Goal: Task Accomplishment & Management: Manage account settings

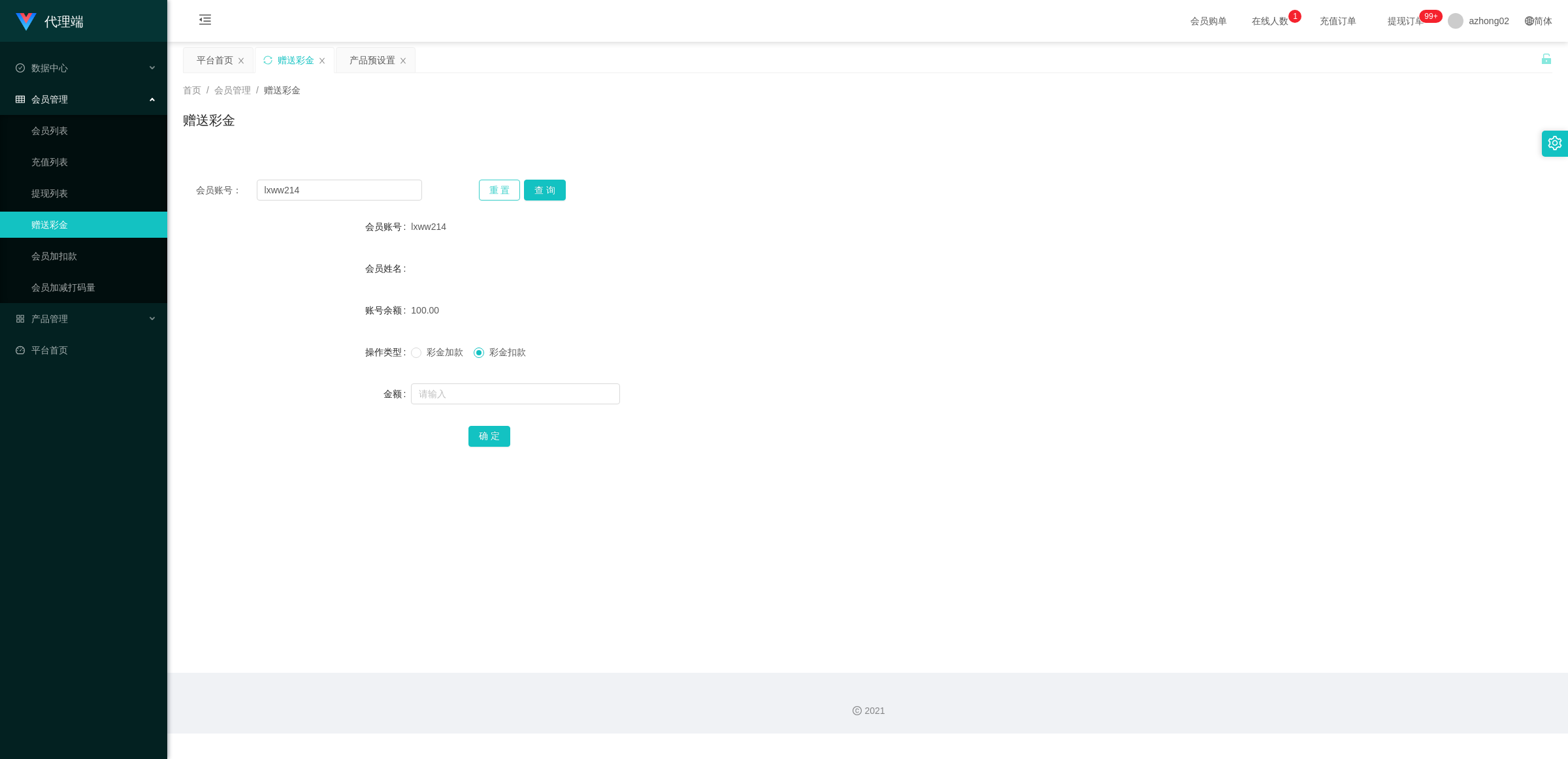
click at [514, 190] on button "重 置" at bounding box center [500, 189] width 41 height 21
click at [65, 197] on link "提现列表" at bounding box center [94, 193] width 125 height 26
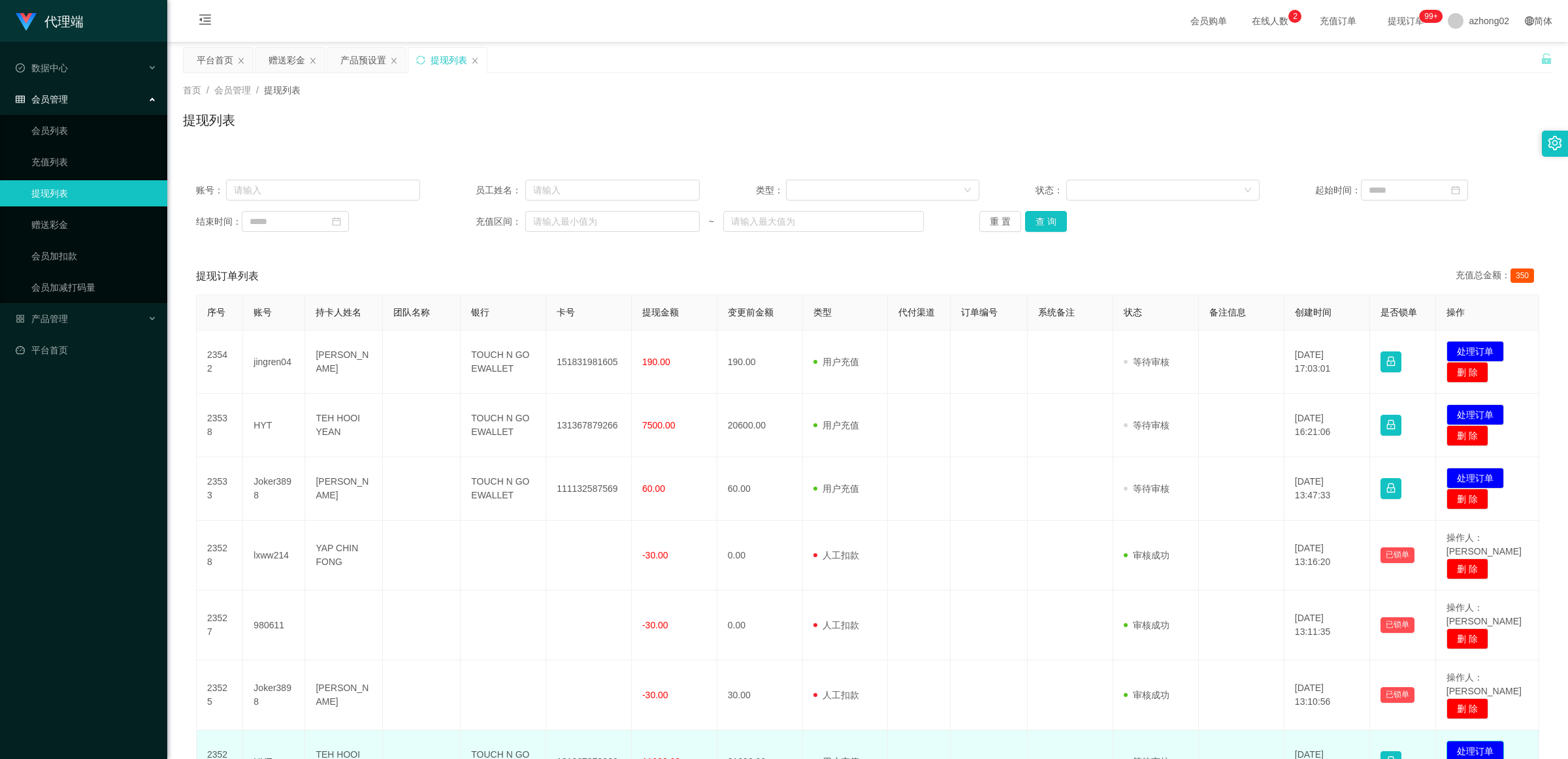
click at [1473, 741] on button "处理订单" at bounding box center [1475, 751] width 58 height 21
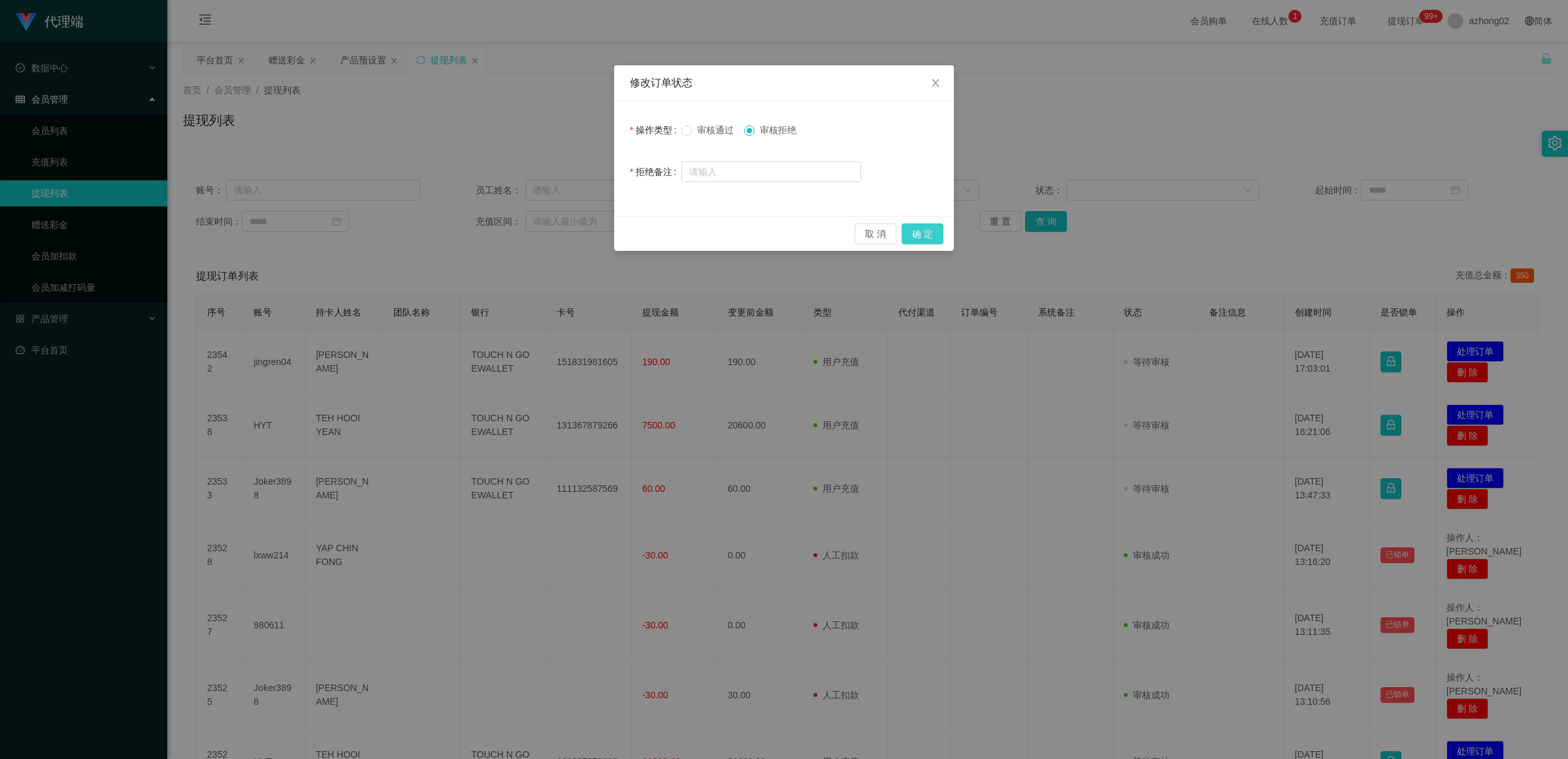
click at [919, 232] on button "确 定" at bounding box center [922, 233] width 41 height 21
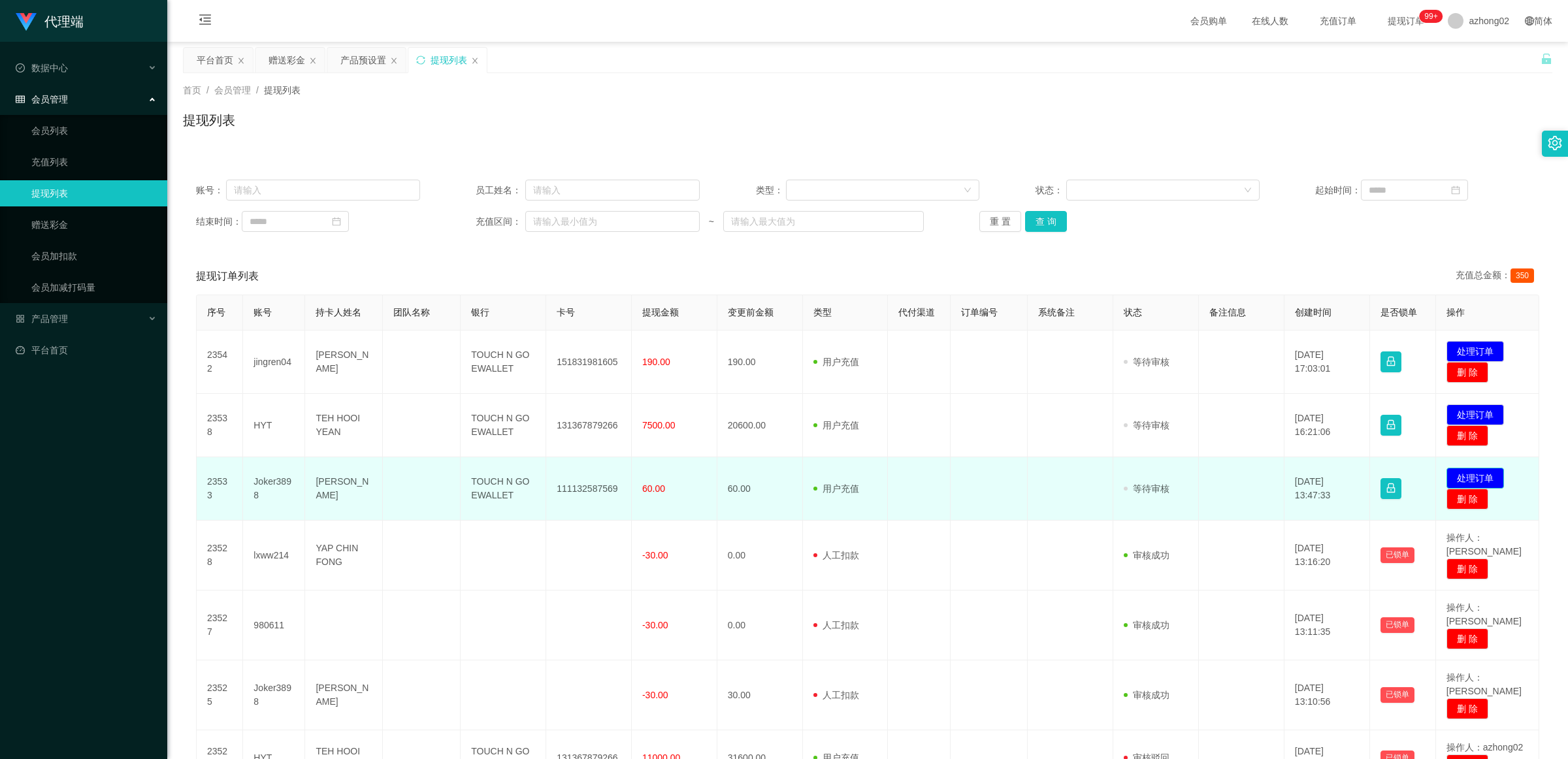
click at [1473, 479] on button "处理订单" at bounding box center [1475, 478] width 58 height 21
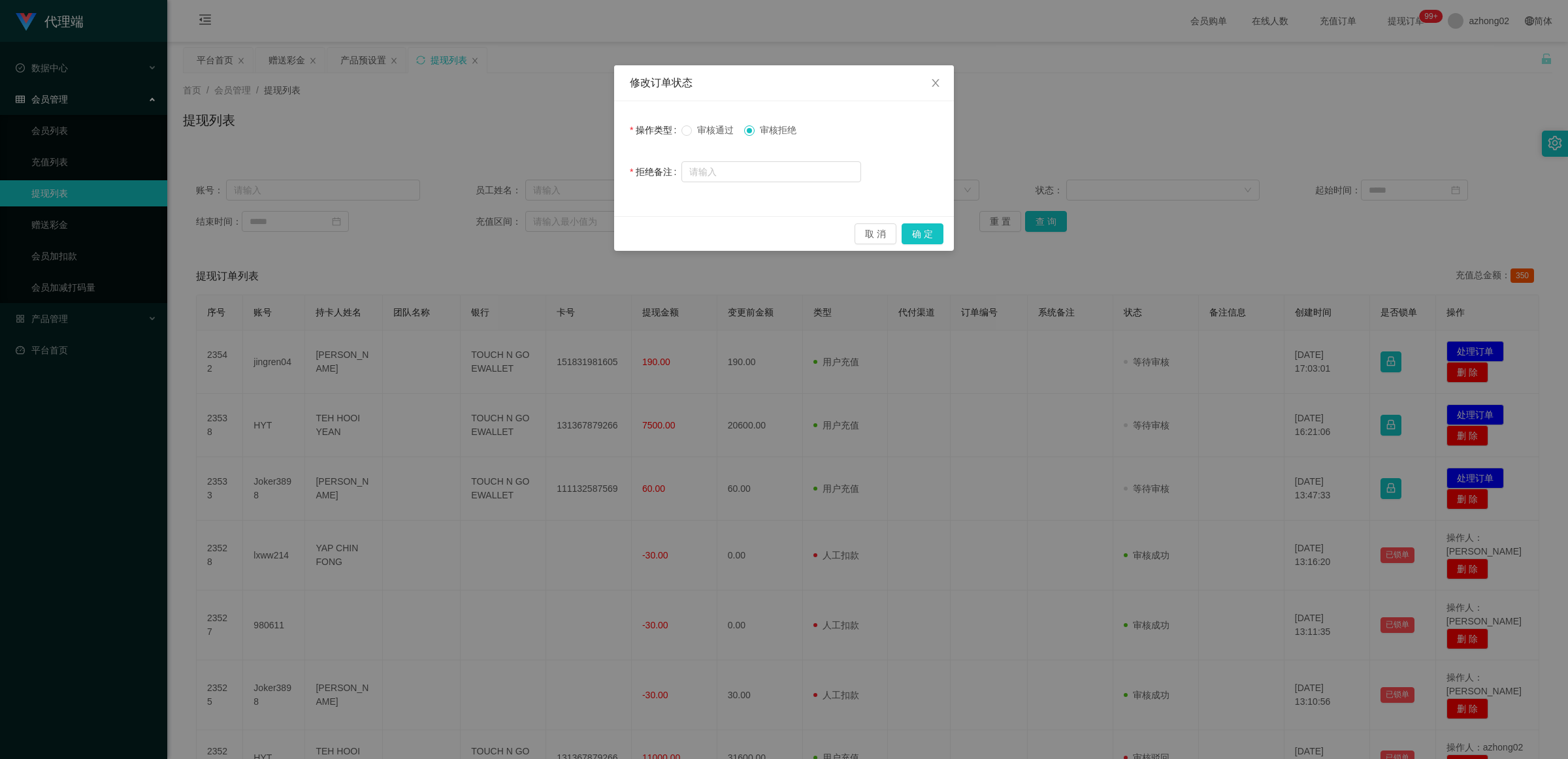
click at [691, 142] on div "审核通过 审核拒绝" at bounding box center [771, 130] width 179 height 26
click at [688, 134] on span at bounding box center [687, 131] width 11 height 11
click at [912, 233] on button "确 定" at bounding box center [922, 233] width 41 height 21
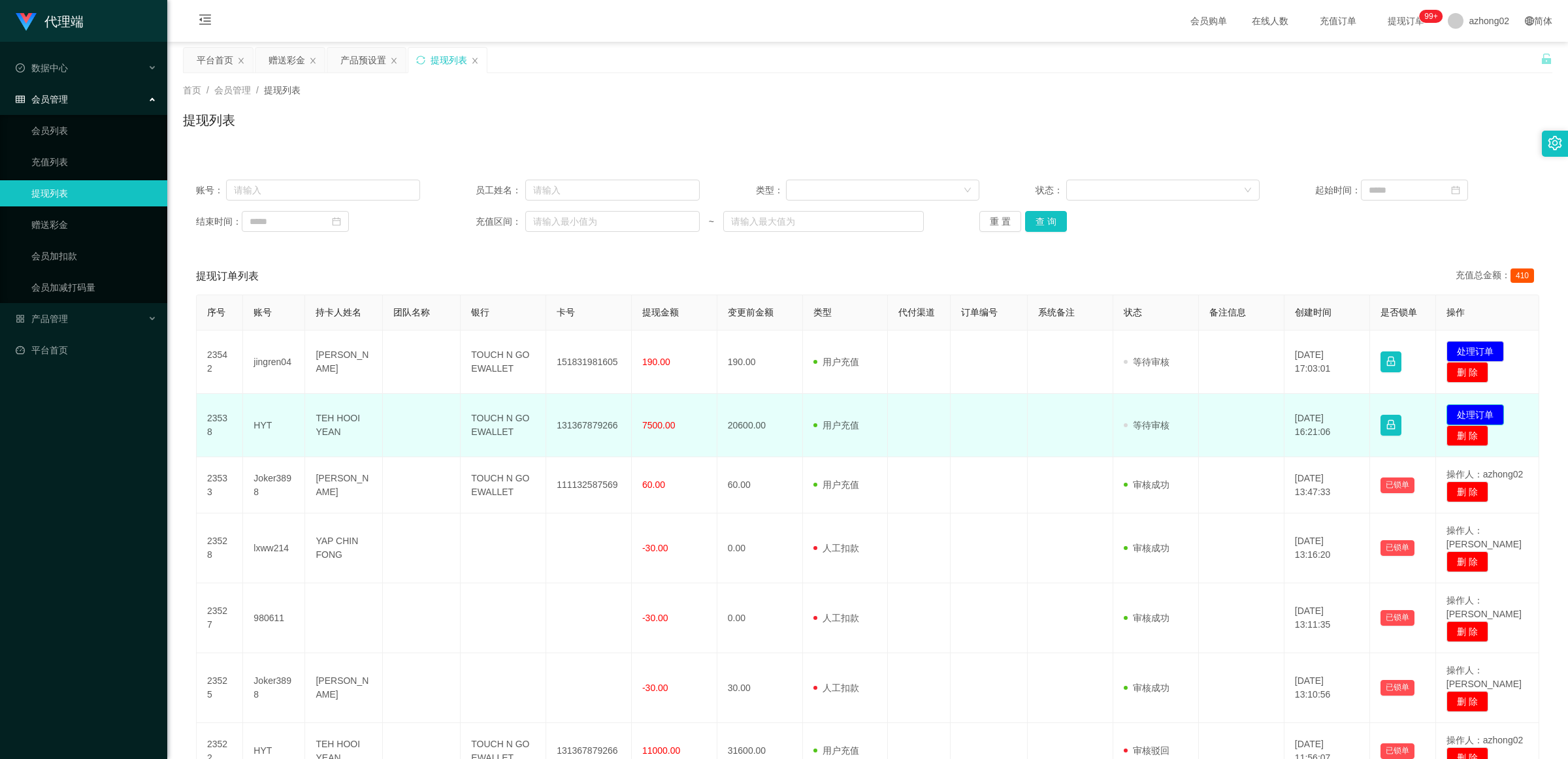
click at [1472, 415] on button "处理订单" at bounding box center [1475, 414] width 58 height 21
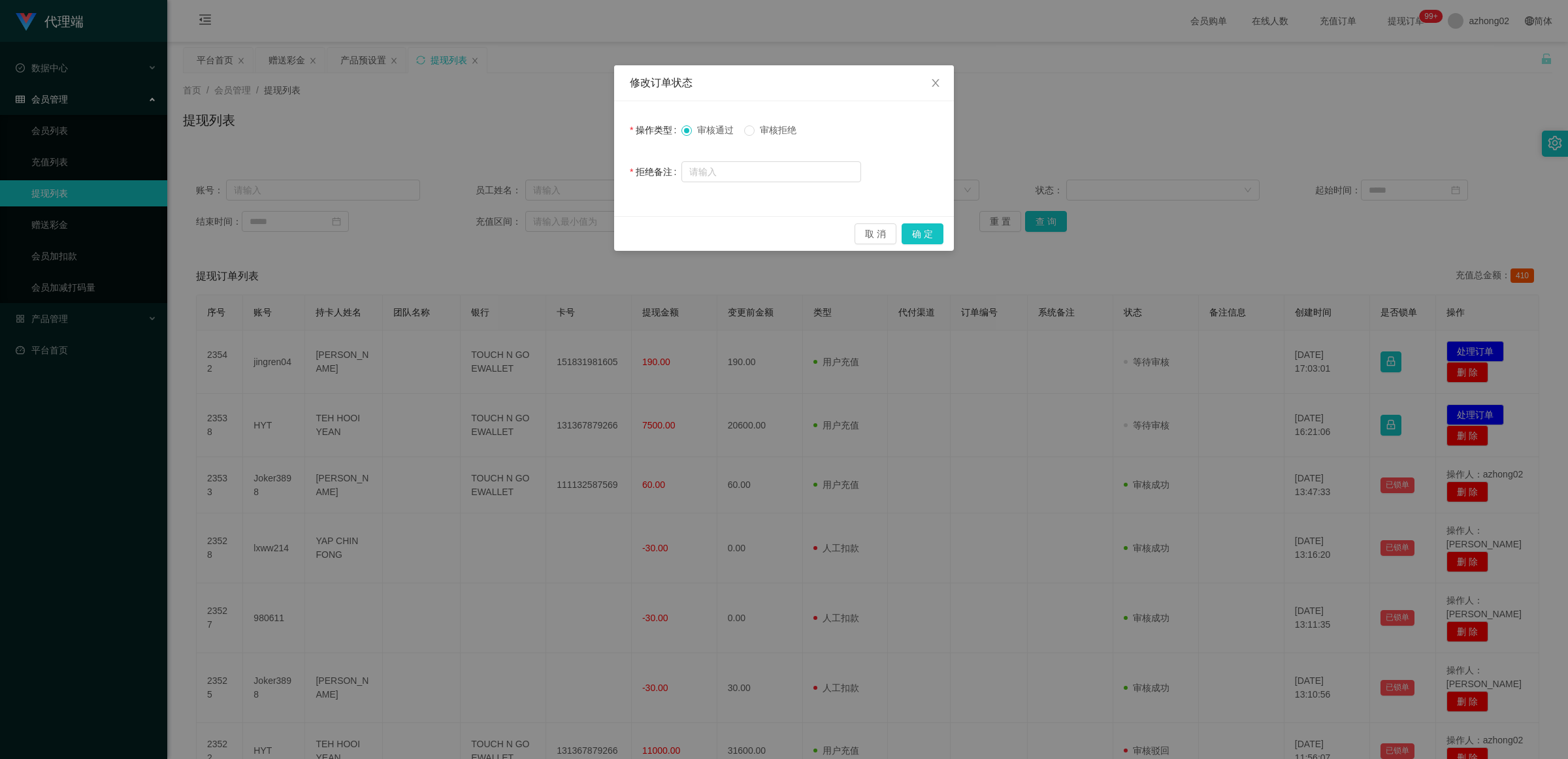
click at [763, 131] on span "审核拒绝" at bounding box center [778, 130] width 47 height 11
click at [916, 236] on button "确 定" at bounding box center [922, 233] width 41 height 21
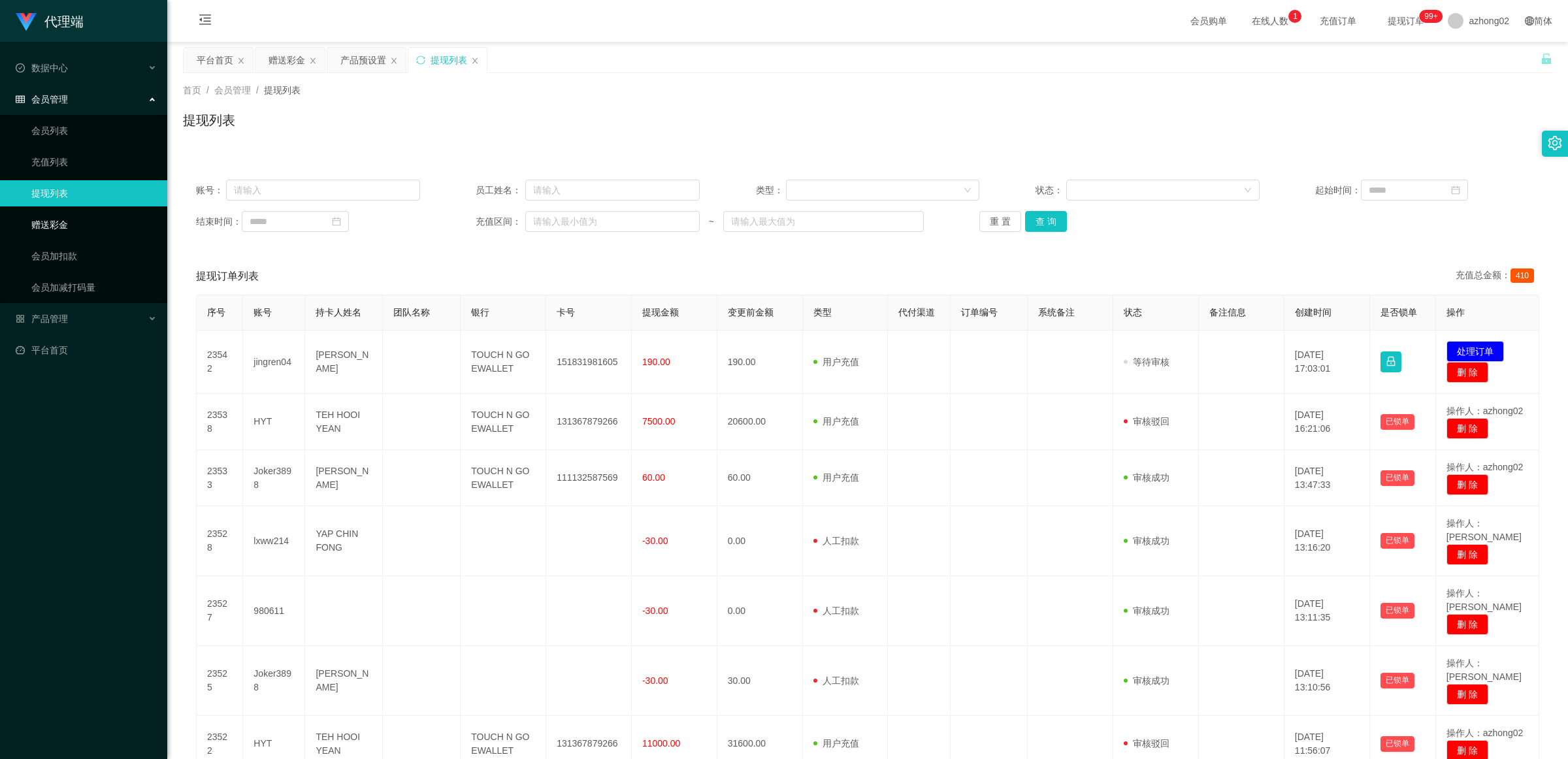
click at [53, 219] on link "赠送彩金" at bounding box center [94, 224] width 125 height 26
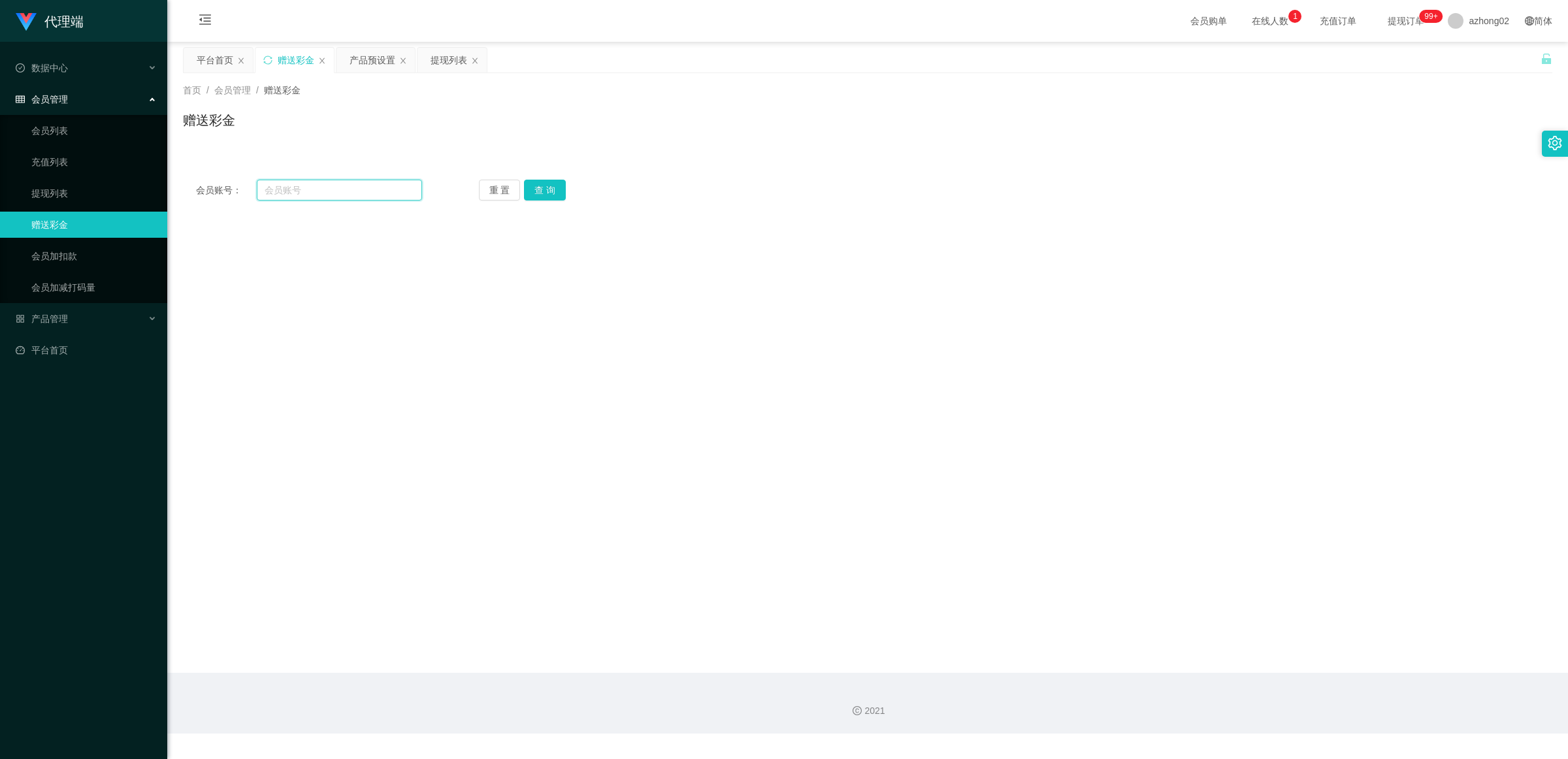
click at [356, 189] on input "text" at bounding box center [339, 189] width 165 height 21
paste input "lxww214"
type input "lxww214"
click at [536, 187] on button "查 询" at bounding box center [545, 189] width 41 height 21
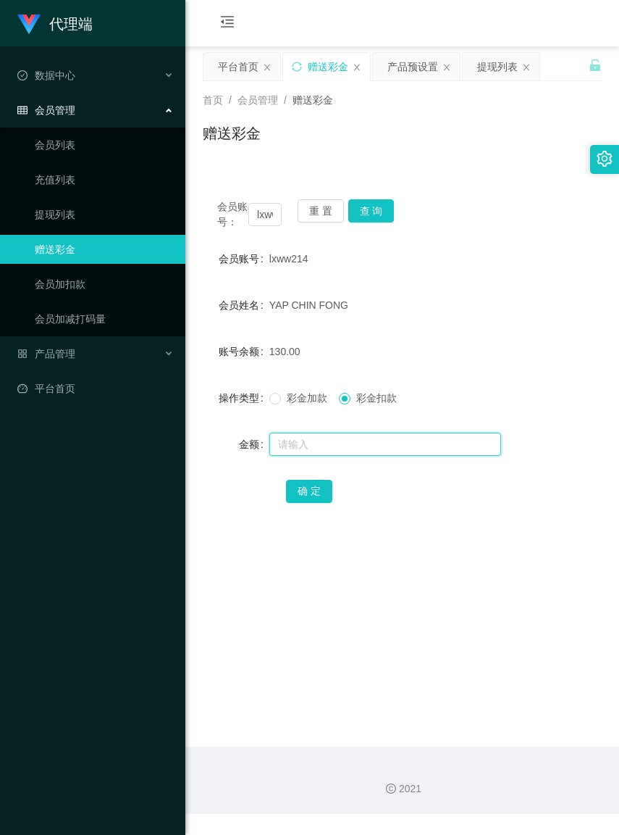
click at [357, 456] on input "text" at bounding box center [386, 444] width 232 height 23
type input "130"
click at [322, 498] on button "确 定" at bounding box center [309, 491] width 46 height 23
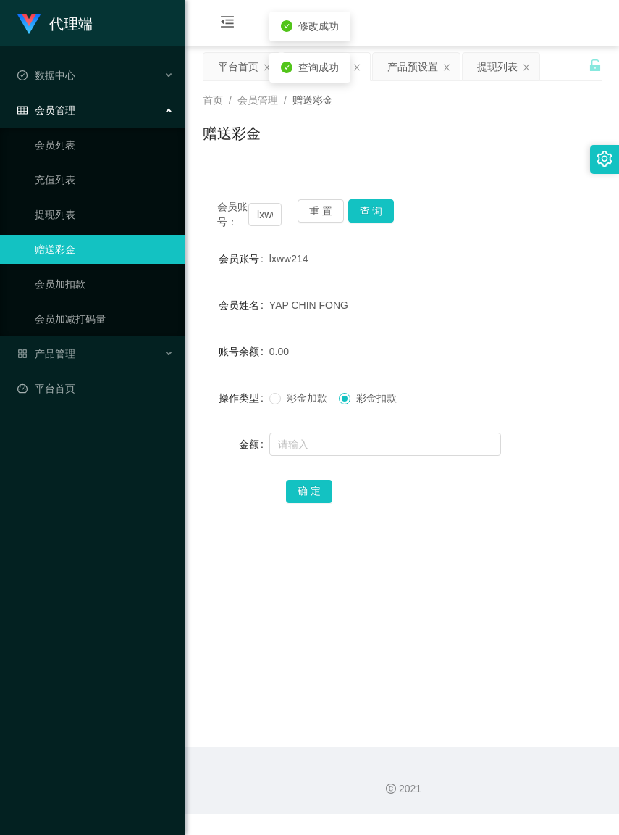
click at [450, 363] on div "0.00" at bounding box center [386, 351] width 233 height 29
click at [308, 211] on button "重 置" at bounding box center [321, 210] width 46 height 23
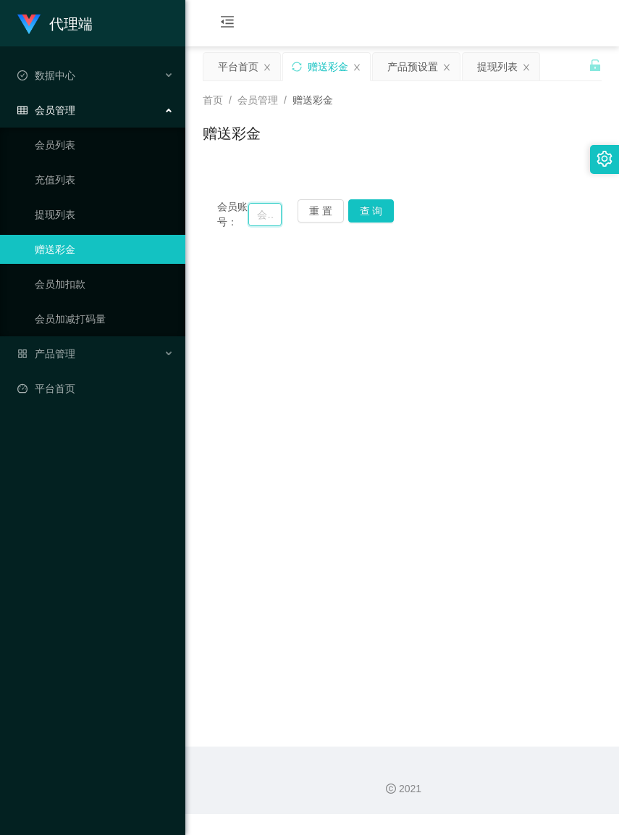
click at [254, 219] on input "text" at bounding box center [264, 214] width 33 height 23
click at [250, 219] on input "text" at bounding box center [264, 214] width 33 height 23
paste input "jingren04"
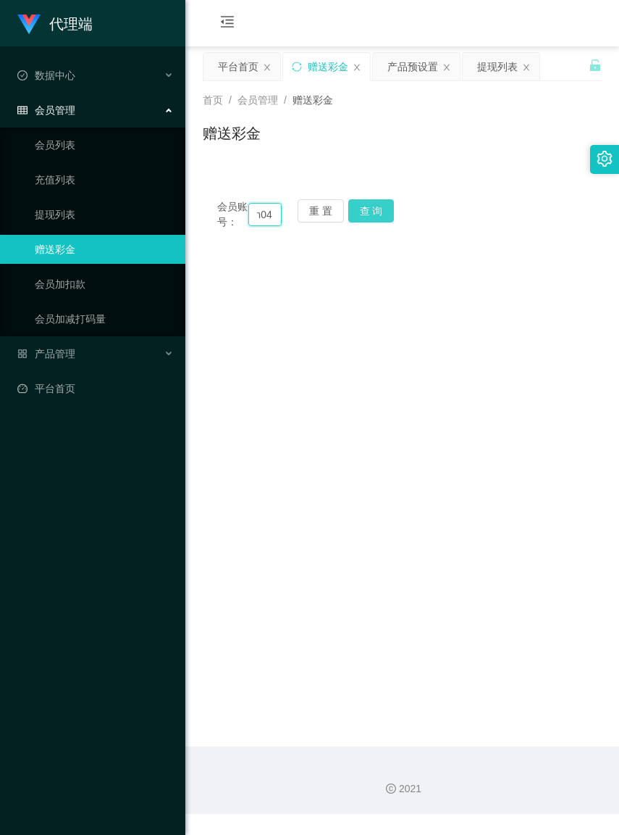
type input "jingren04"
click at [389, 217] on button "查 询" at bounding box center [371, 210] width 46 height 23
click at [332, 212] on button "重 置" at bounding box center [321, 210] width 46 height 23
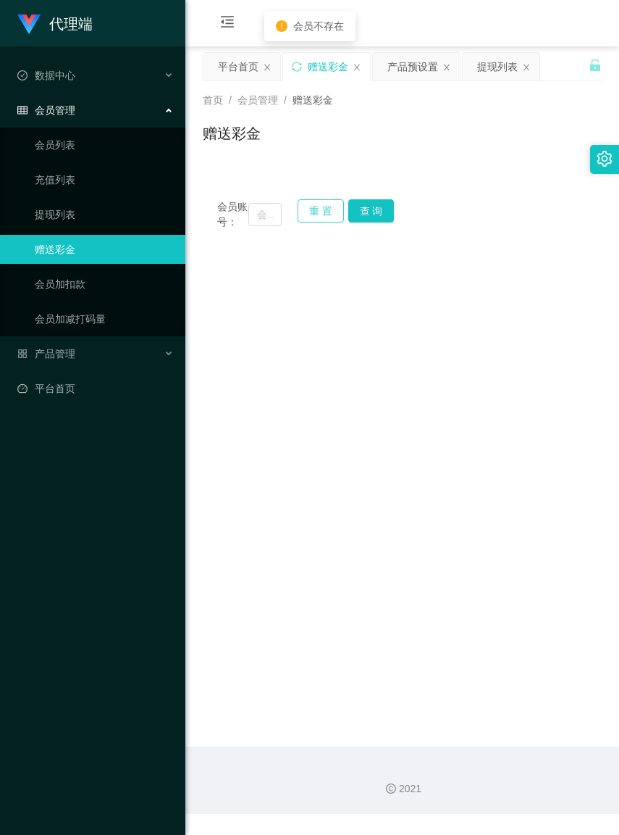
click at [332, 212] on button "重 置" at bounding box center [321, 210] width 46 height 23
click at [259, 222] on input "text" at bounding box center [264, 214] width 33 height 23
click at [258, 222] on input "text" at bounding box center [264, 214] width 33 height 23
click at [255, 221] on input "text" at bounding box center [264, 214] width 33 height 23
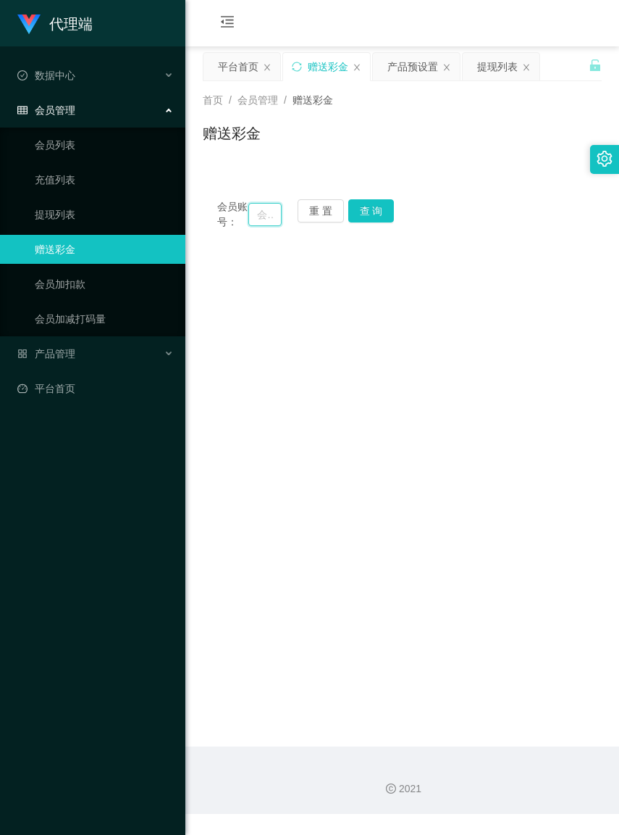
click at [255, 221] on input "text" at bounding box center [264, 214] width 33 height 23
click at [254, 220] on input "text" at bounding box center [264, 214] width 33 height 23
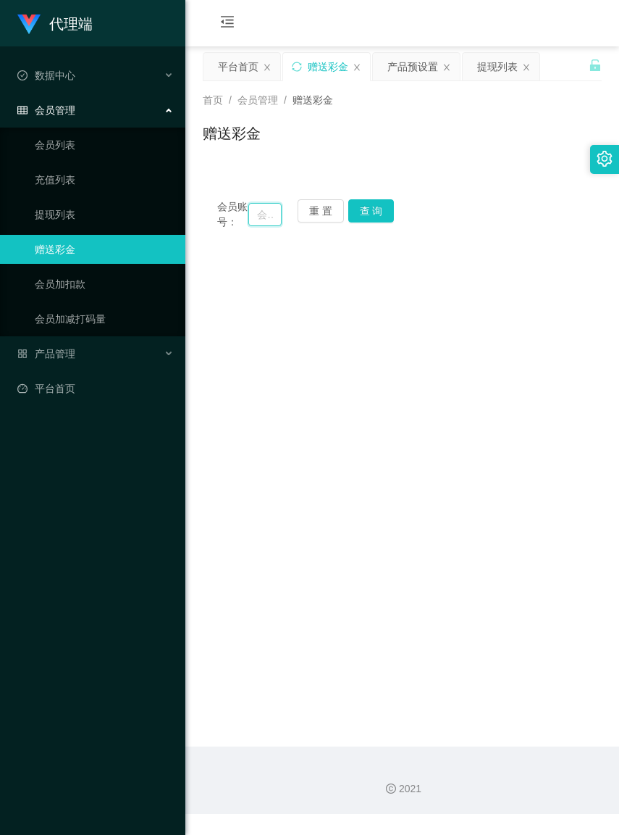
paste input "jingren04"
type input "jingren04"
click at [362, 211] on button "查 询" at bounding box center [371, 210] width 46 height 23
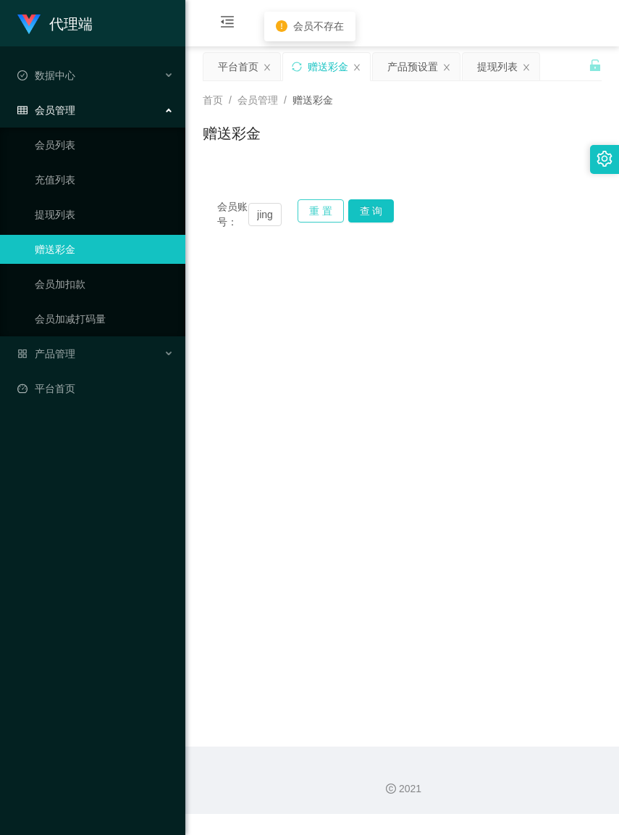
click at [313, 212] on button "重 置" at bounding box center [321, 210] width 46 height 23
click at [256, 220] on input "text" at bounding box center [264, 214] width 33 height 23
click at [251, 219] on input "text" at bounding box center [264, 214] width 33 height 23
click at [248, 220] on input "text" at bounding box center [264, 214] width 33 height 23
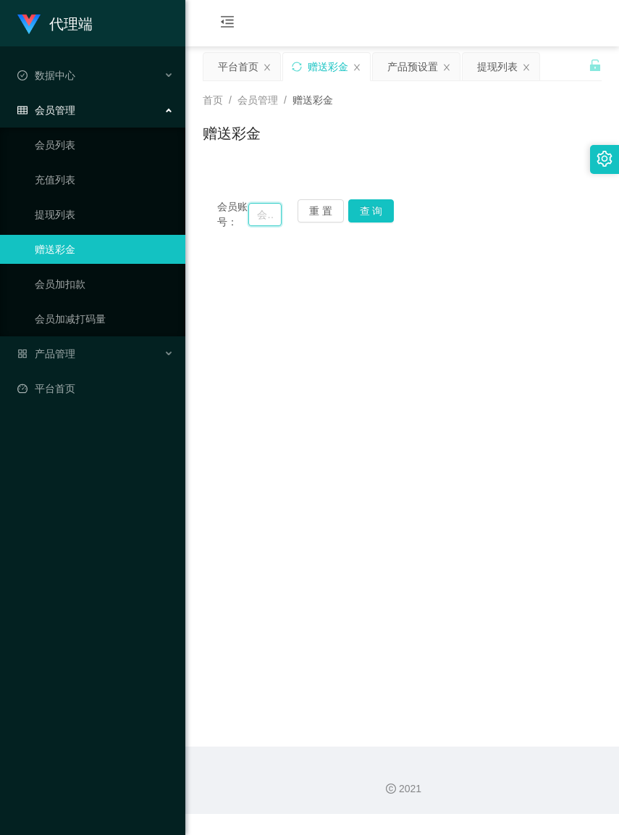
paste input "jingren04"
type input "jingren04"
click at [360, 212] on button "查 询" at bounding box center [371, 210] width 46 height 23
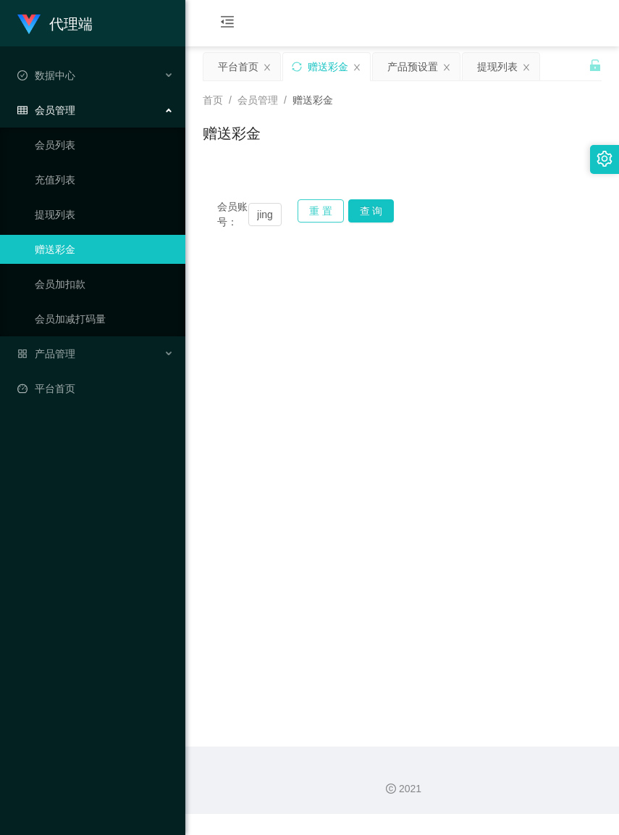
click at [327, 210] on button "重 置" at bounding box center [321, 210] width 46 height 23
click at [257, 220] on input "text" at bounding box center [264, 214] width 33 height 23
click at [256, 220] on input "text" at bounding box center [264, 214] width 33 height 23
click at [251, 220] on input "text" at bounding box center [264, 214] width 33 height 23
click at [251, 221] on input "text" at bounding box center [264, 214] width 33 height 23
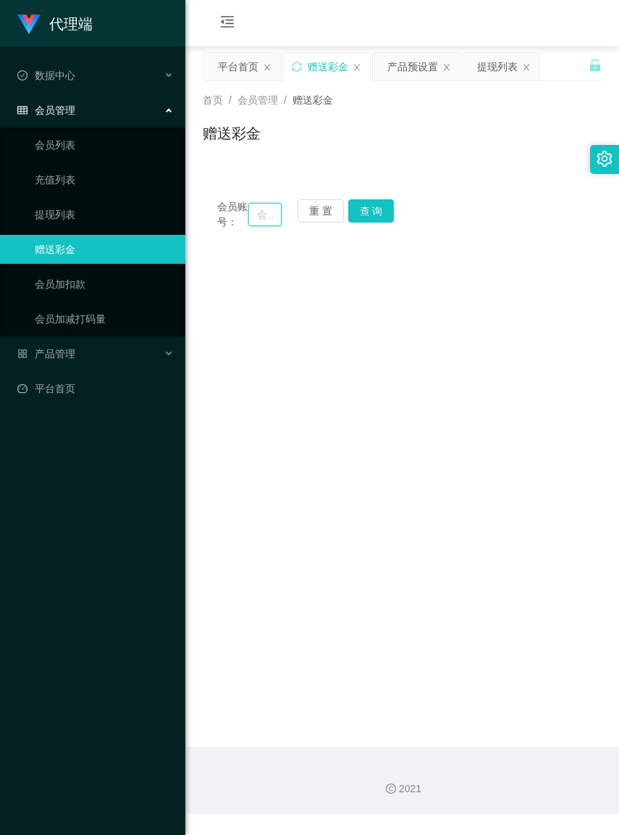
click at [251, 221] on input "text" at bounding box center [264, 214] width 33 height 23
paste input "jingren04"
type input "jingren04"
click at [359, 207] on button "查 询" at bounding box center [371, 210] width 46 height 23
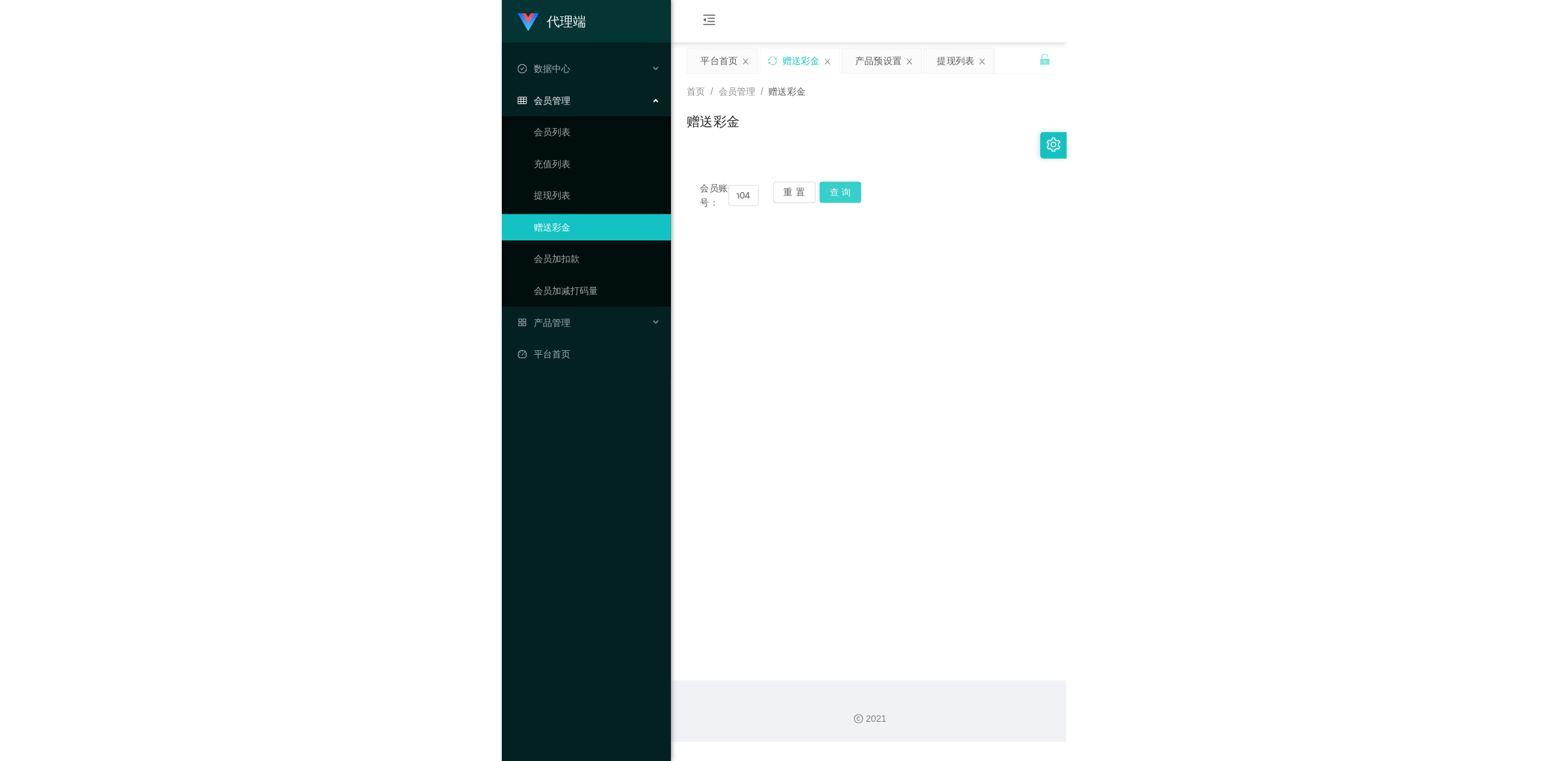
scroll to position [0, 0]
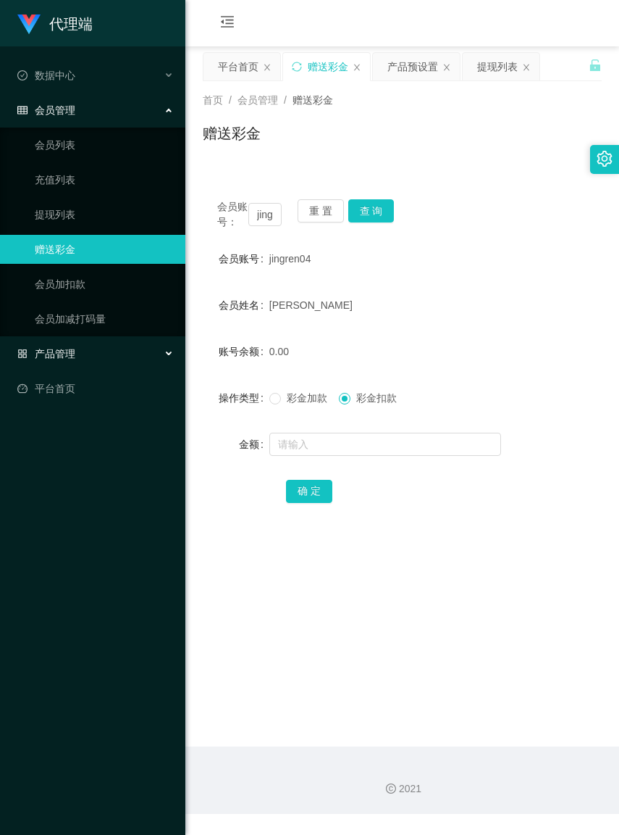
click at [69, 345] on div "产品管理" at bounding box center [92, 353] width 185 height 29
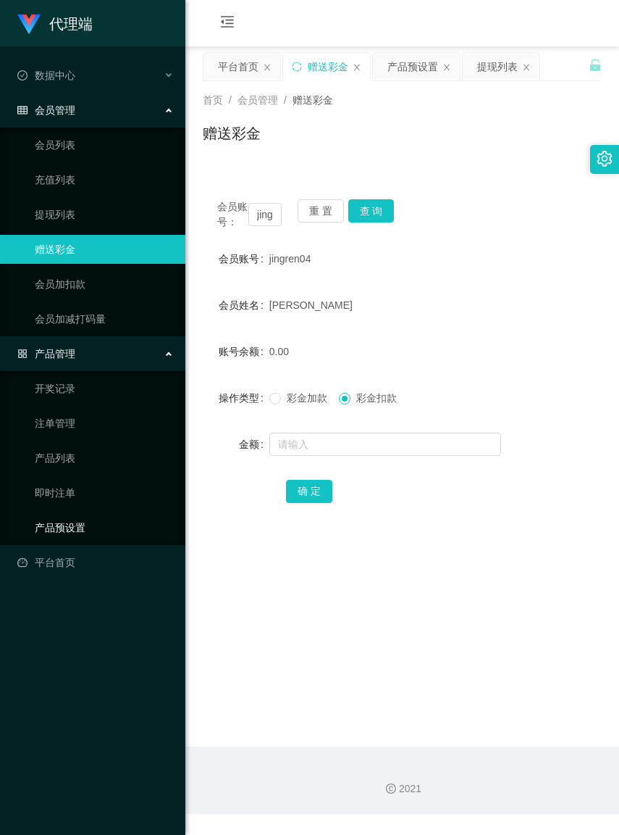
click at [62, 523] on link "产品预设置" at bounding box center [104, 527] width 139 height 29
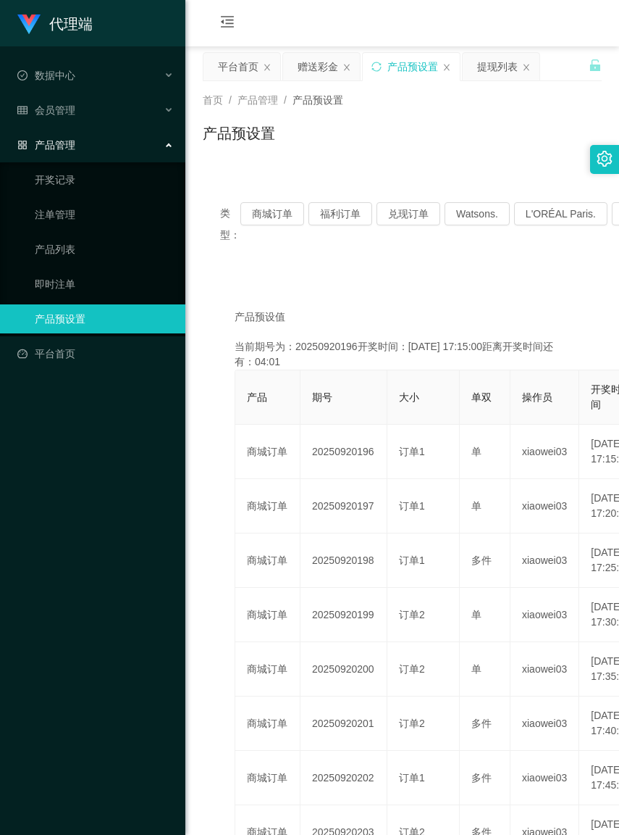
click at [51, 313] on link "产品预设置" at bounding box center [104, 318] width 139 height 29
click at [58, 149] on span "产品管理" at bounding box center [46, 145] width 58 height 12
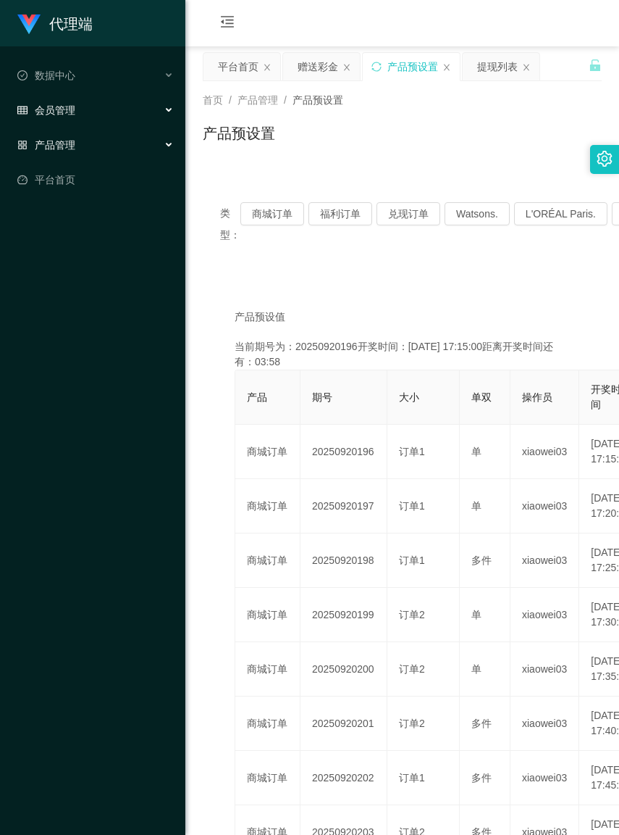
click at [76, 114] on div "会员管理" at bounding box center [92, 110] width 185 height 29
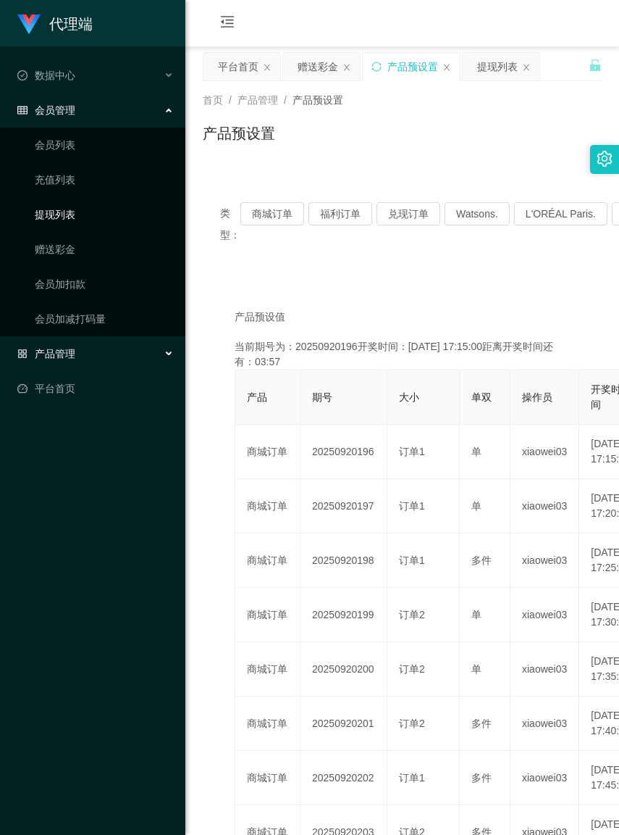
click at [78, 218] on link "提现列表" at bounding box center [104, 214] width 139 height 29
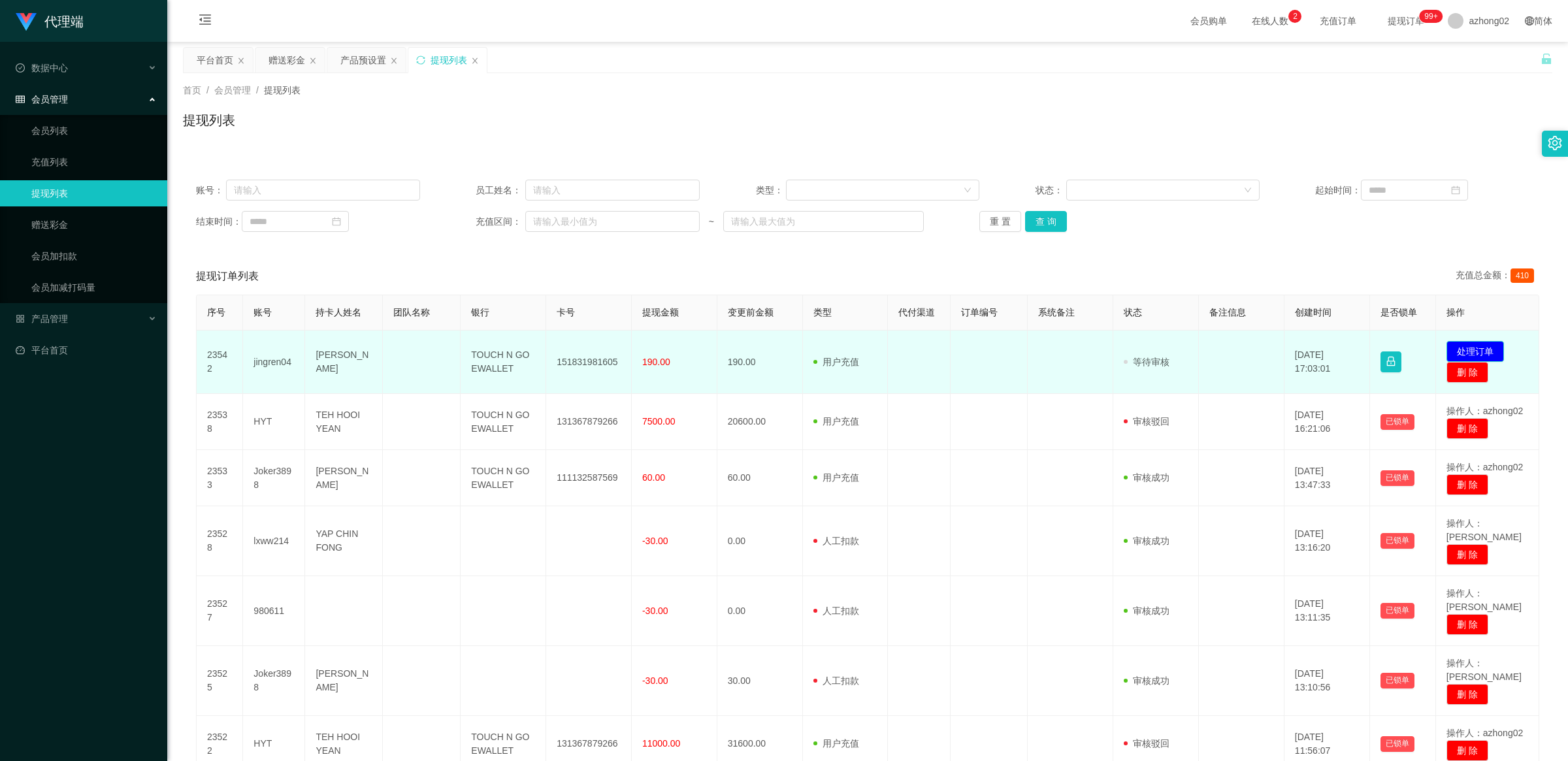
click at [1468, 354] on button "处理订单" at bounding box center [1475, 351] width 58 height 21
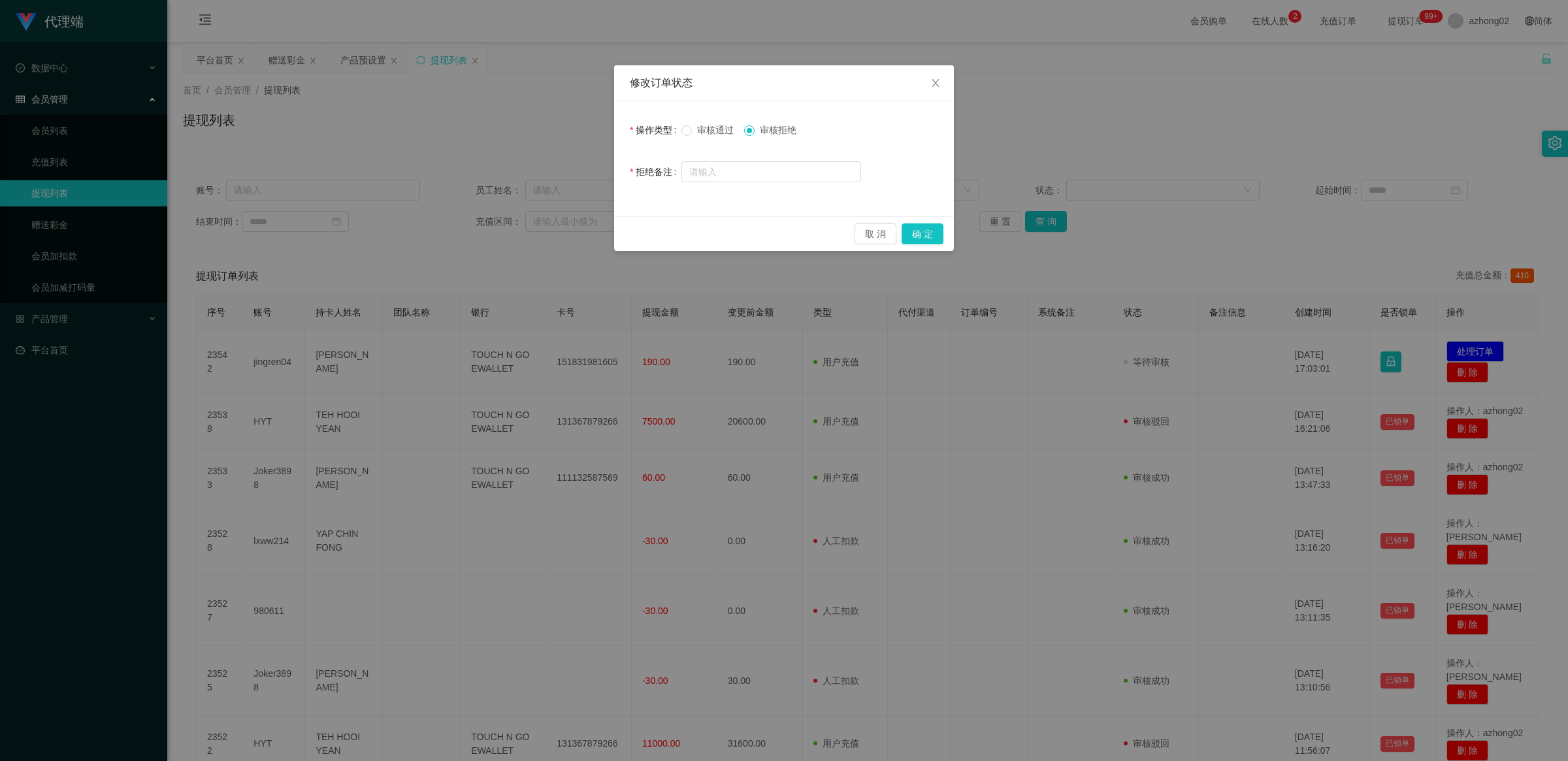
click at [696, 131] on span "审核通过" at bounding box center [715, 130] width 47 height 11
click at [909, 231] on button "确 定" at bounding box center [922, 234] width 41 height 21
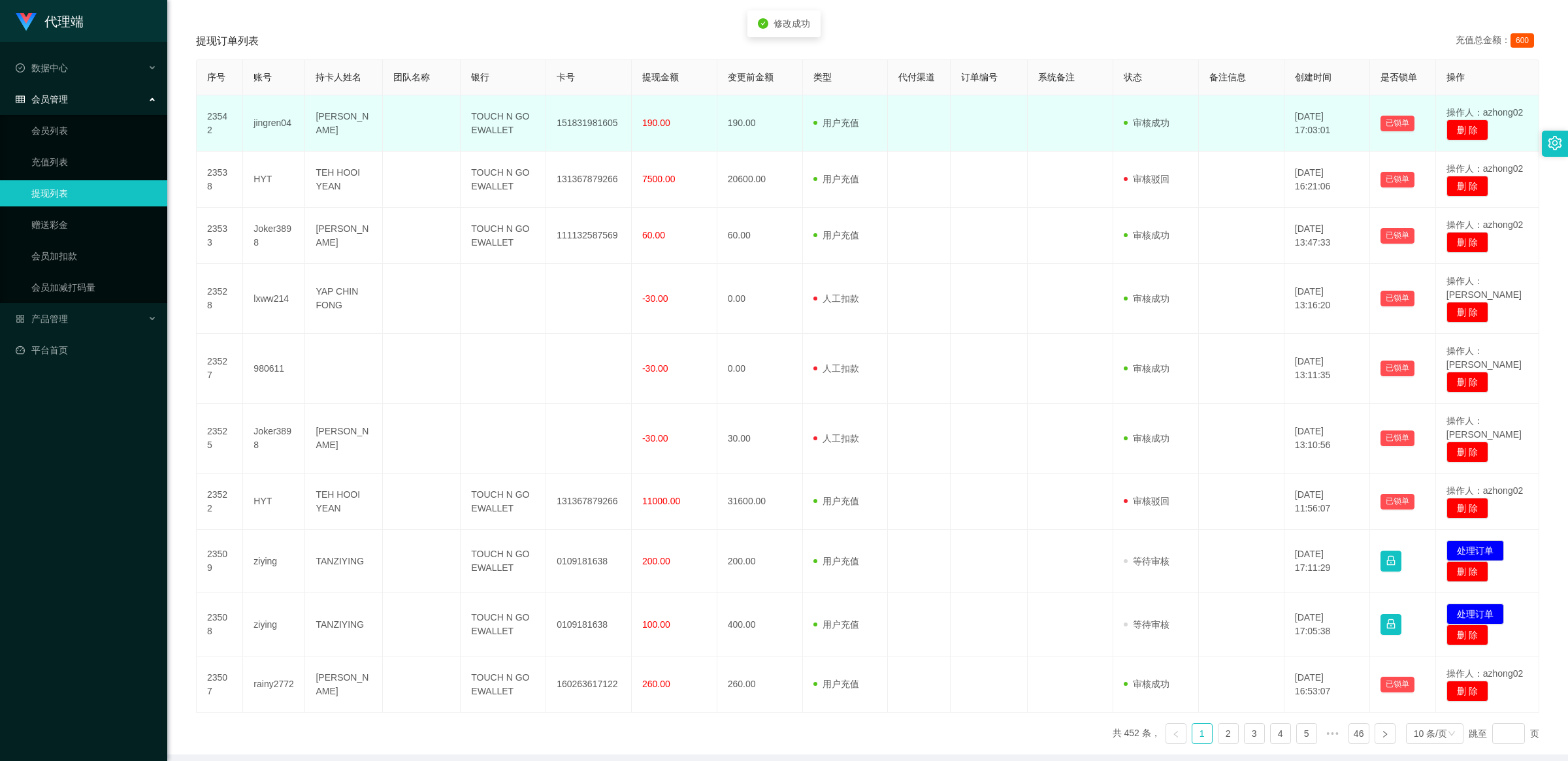
scroll to position [250, 0]
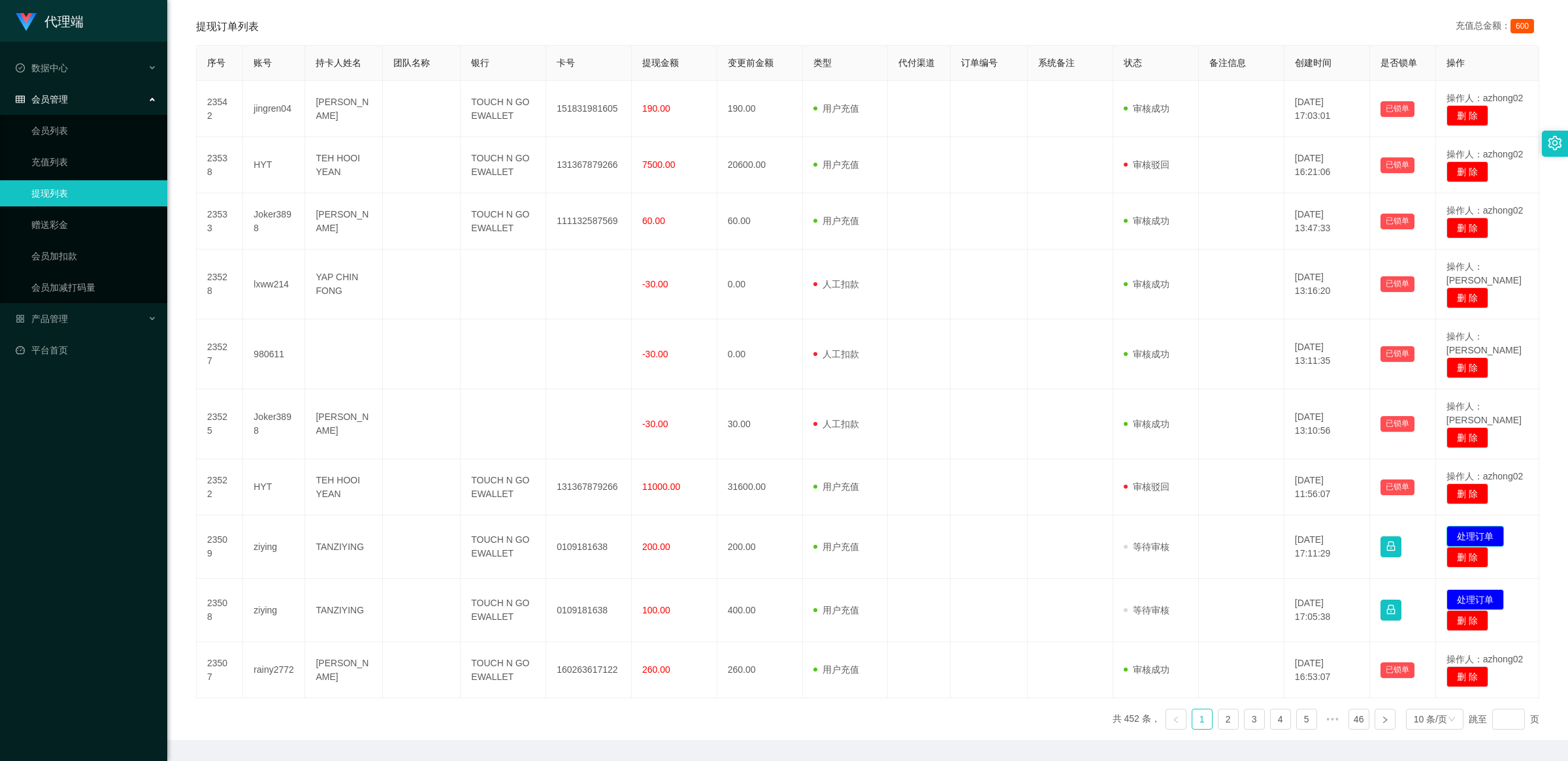
click at [1462, 526] on button "处理订单" at bounding box center [1475, 536] width 58 height 21
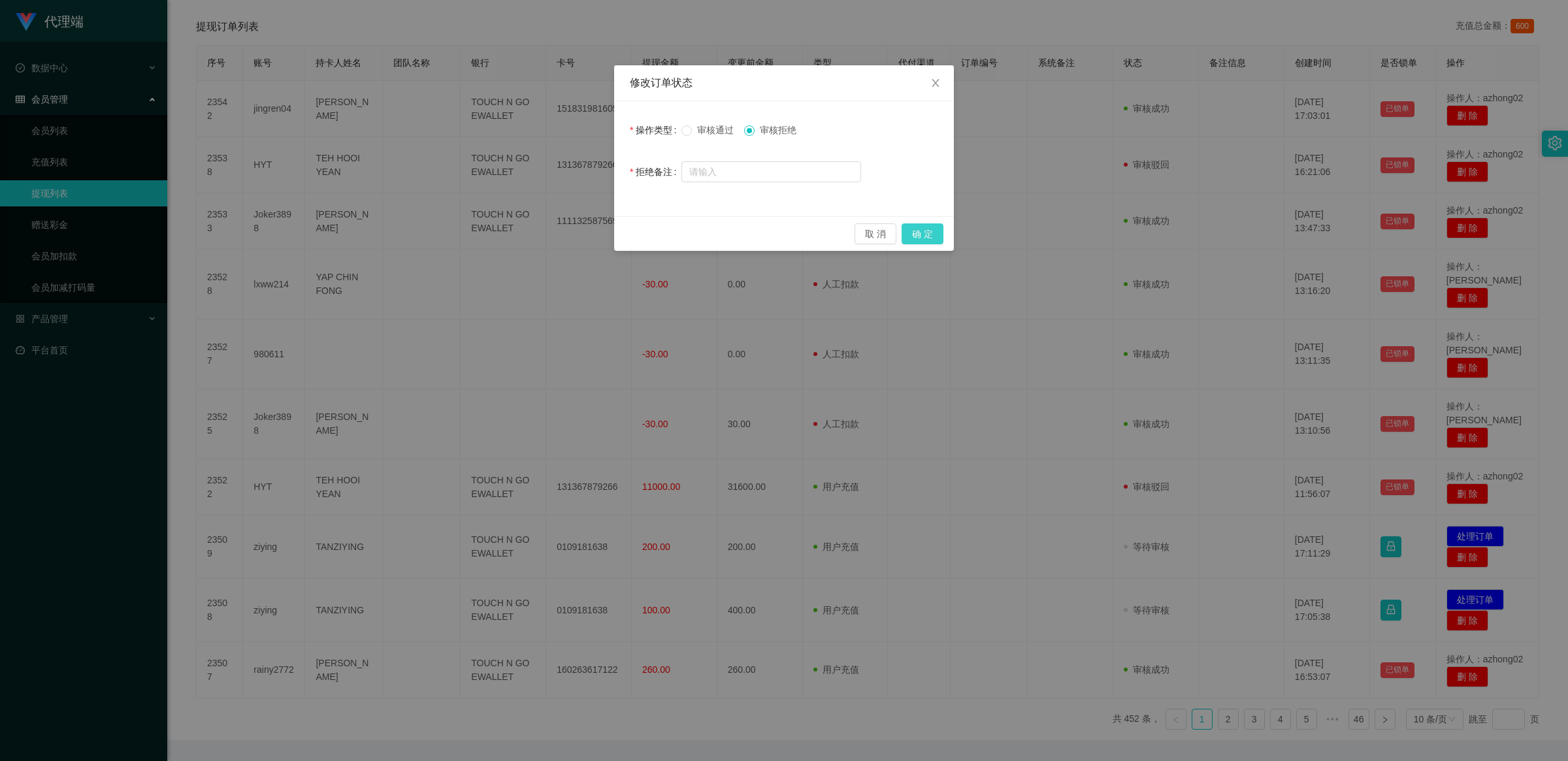
click at [918, 232] on button "确 定" at bounding box center [922, 234] width 41 height 21
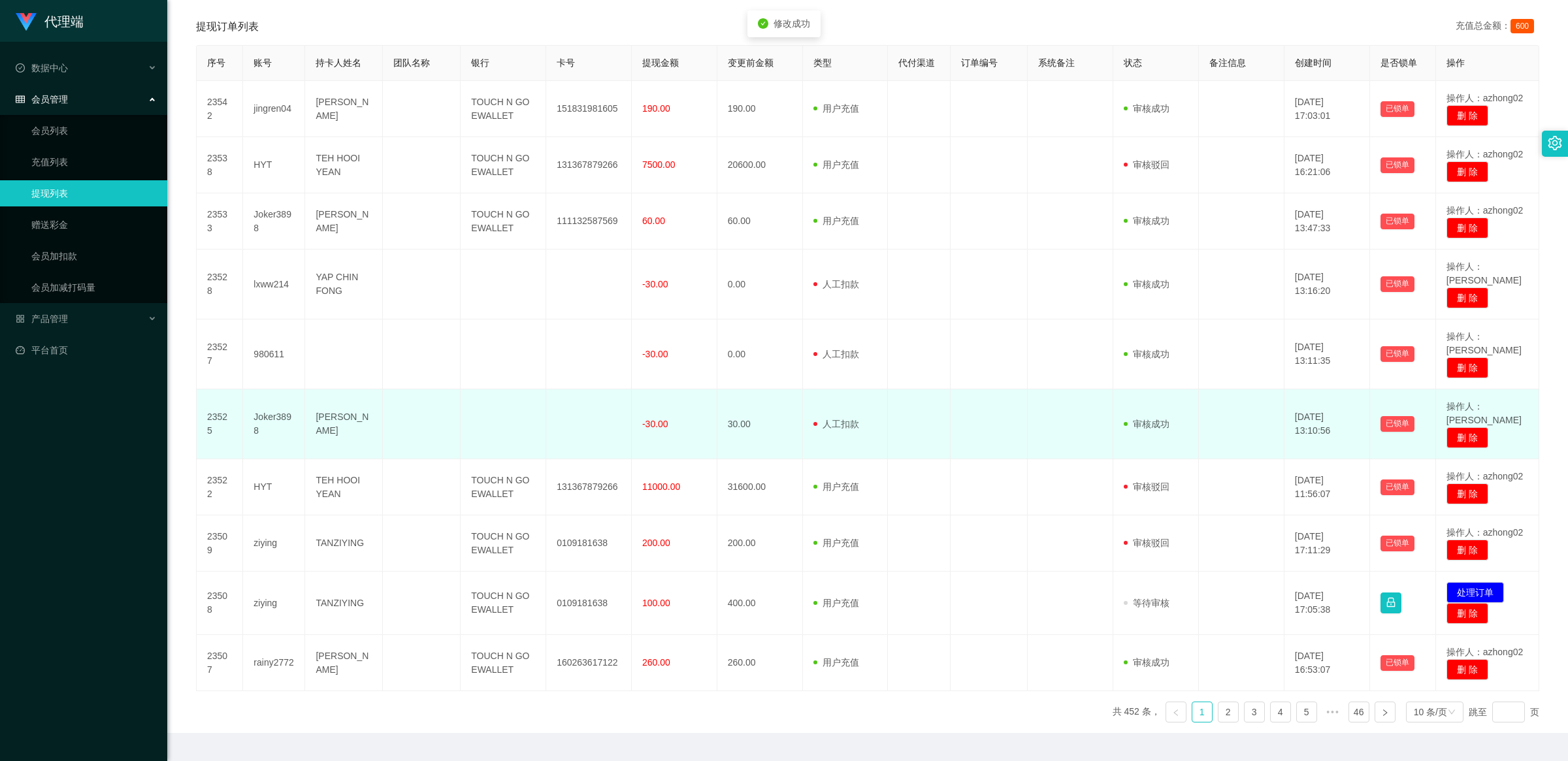
scroll to position [243, 0]
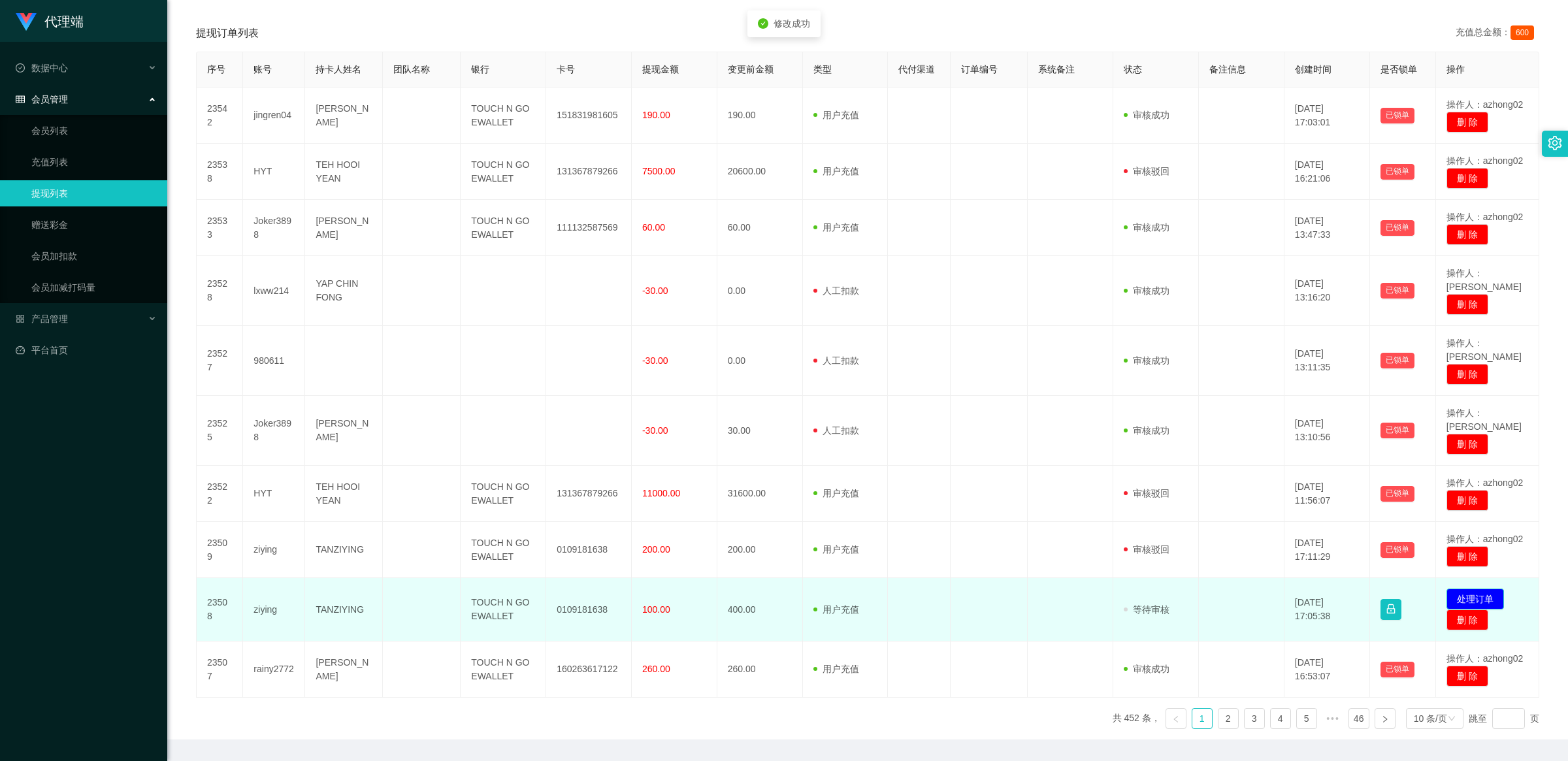
click at [1467, 589] on button "处理订单" at bounding box center [1475, 599] width 58 height 21
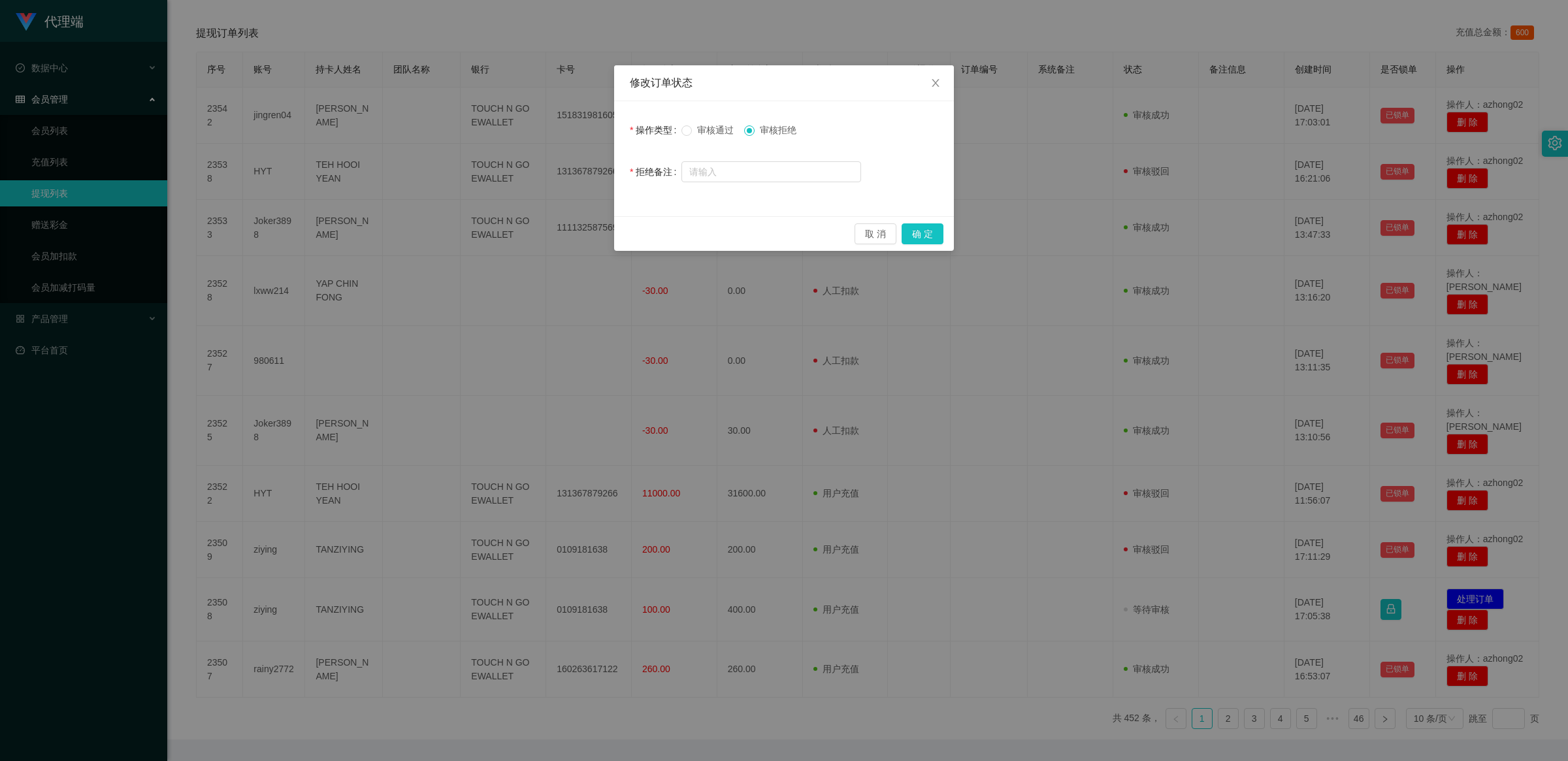
click at [699, 132] on span "审核通过" at bounding box center [715, 130] width 47 height 11
click at [919, 231] on button "确 定" at bounding box center [922, 234] width 41 height 21
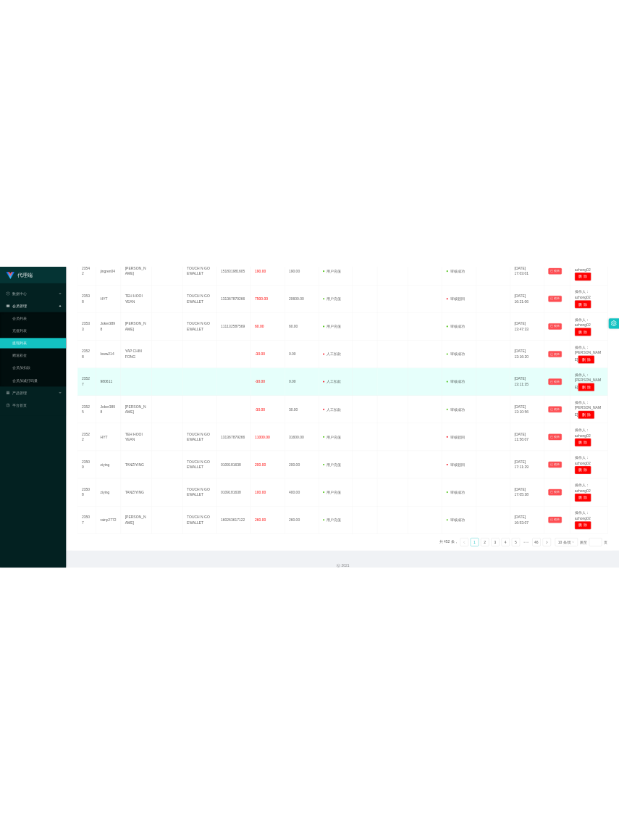
scroll to position [0, 0]
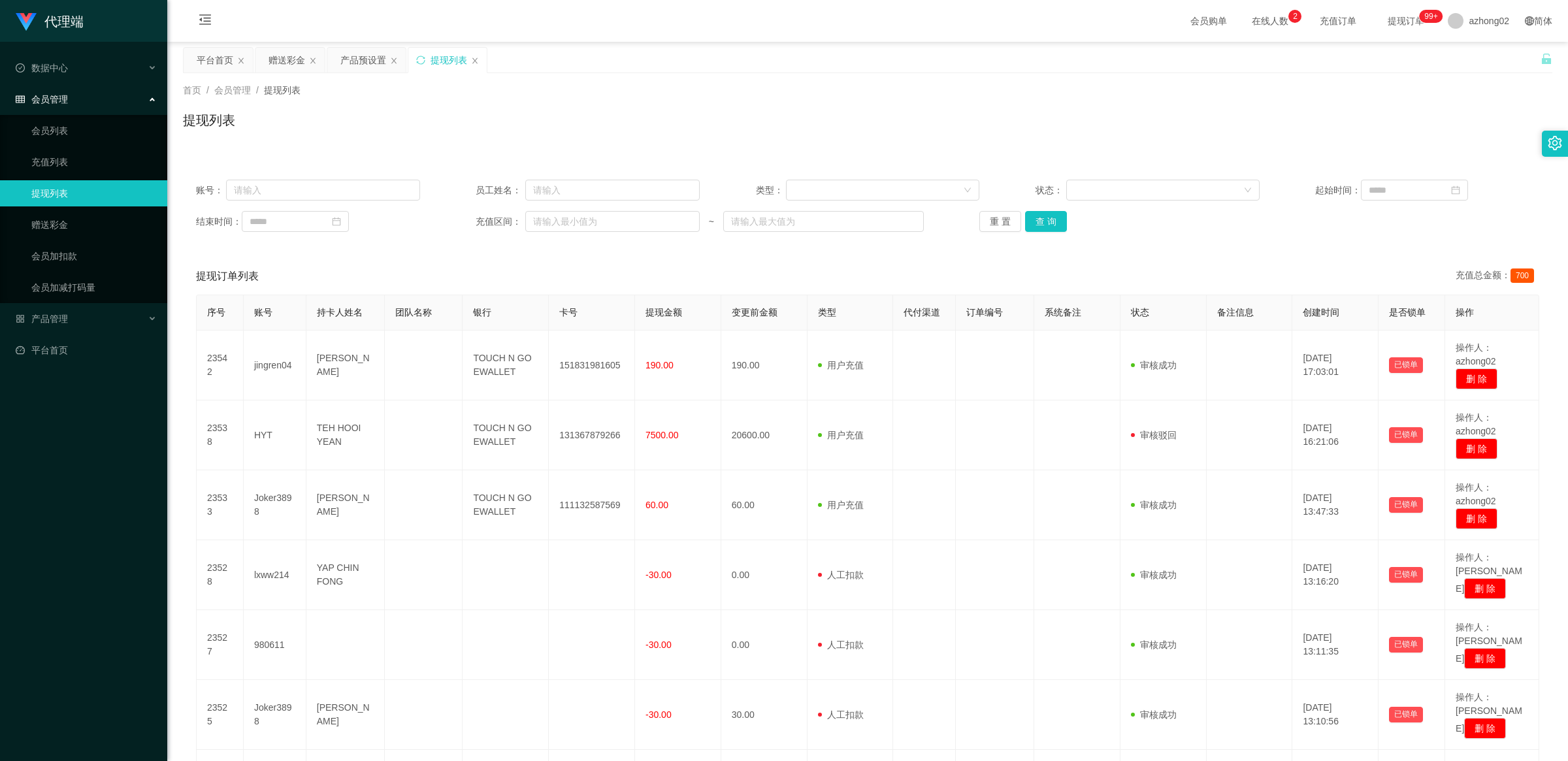
click at [1258, 23] on span "在线人数 0 1 2 3 4 5 6 7 8 9 0 1 2 3 4 5 6 7 8 9 0 1 2 3 4 5 6 7 8 9" at bounding box center [1270, 21] width 50 height 9
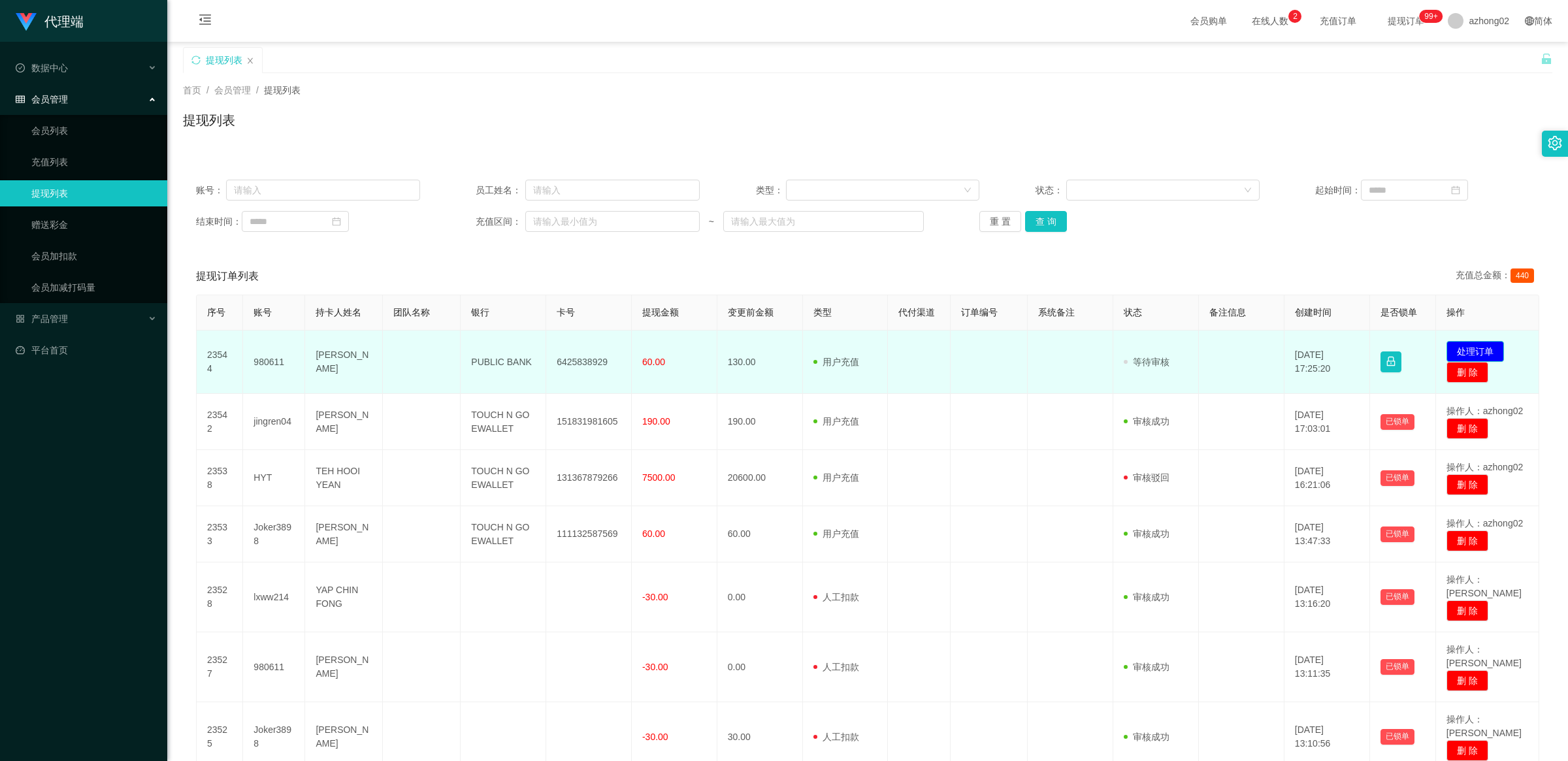
click at [1470, 352] on button "处理订单" at bounding box center [1475, 351] width 58 height 21
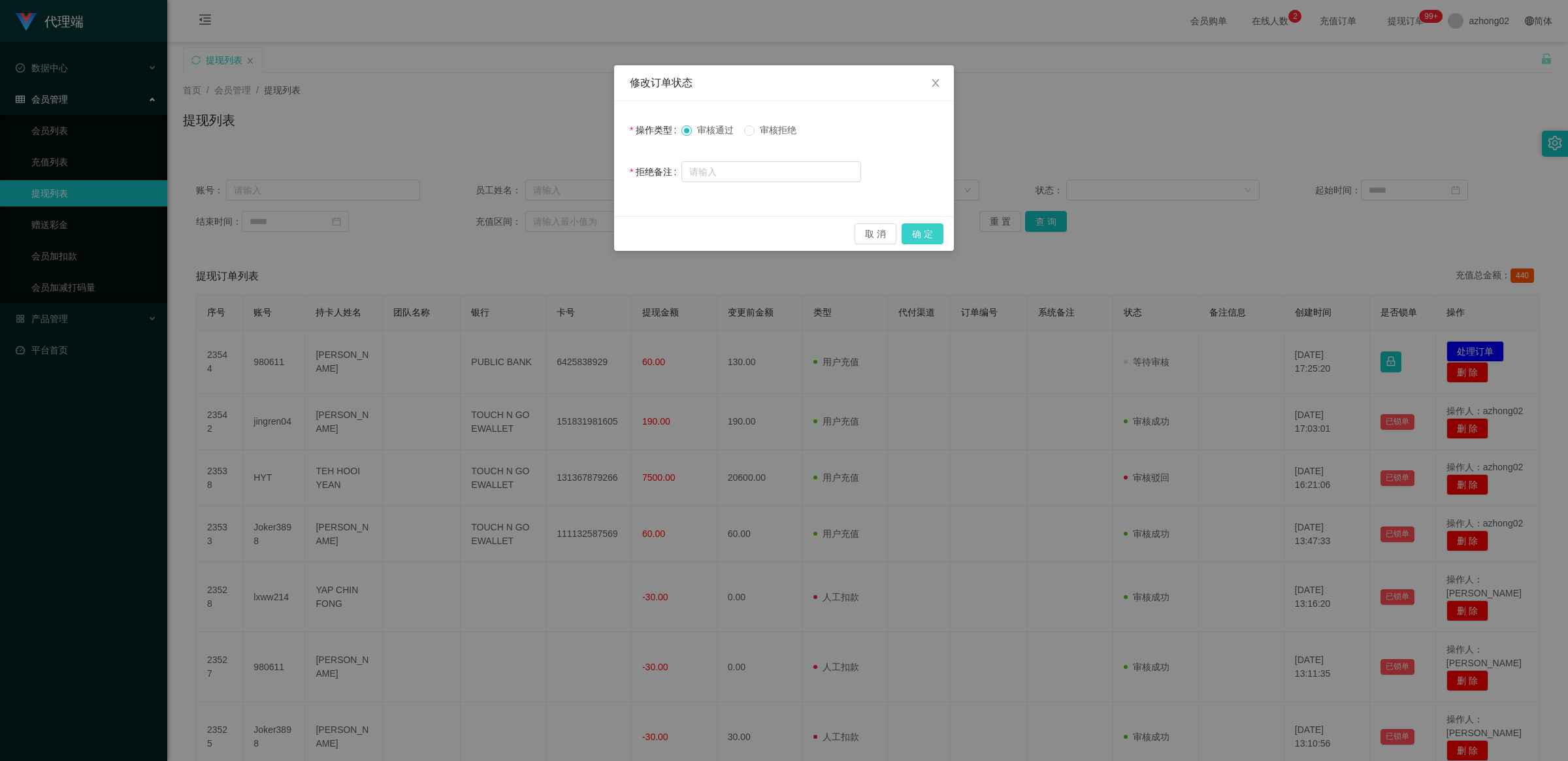
click at [918, 232] on button "确 定" at bounding box center [922, 234] width 41 height 21
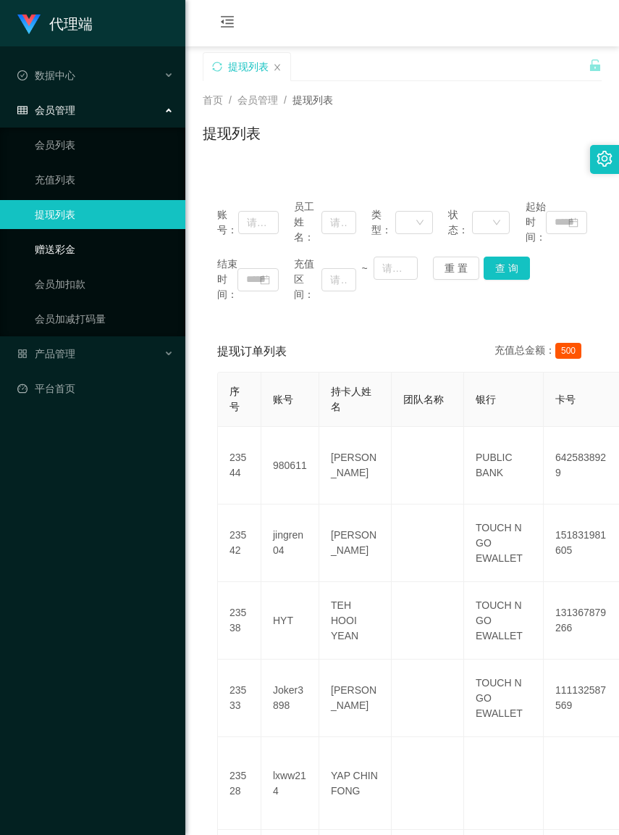
click at [62, 238] on link "赠送彩金" at bounding box center [104, 249] width 139 height 29
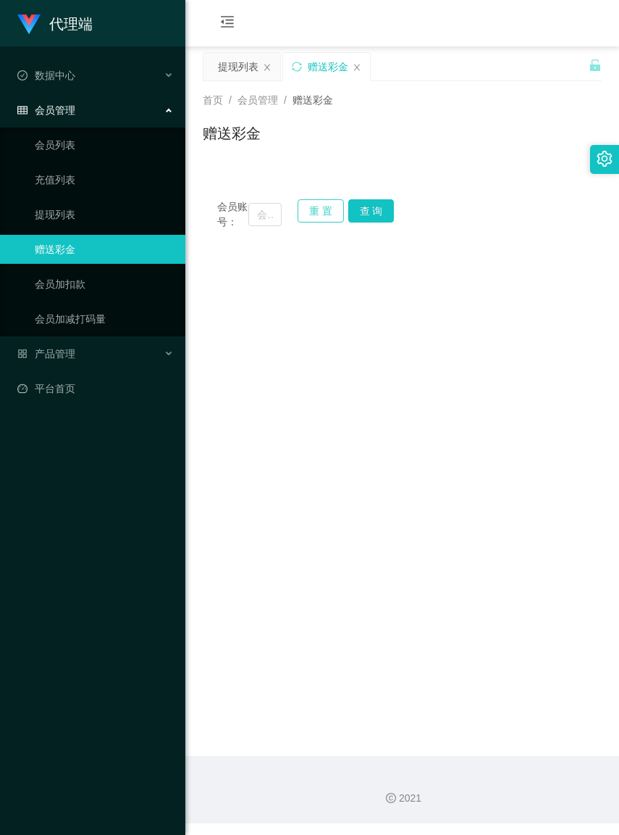
click at [316, 212] on button "重 置" at bounding box center [321, 210] width 46 height 23
click at [306, 211] on button "重 置" at bounding box center [321, 210] width 46 height 23
click at [251, 222] on input "text" at bounding box center [264, 214] width 33 height 23
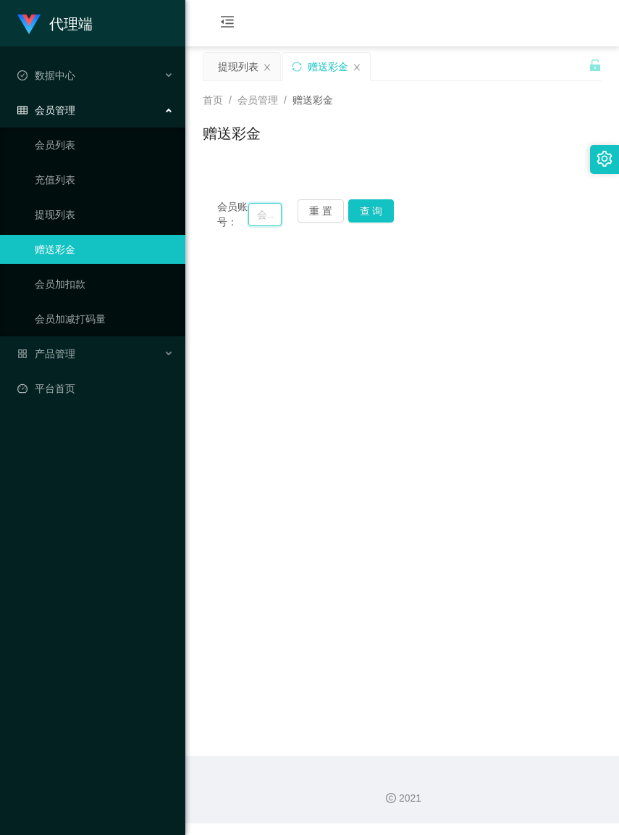
click at [251, 222] on input "text" at bounding box center [264, 214] width 33 height 23
paste input "980611"
type input "980611"
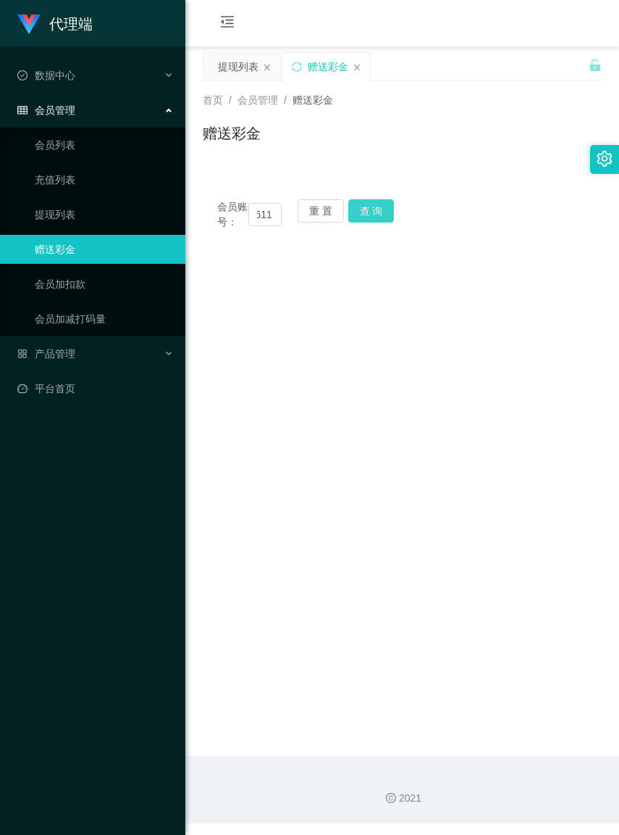
click at [362, 210] on button "查 询" at bounding box center [371, 210] width 46 height 23
click at [321, 209] on button "重 置" at bounding box center [321, 210] width 46 height 23
click at [67, 277] on link "会员加扣款" at bounding box center [104, 284] width 139 height 29
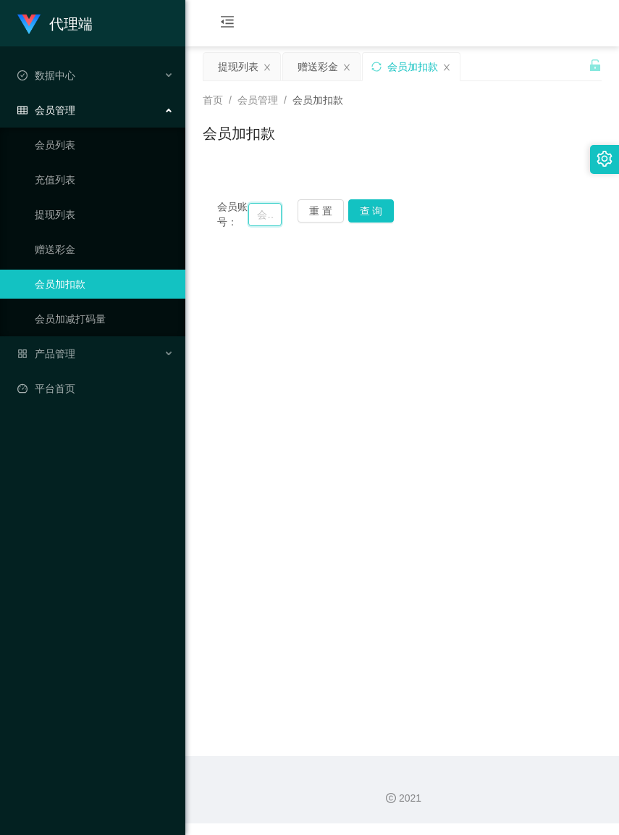
click at [254, 222] on input "text" at bounding box center [264, 214] width 33 height 23
paste input "980611"
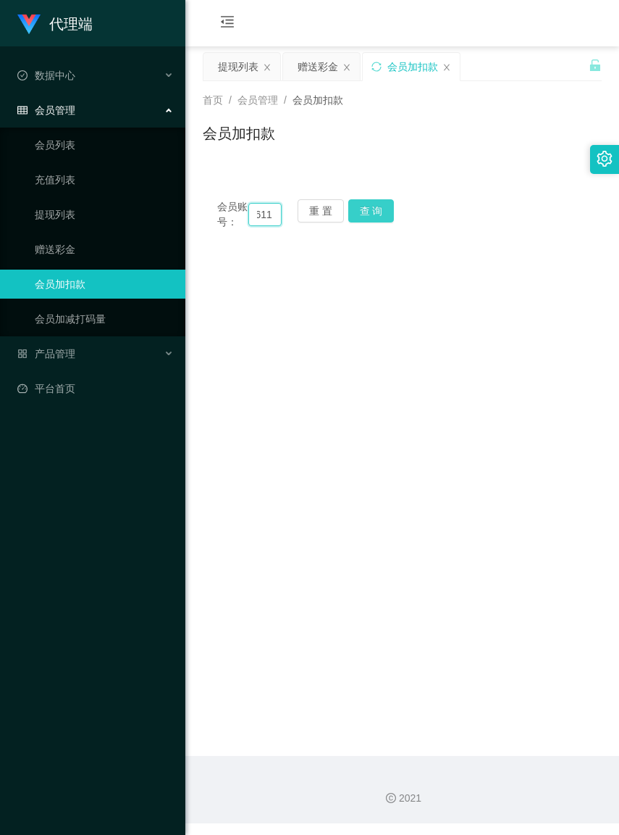
type input "980611"
click at [354, 204] on button "查 询" at bounding box center [371, 210] width 46 height 23
click at [312, 214] on button "重 置" at bounding box center [321, 210] width 46 height 23
click at [254, 221] on input "text" at bounding box center [264, 214] width 33 height 23
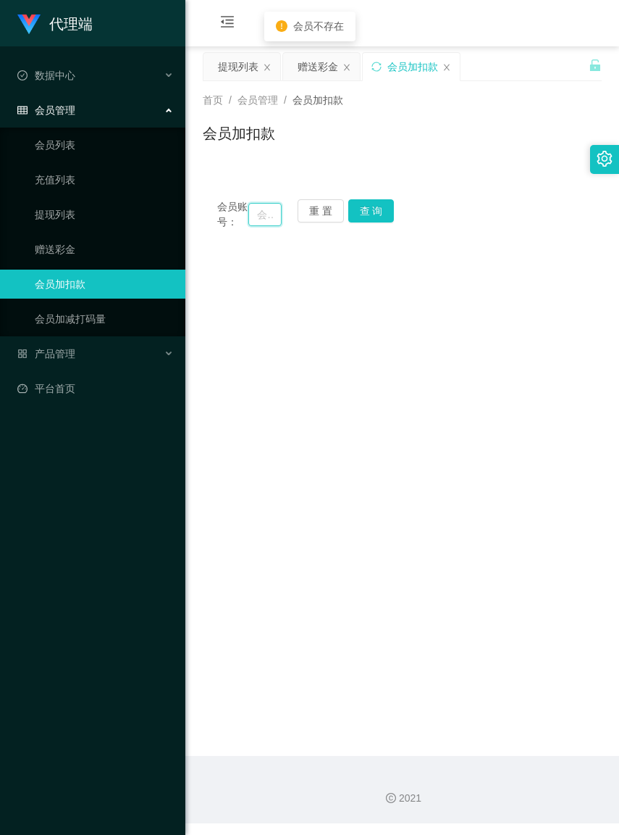
click at [254, 221] on input "text" at bounding box center [264, 214] width 33 height 23
click at [252, 220] on input "text" at bounding box center [264, 214] width 33 height 23
click at [254, 220] on input "text" at bounding box center [264, 214] width 33 height 23
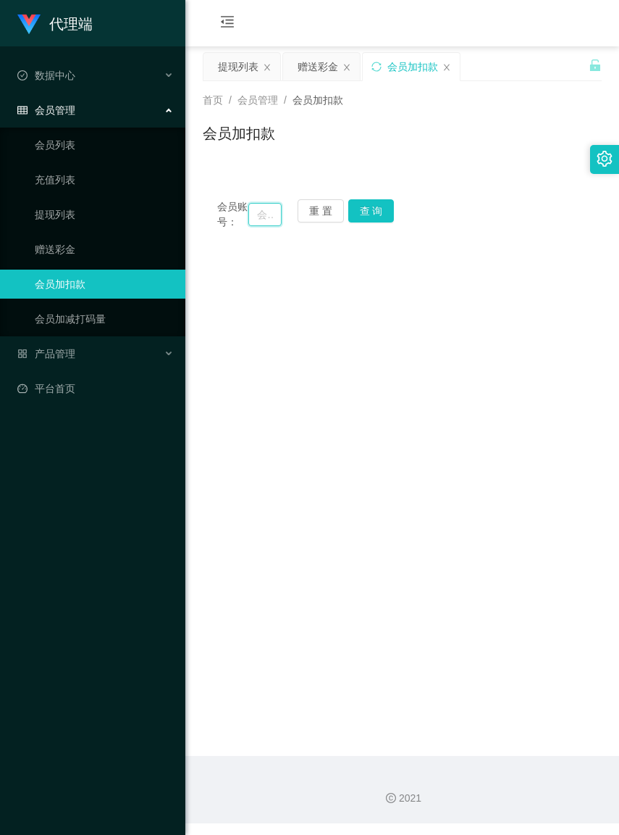
paste input "980611"
type input "980611"
click at [355, 211] on button "查 询" at bounding box center [371, 210] width 46 height 23
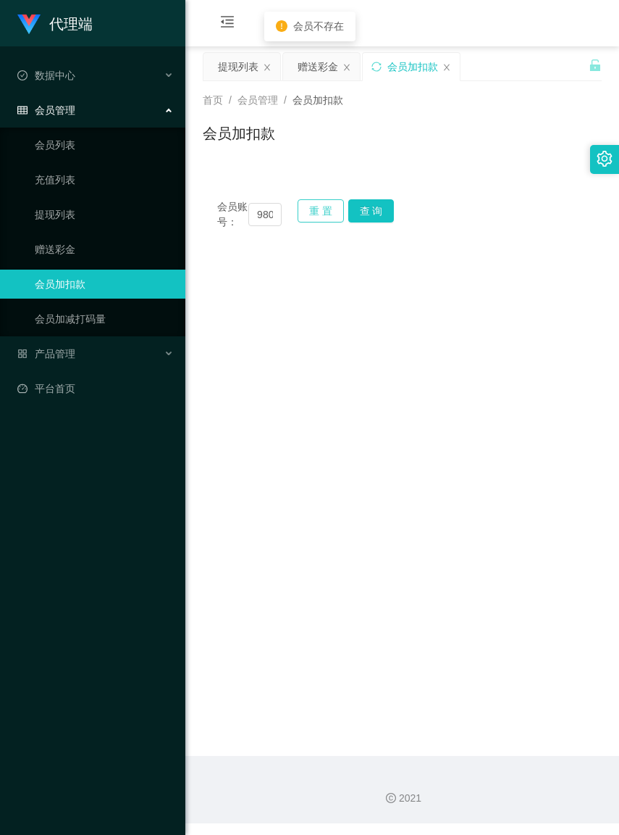
click at [317, 216] on button "重 置" at bounding box center [321, 210] width 46 height 23
click at [266, 218] on input "text" at bounding box center [264, 214] width 33 height 23
click at [259, 219] on input "text" at bounding box center [264, 214] width 33 height 23
click at [245, 220] on span "会员账号：" at bounding box center [232, 214] width 31 height 30
click at [251, 219] on input "text" at bounding box center [264, 214] width 33 height 23
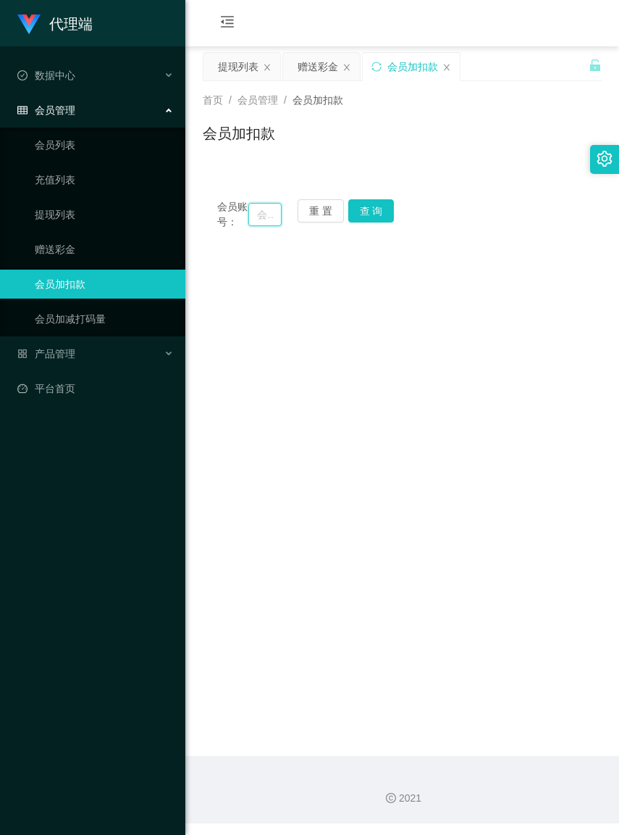
click at [251, 219] on input "text" at bounding box center [264, 214] width 33 height 23
paste input "980611"
type input "980611"
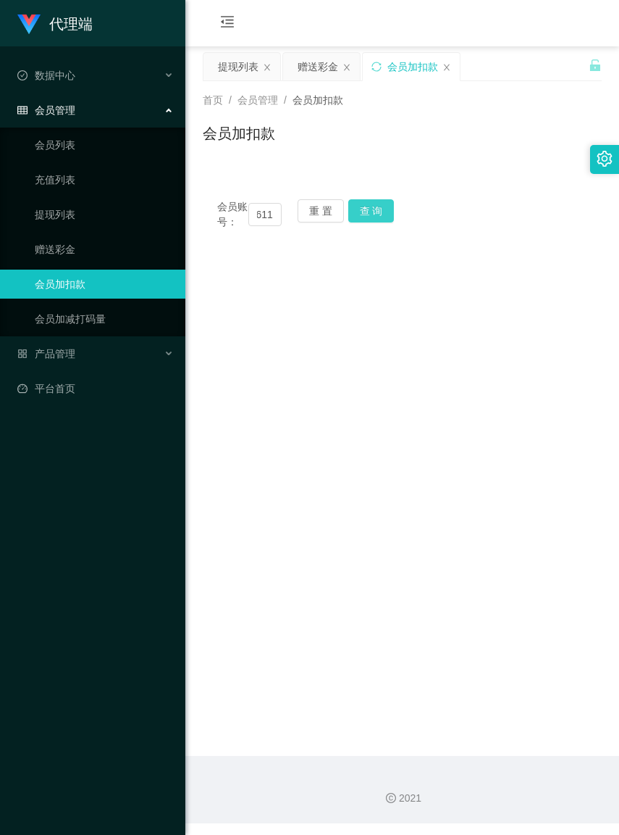
click at [367, 204] on button "查 询" at bounding box center [371, 210] width 46 height 23
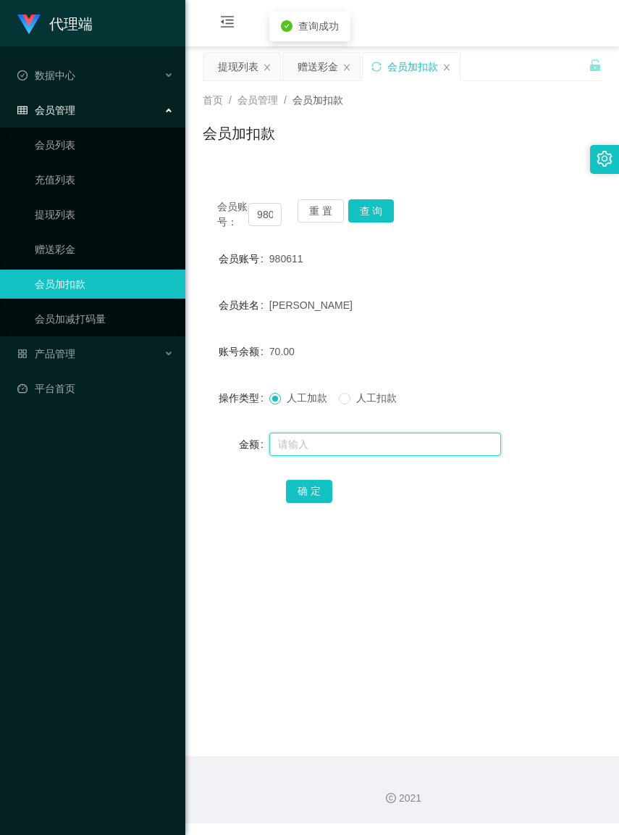
click at [346, 454] on input "text" at bounding box center [386, 444] width 232 height 23
click at [350, 404] on span at bounding box center [345, 399] width 12 height 12
click at [343, 453] on input "text" at bounding box center [386, 444] width 232 height 23
type input "70"
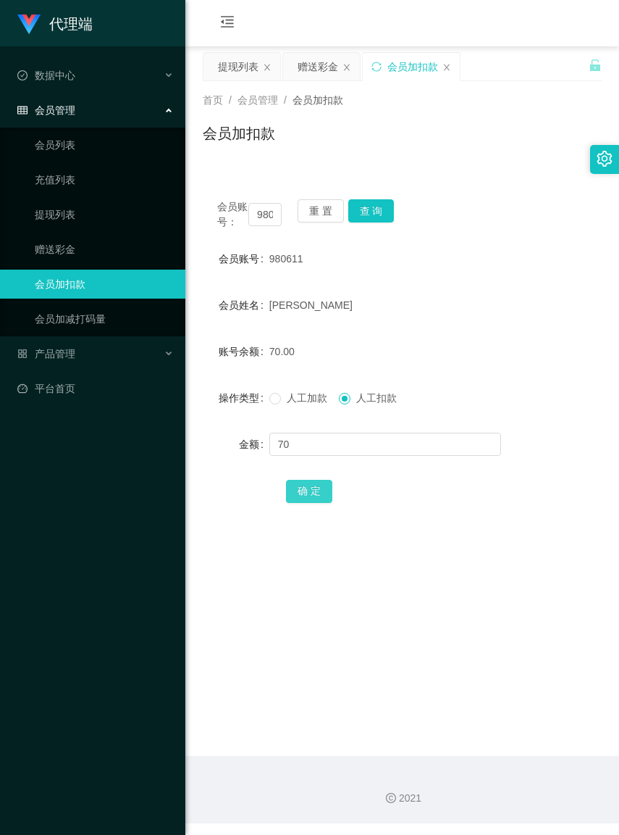
click at [317, 503] on button "确 定" at bounding box center [309, 491] width 46 height 23
click at [338, 211] on button "重 置" at bounding box center [321, 210] width 46 height 23
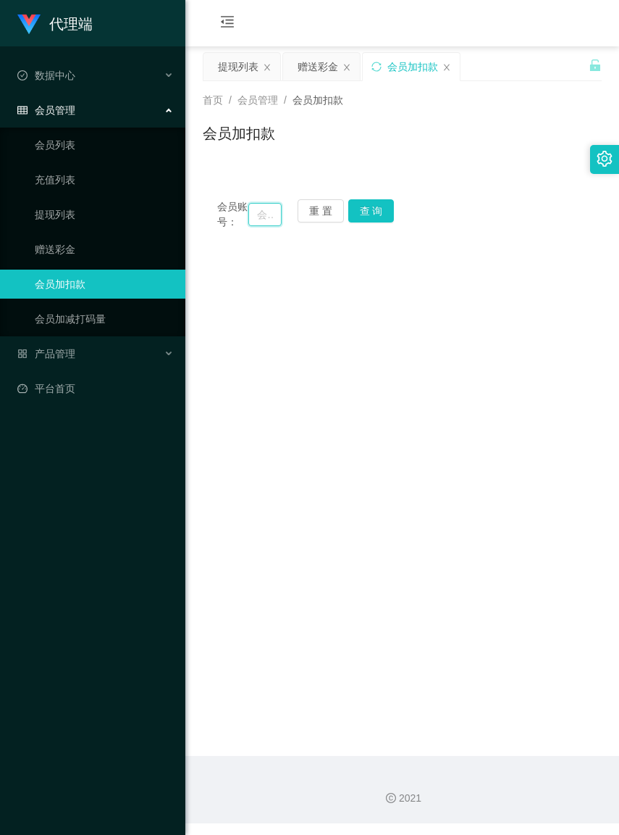
click at [257, 222] on input "text" at bounding box center [264, 214] width 33 height 23
click at [250, 222] on input "text" at bounding box center [264, 214] width 33 height 23
click at [251, 221] on input "text" at bounding box center [264, 214] width 33 height 23
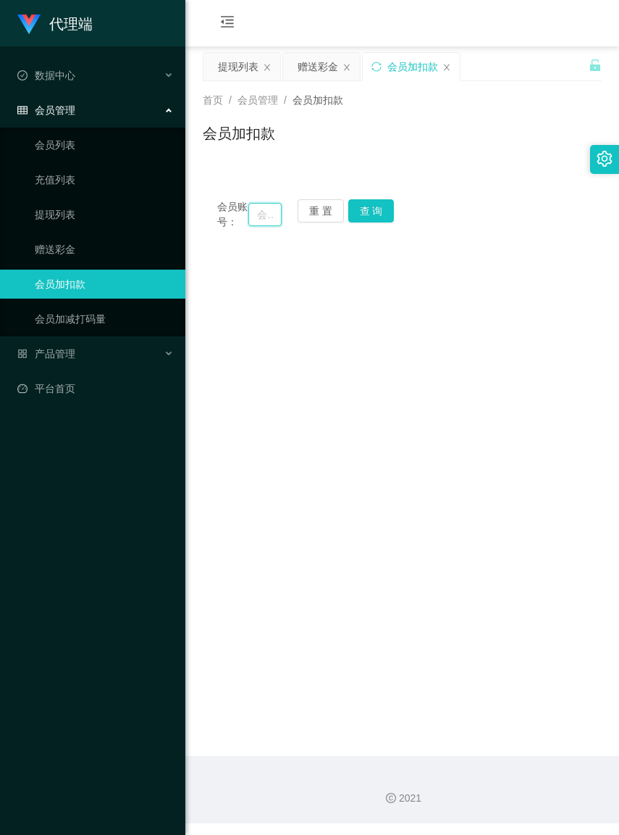
click at [251, 221] on input "text" at bounding box center [264, 214] width 33 height 23
paste input "[PERSON_NAME]"
type input "[PERSON_NAME]"
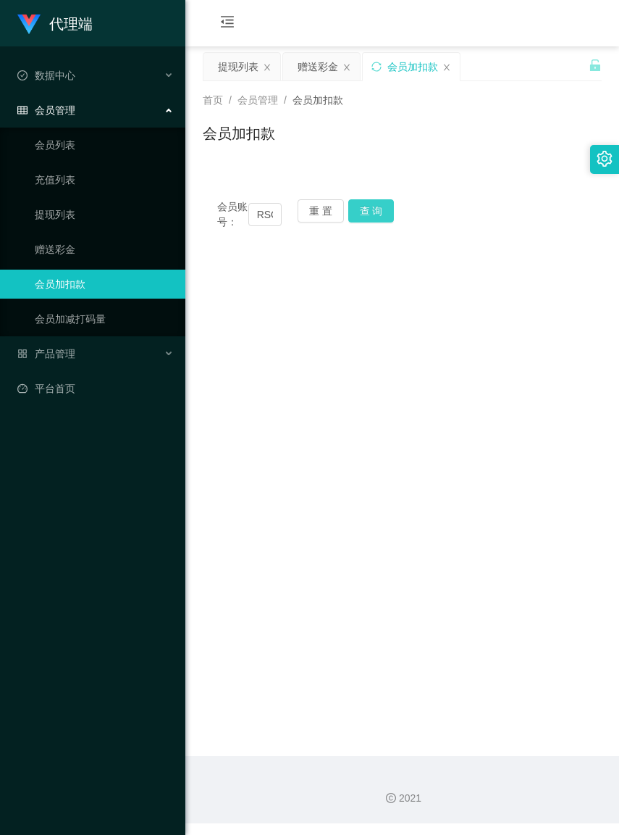
scroll to position [0, 0]
click at [385, 212] on button "查 询" at bounding box center [371, 210] width 46 height 23
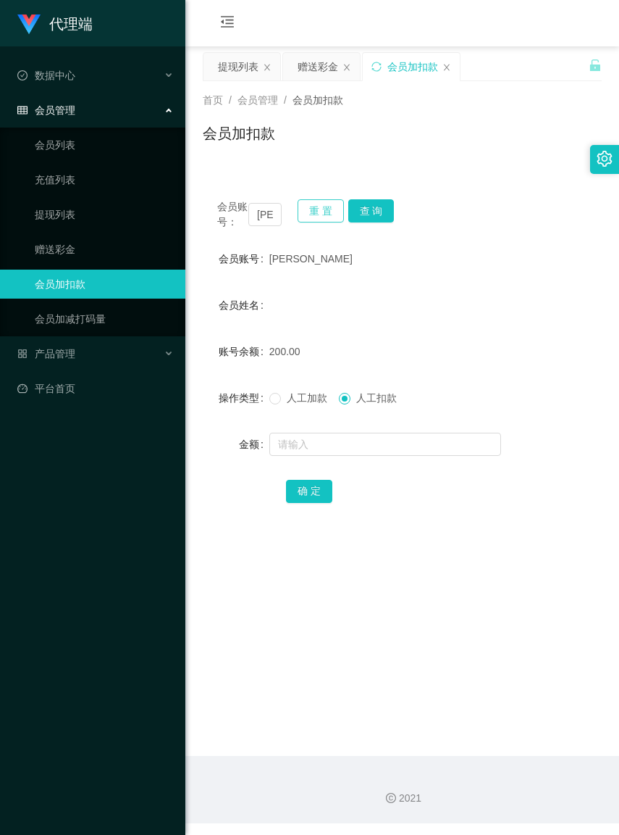
click at [310, 207] on button "重 置" at bounding box center [321, 210] width 46 height 23
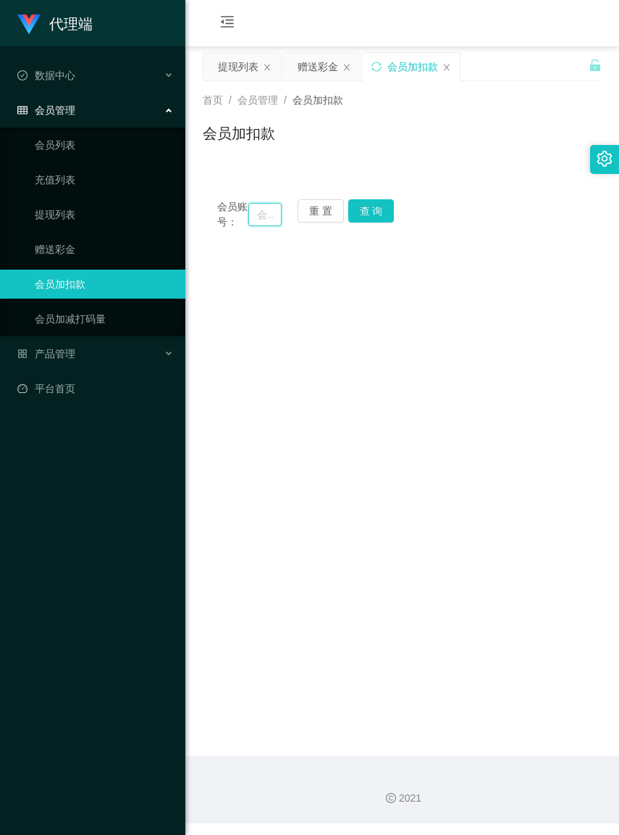
click at [252, 225] on input "text" at bounding box center [264, 214] width 33 height 23
click at [251, 216] on input "text" at bounding box center [264, 214] width 33 height 23
paste input "Joker3898"
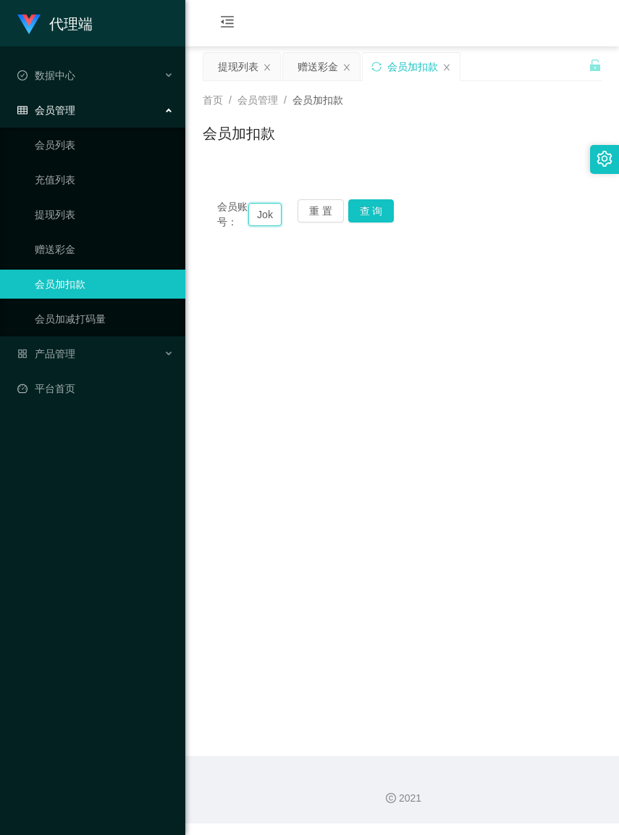
scroll to position [0, 30]
type input "Joker3898"
click at [381, 210] on button "查 询" at bounding box center [371, 210] width 46 height 23
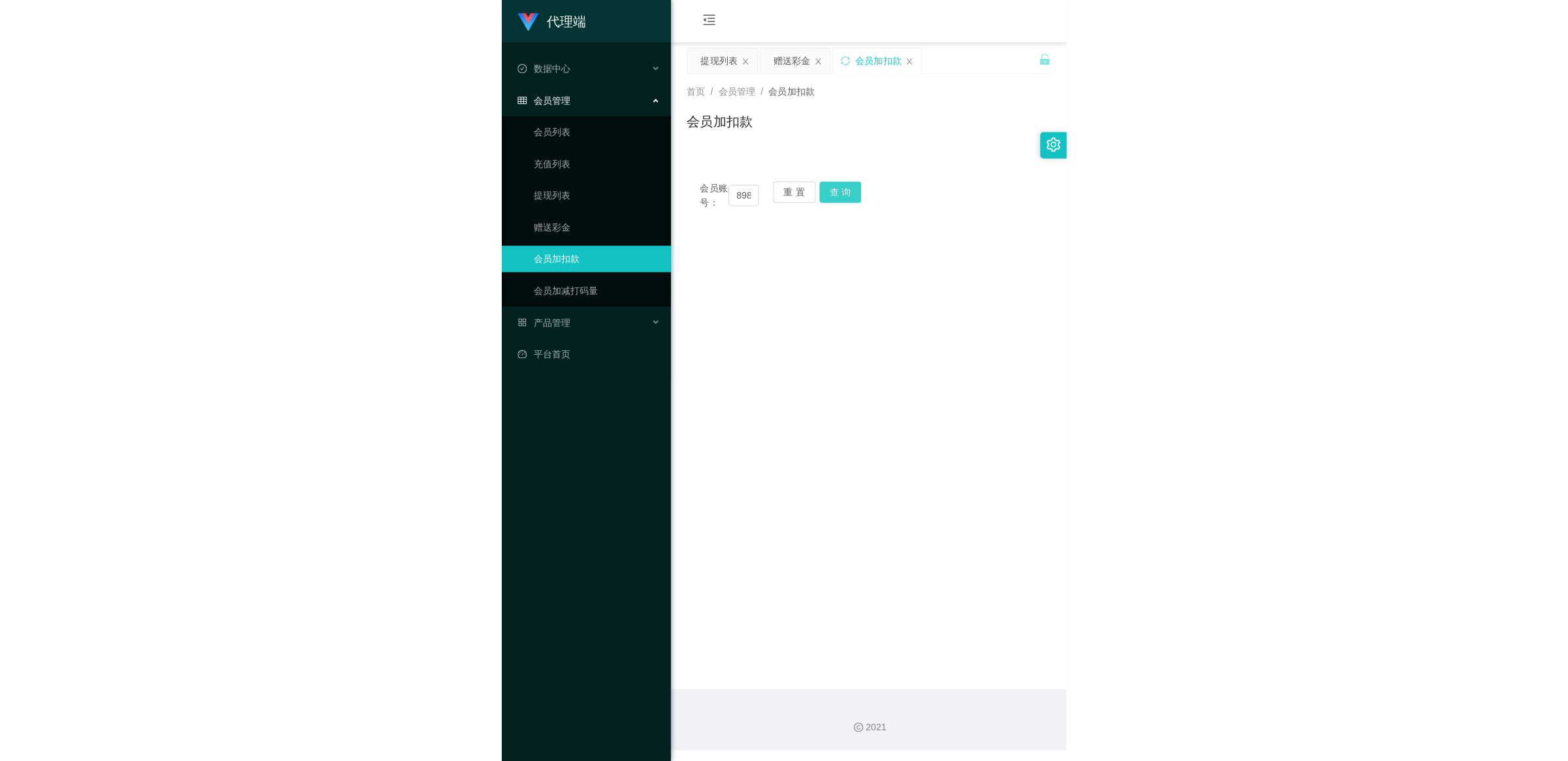
scroll to position [0, 0]
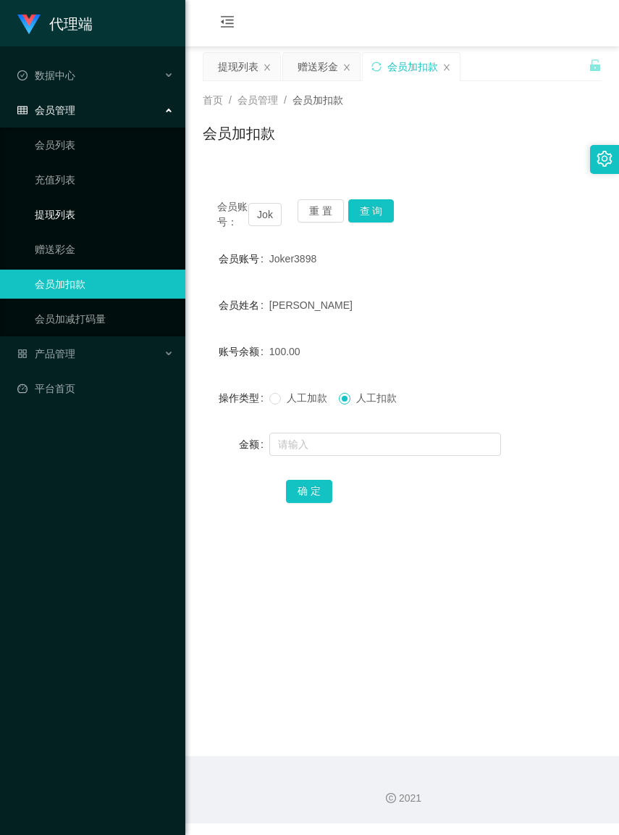
click at [54, 222] on link "提现列表" at bounding box center [104, 214] width 139 height 29
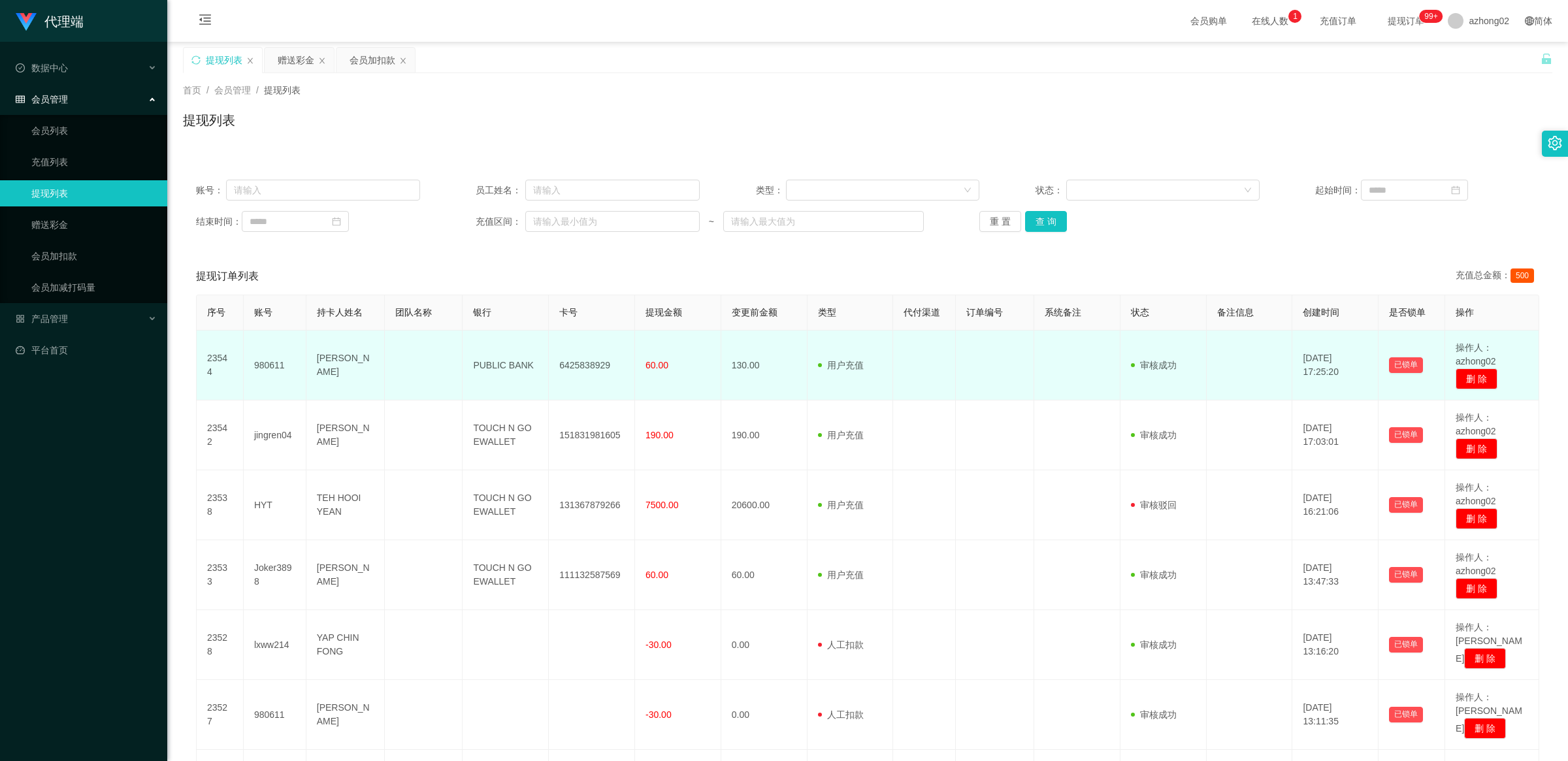
click at [745, 376] on td "130.00" at bounding box center [765, 366] width 87 height 70
click at [745, 368] on td "130.00" at bounding box center [765, 366] width 87 height 70
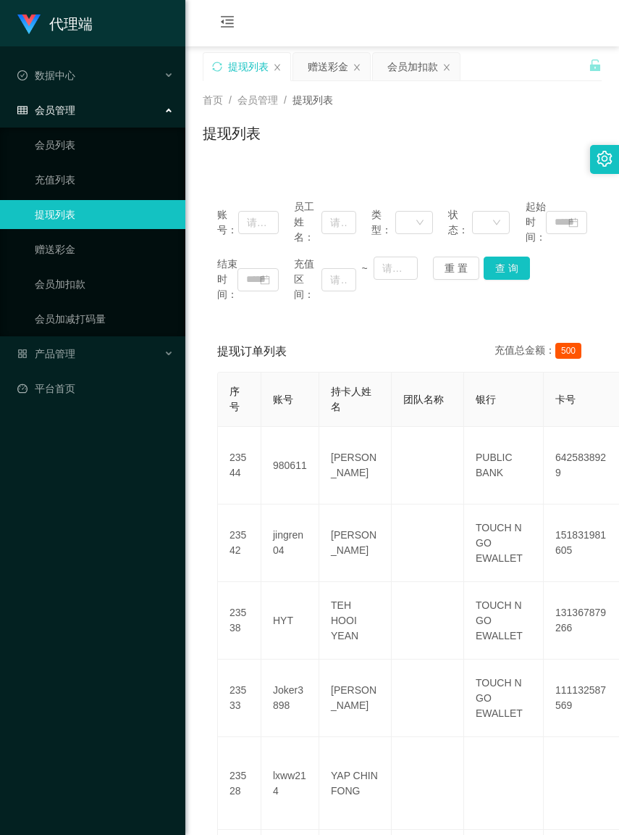
click at [80, 206] on link "提现列表" at bounding box center [104, 214] width 139 height 29
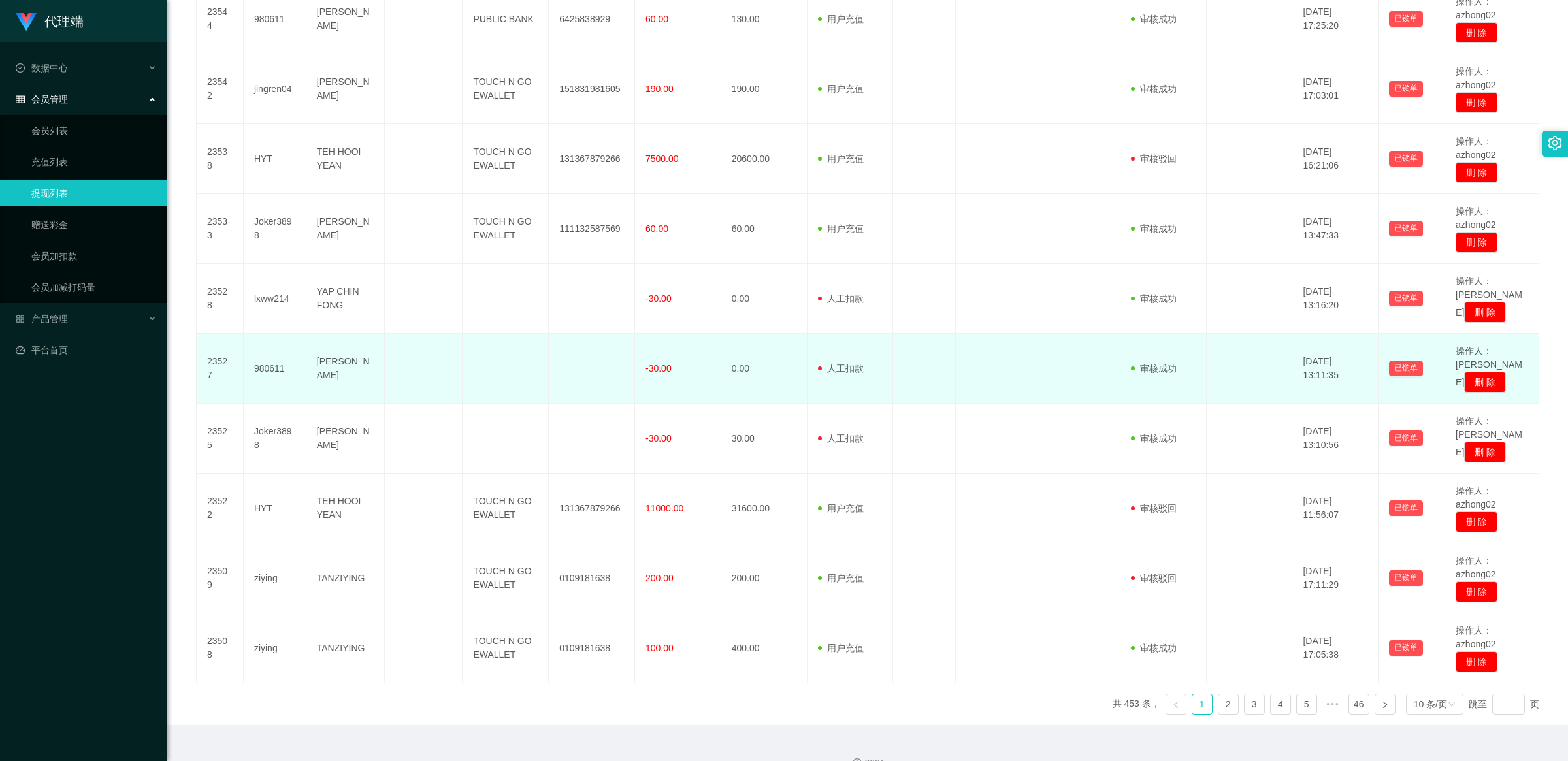
scroll to position [373, 0]
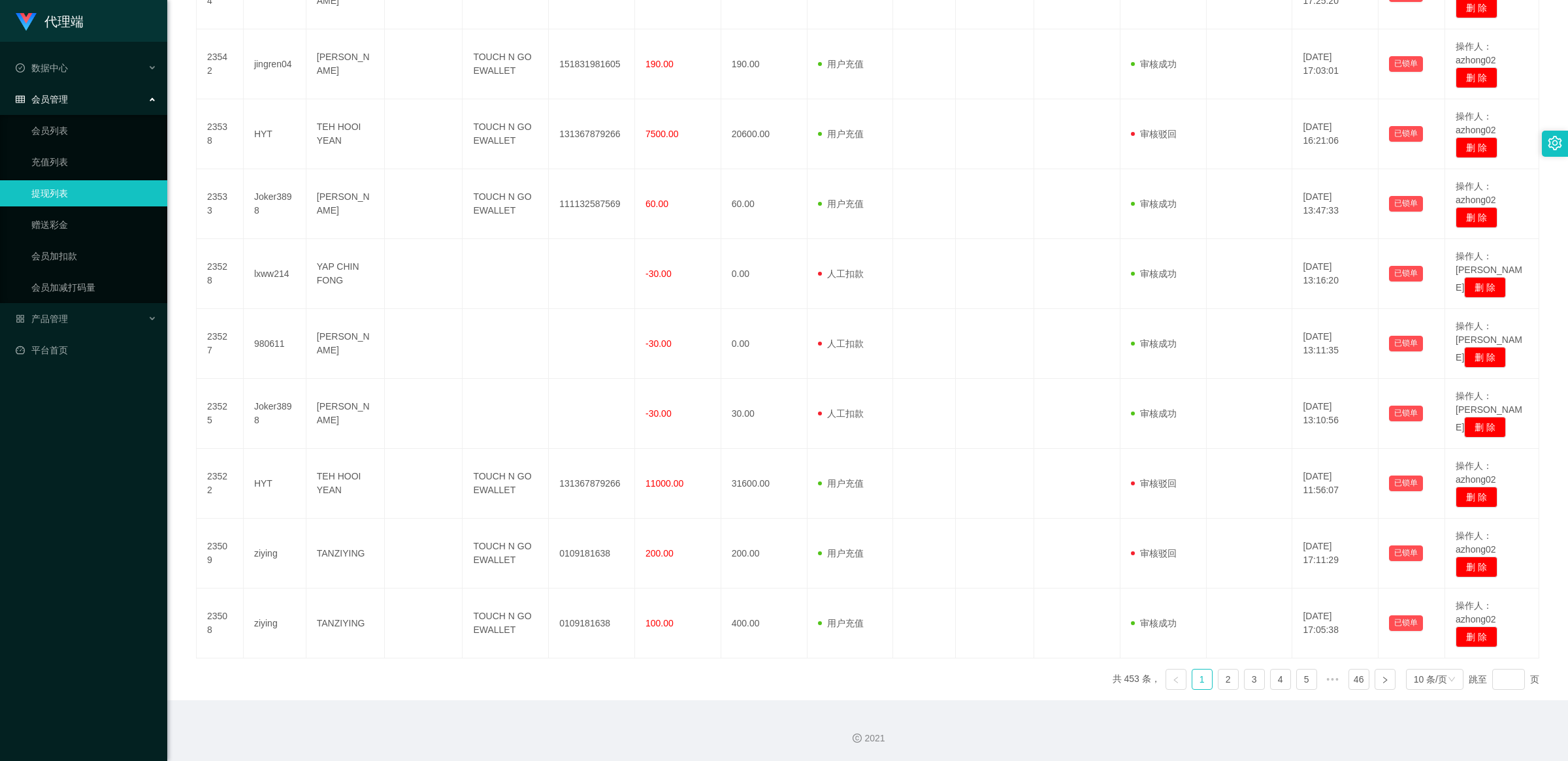
click at [105, 239] on ul "会员列表 充值列表 提现列表 赠送彩金 会员加扣款 会员加减打码量" at bounding box center [83, 209] width 167 height 188
click at [91, 215] on link "赠送彩金" at bounding box center [94, 225] width 125 height 26
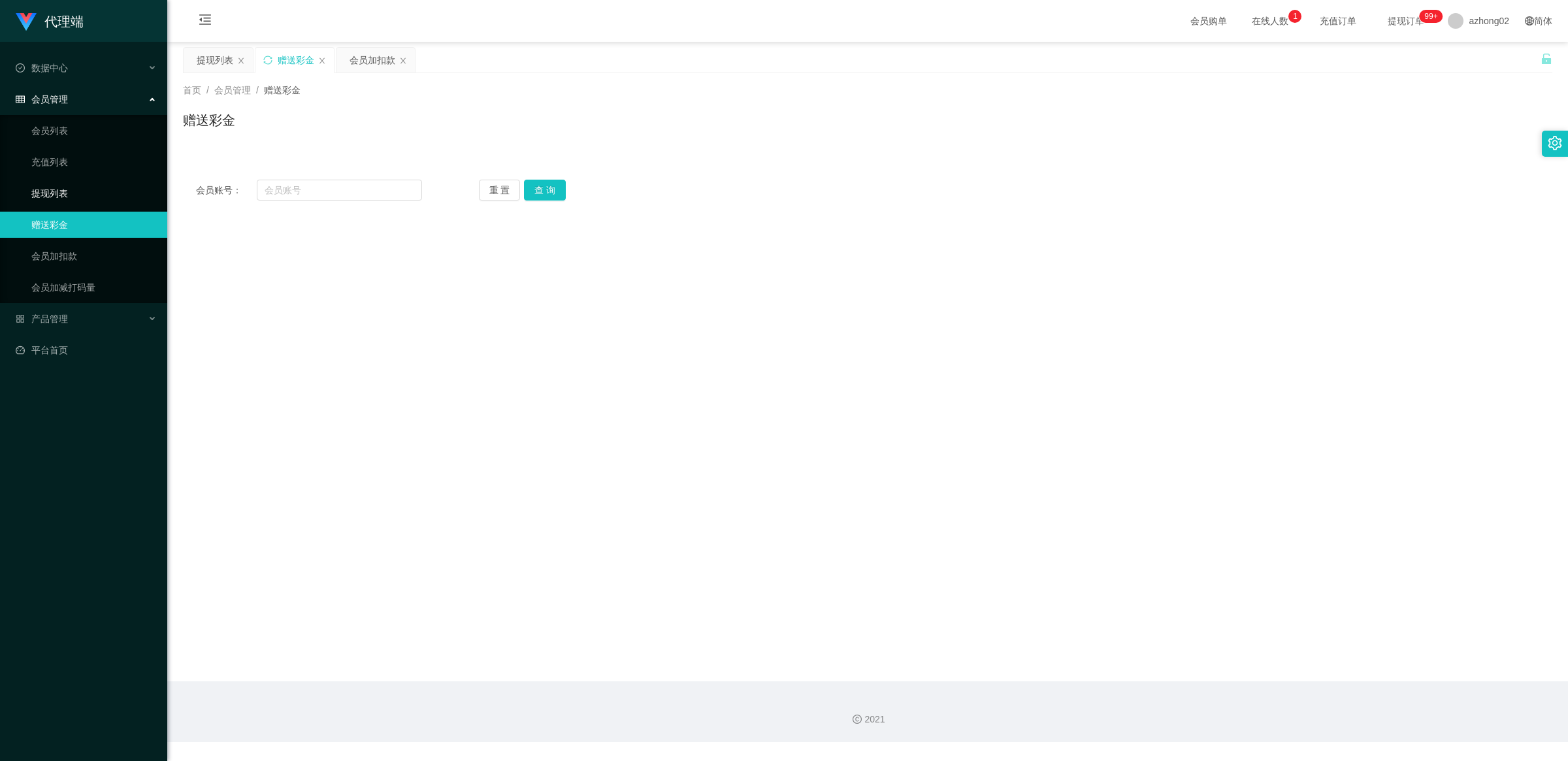
click at [108, 195] on link "提现列表" at bounding box center [94, 193] width 125 height 26
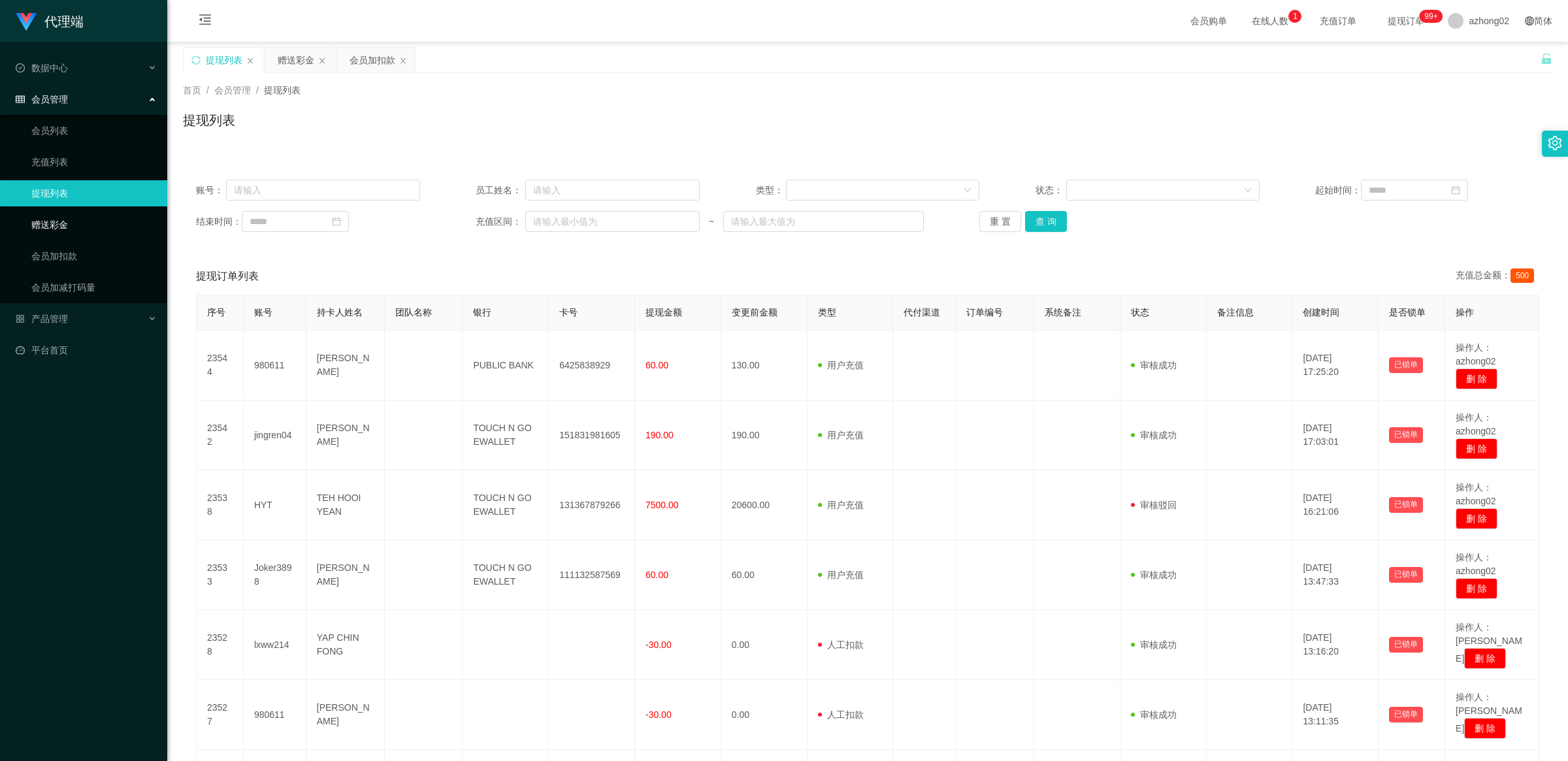
click at [105, 234] on link "赠送彩金" at bounding box center [94, 225] width 125 height 26
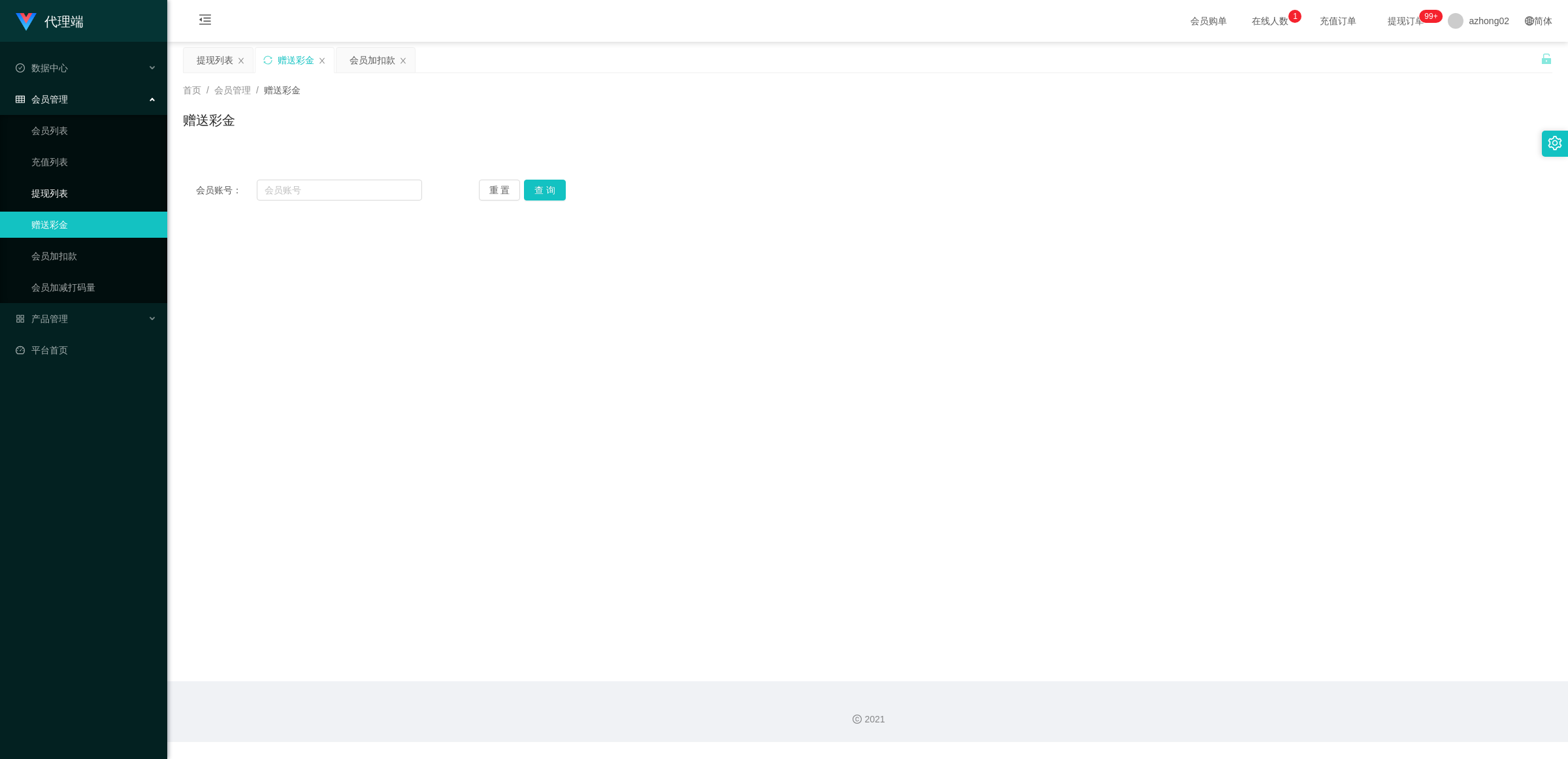
click at [62, 197] on link "提现列表" at bounding box center [94, 193] width 125 height 26
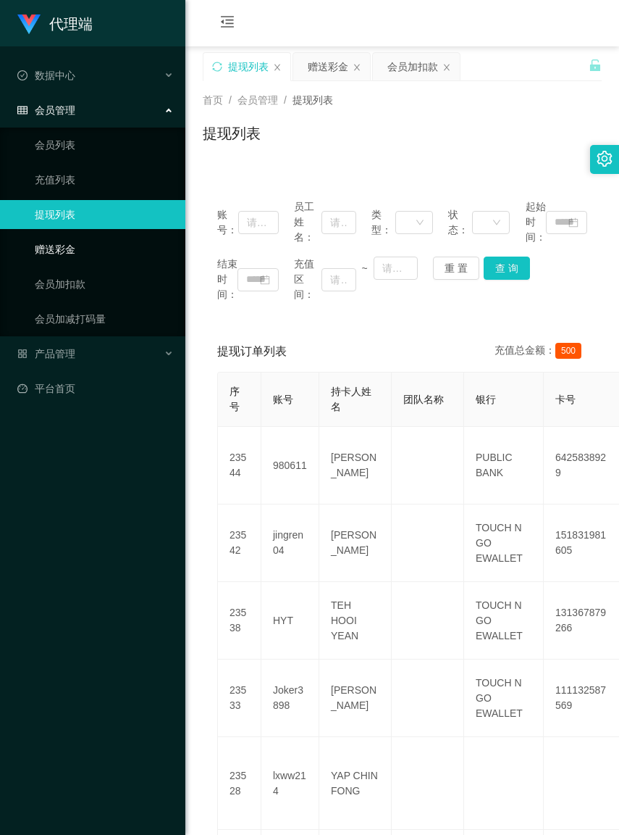
click at [63, 243] on link "赠送彩金" at bounding box center [104, 249] width 139 height 29
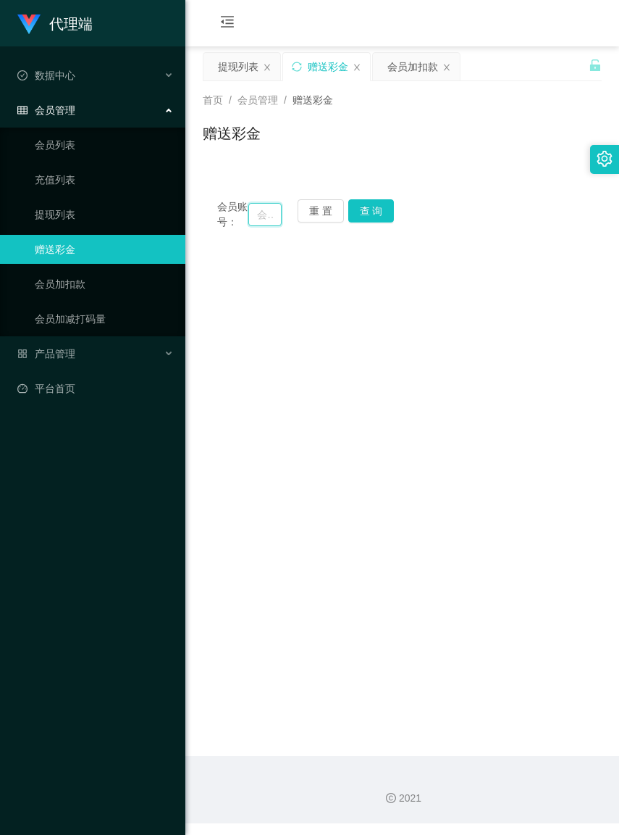
click at [252, 223] on input "text" at bounding box center [264, 214] width 33 height 23
click at [250, 221] on input "text" at bounding box center [264, 214] width 33 height 23
paste input "[PERSON_NAME]"
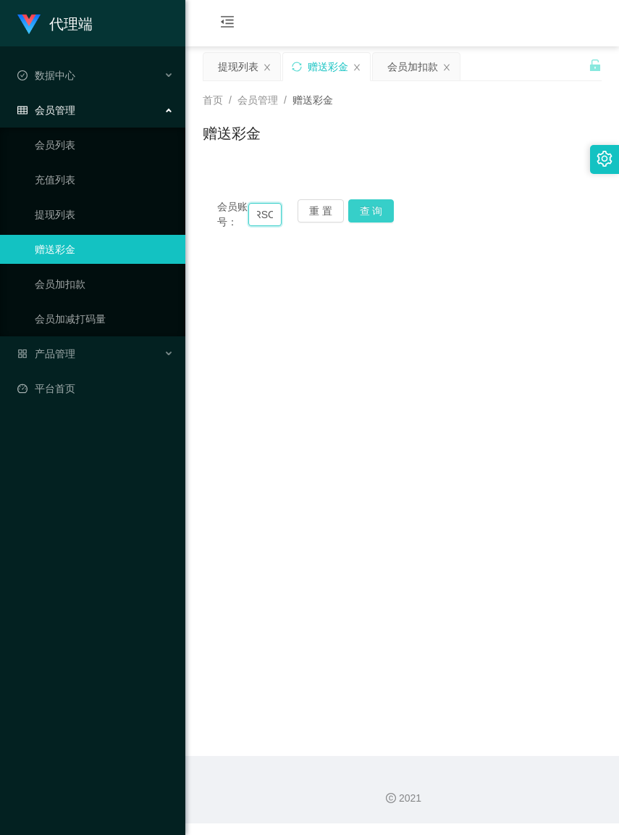
type input "[PERSON_NAME]"
click at [377, 214] on button "查 询" at bounding box center [371, 210] width 46 height 23
click at [330, 212] on button "重 置" at bounding box center [321, 210] width 46 height 23
click at [257, 218] on input "text" at bounding box center [264, 214] width 33 height 23
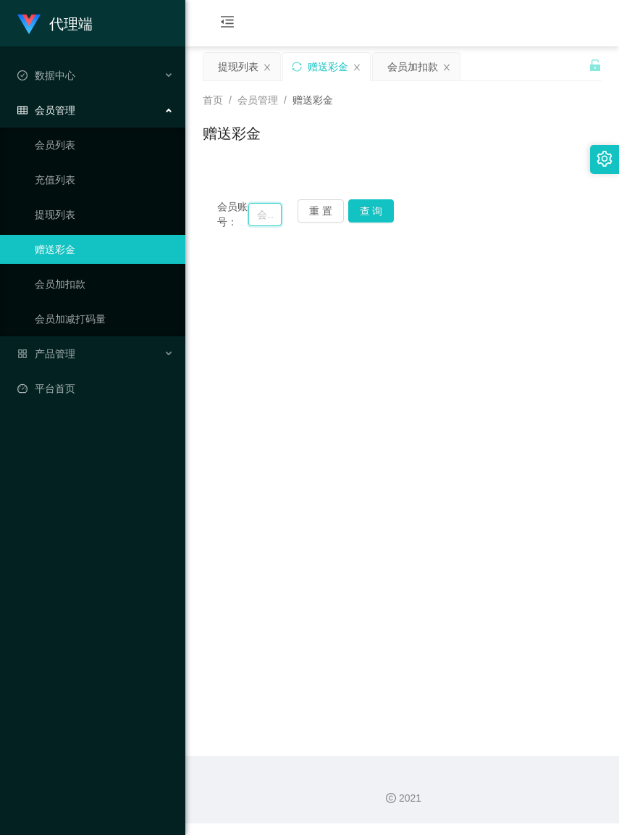
paste input "[PERSON_NAME]"
type input "[PERSON_NAME]"
click at [361, 218] on button "查 询" at bounding box center [371, 210] width 46 height 23
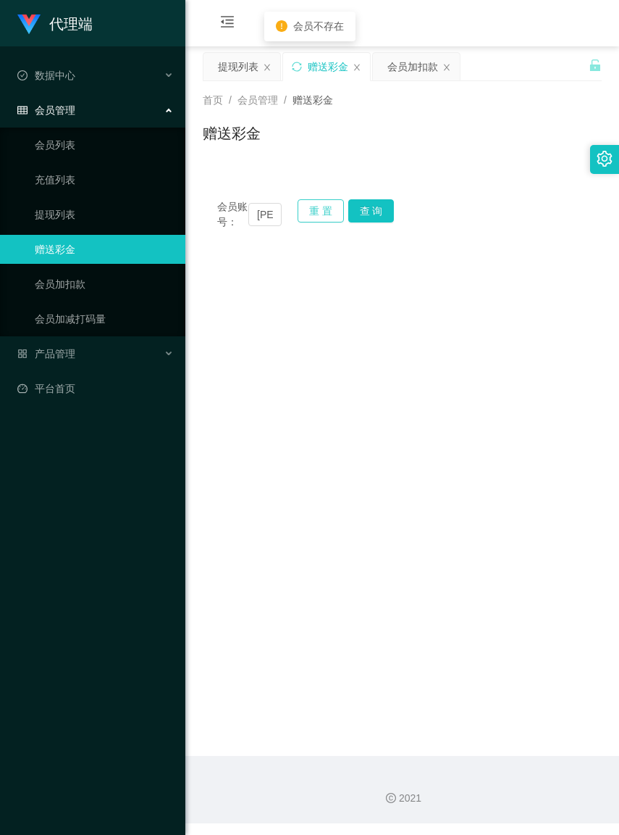
click at [312, 220] on button "重 置" at bounding box center [321, 210] width 46 height 23
click at [88, 273] on link "会员加扣款" at bounding box center [104, 284] width 139 height 29
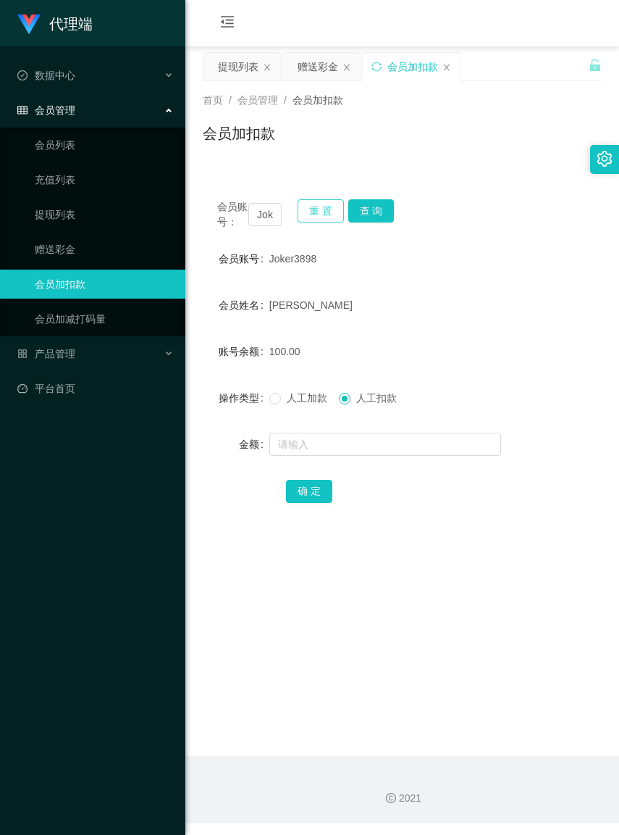
click at [315, 214] on button "重 置" at bounding box center [321, 210] width 46 height 23
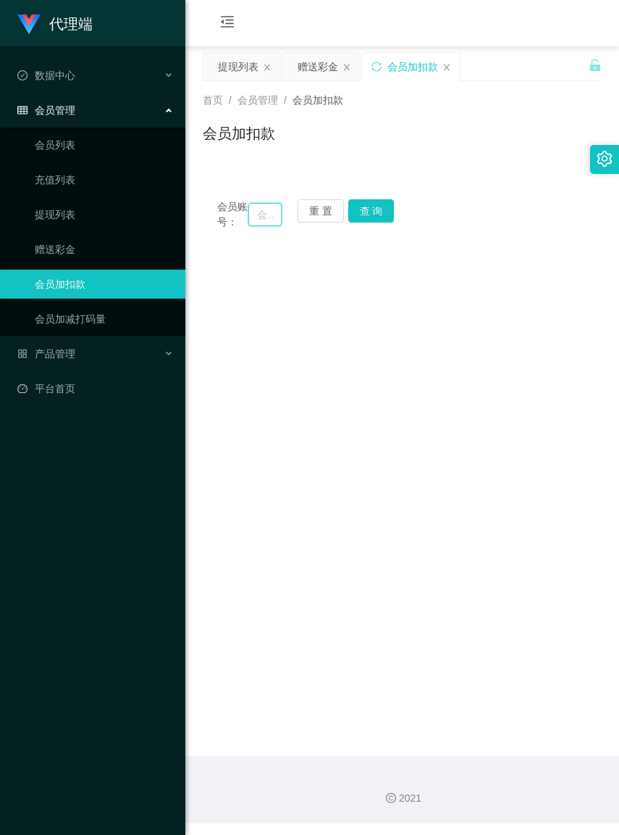
click at [251, 221] on input "text" at bounding box center [264, 214] width 33 height 23
paste input "[PERSON_NAME]"
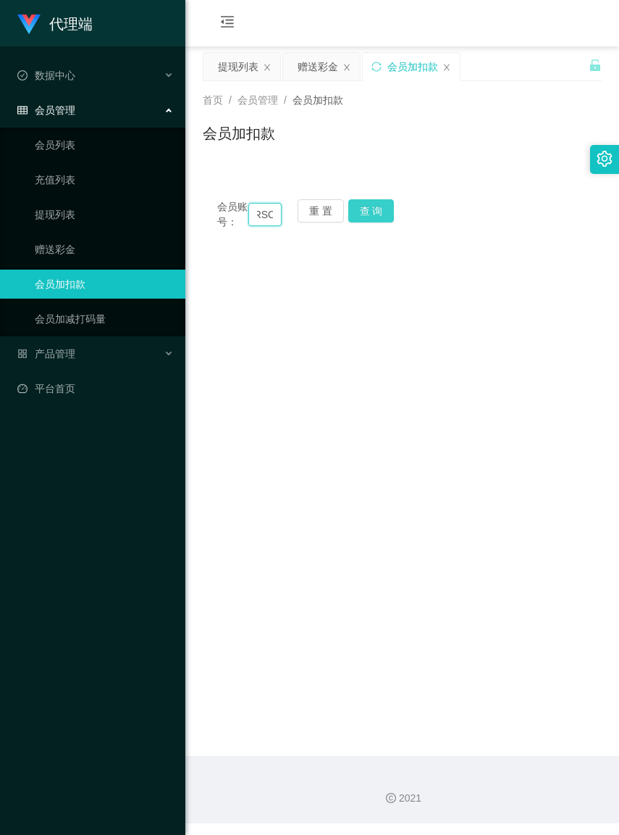
type input "[PERSON_NAME]"
click at [368, 212] on button "查 询" at bounding box center [371, 210] width 46 height 23
click at [333, 211] on button "重 置" at bounding box center [321, 210] width 46 height 23
click at [255, 217] on input "text" at bounding box center [264, 214] width 33 height 23
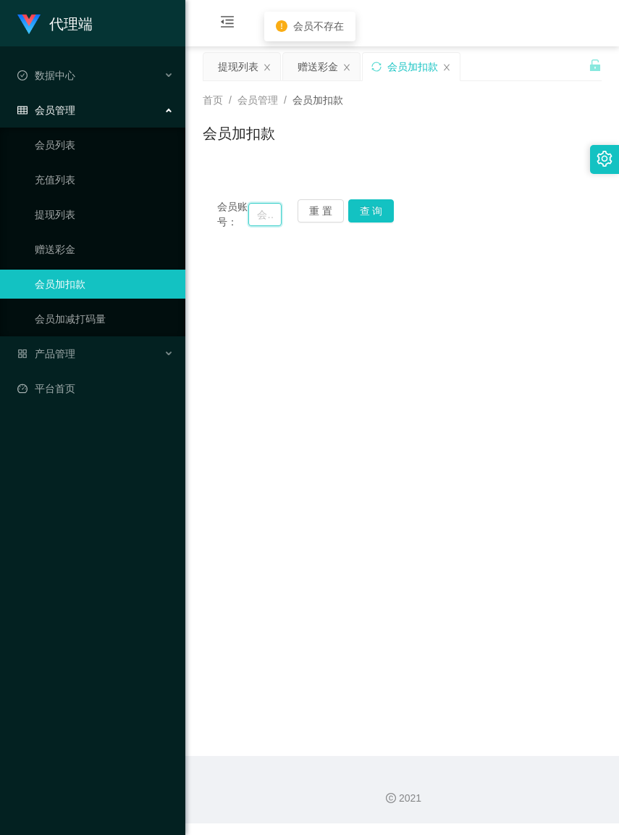
click at [255, 217] on input "text" at bounding box center [264, 214] width 33 height 23
paste input "[PERSON_NAME]"
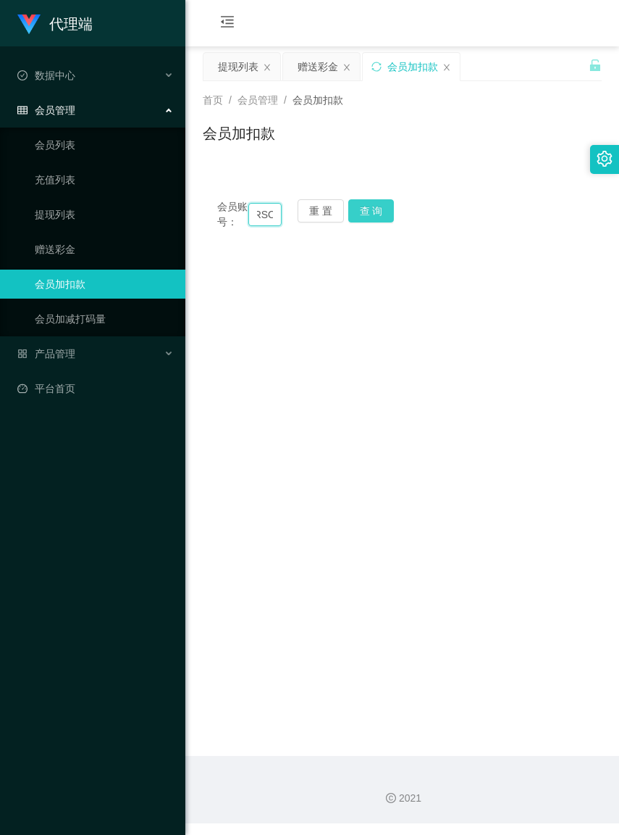
type input "[PERSON_NAME]"
click at [368, 201] on button "查 询" at bounding box center [371, 210] width 46 height 23
click at [325, 208] on button "重 置" at bounding box center [321, 210] width 46 height 23
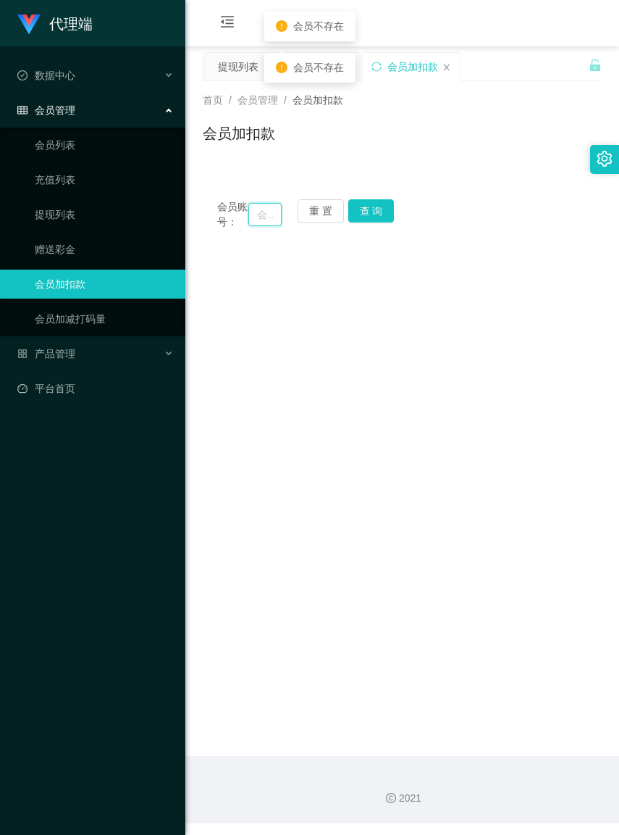
click at [258, 223] on input "text" at bounding box center [264, 214] width 33 height 23
click at [256, 222] on input "text" at bounding box center [264, 214] width 33 height 23
click at [254, 220] on input "text" at bounding box center [264, 214] width 33 height 23
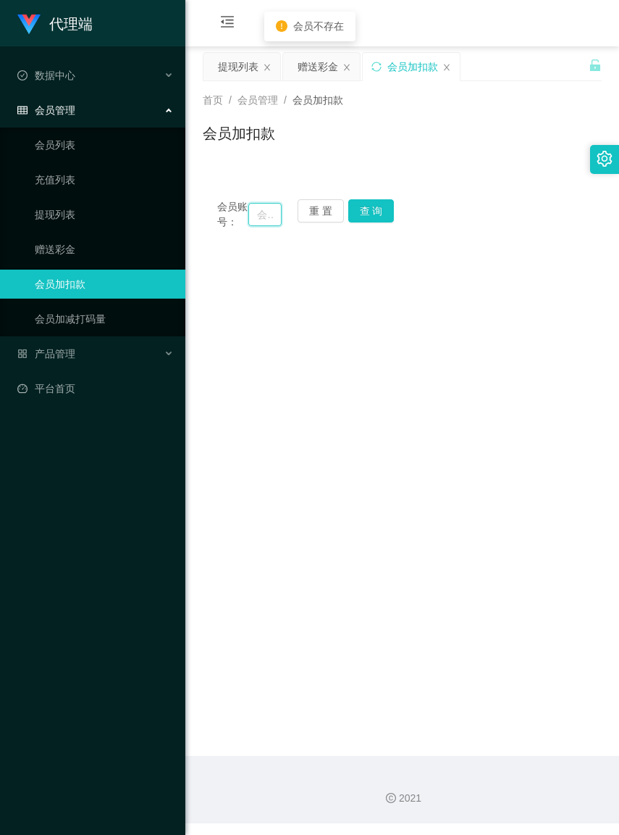
click at [254, 220] on input "text" at bounding box center [264, 214] width 33 height 23
paste input "[PERSON_NAME]"
type input "[PERSON_NAME]"
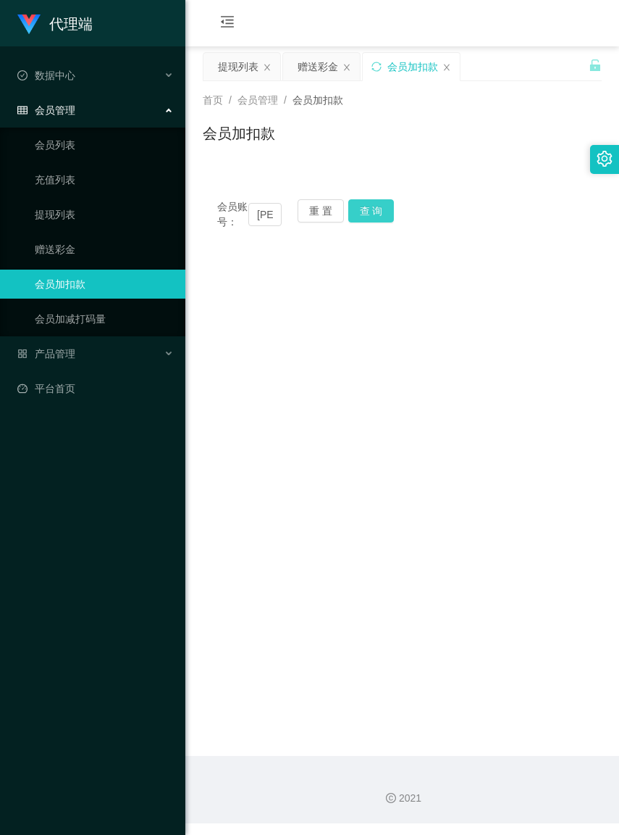
click at [367, 212] on button "查 询" at bounding box center [371, 210] width 46 height 23
click at [319, 215] on button "重 置" at bounding box center [321, 210] width 46 height 23
click at [252, 221] on input "text" at bounding box center [264, 214] width 33 height 23
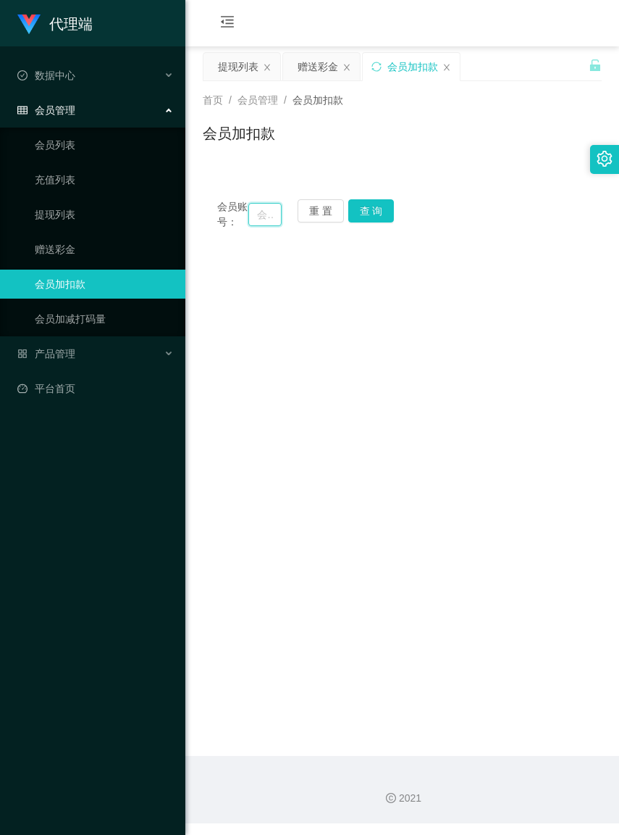
click at [252, 221] on input "text" at bounding box center [264, 214] width 33 height 23
paste input "[PERSON_NAME]"
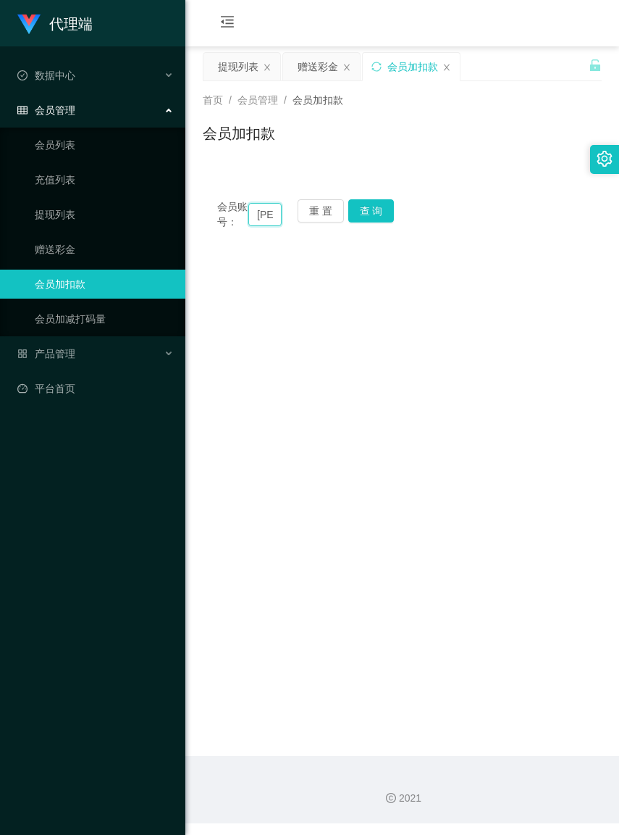
scroll to position [0, 17]
type input "[PERSON_NAME]"
click at [367, 214] on button "查 询" at bounding box center [371, 210] width 46 height 23
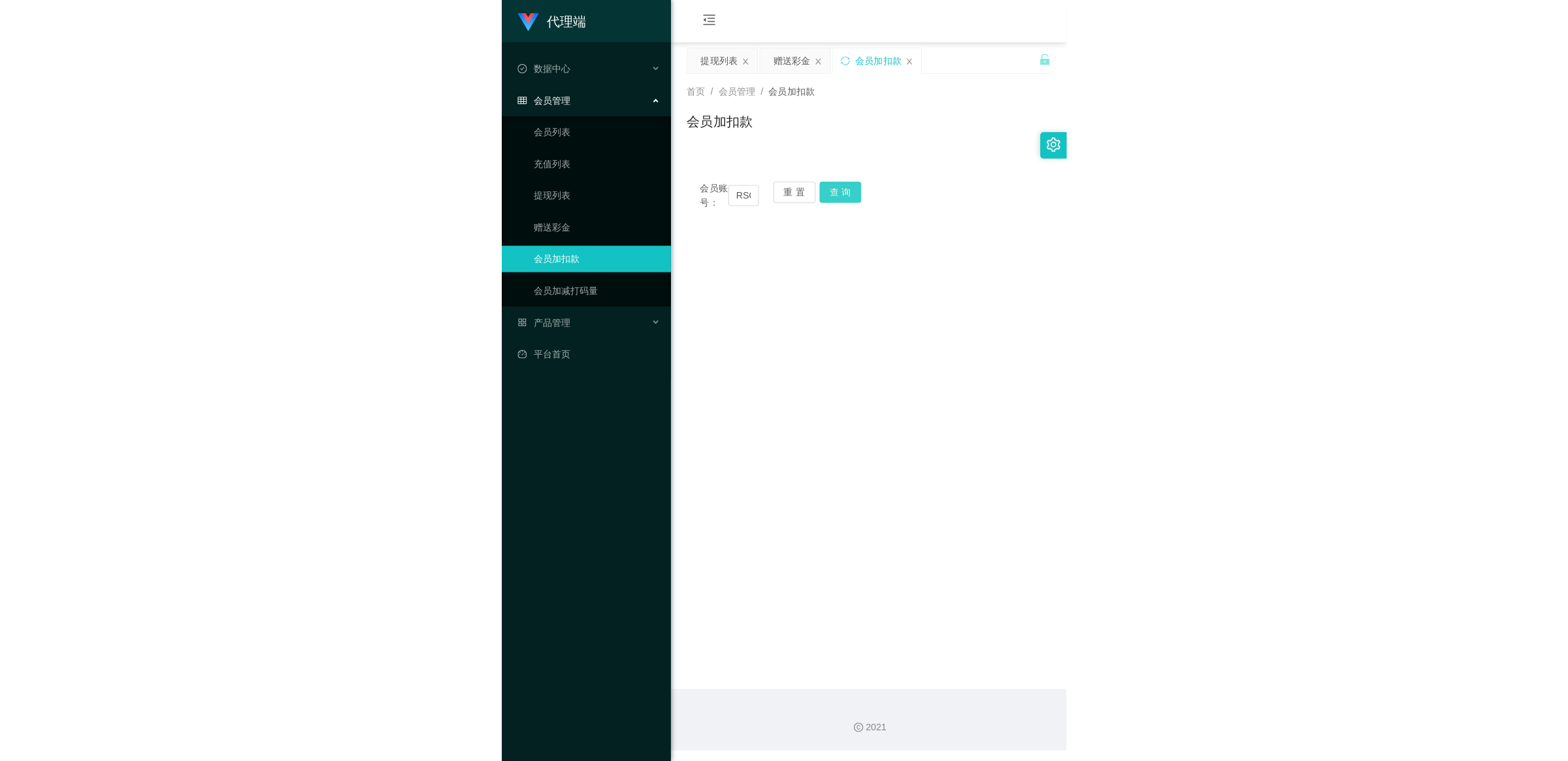
scroll to position [0, 0]
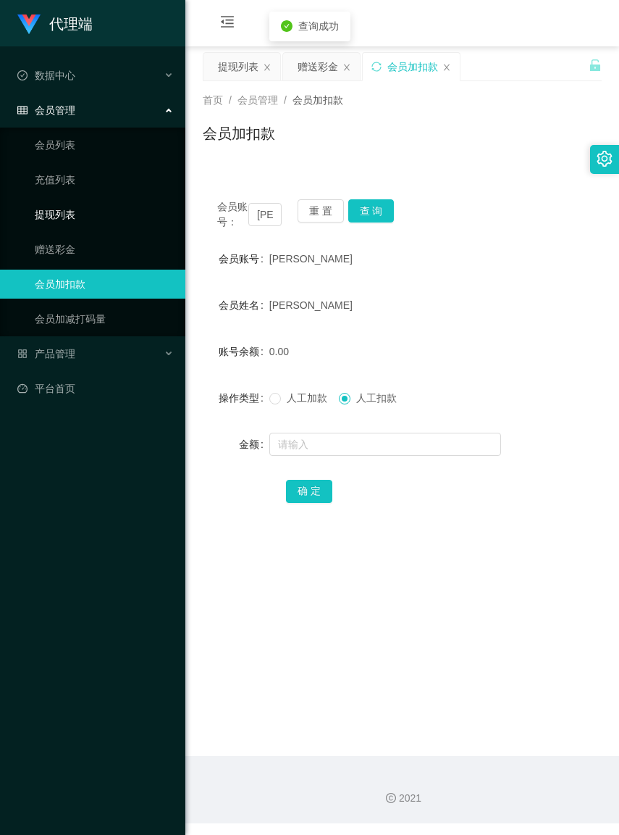
click at [69, 210] on link "提现列表" at bounding box center [104, 214] width 139 height 29
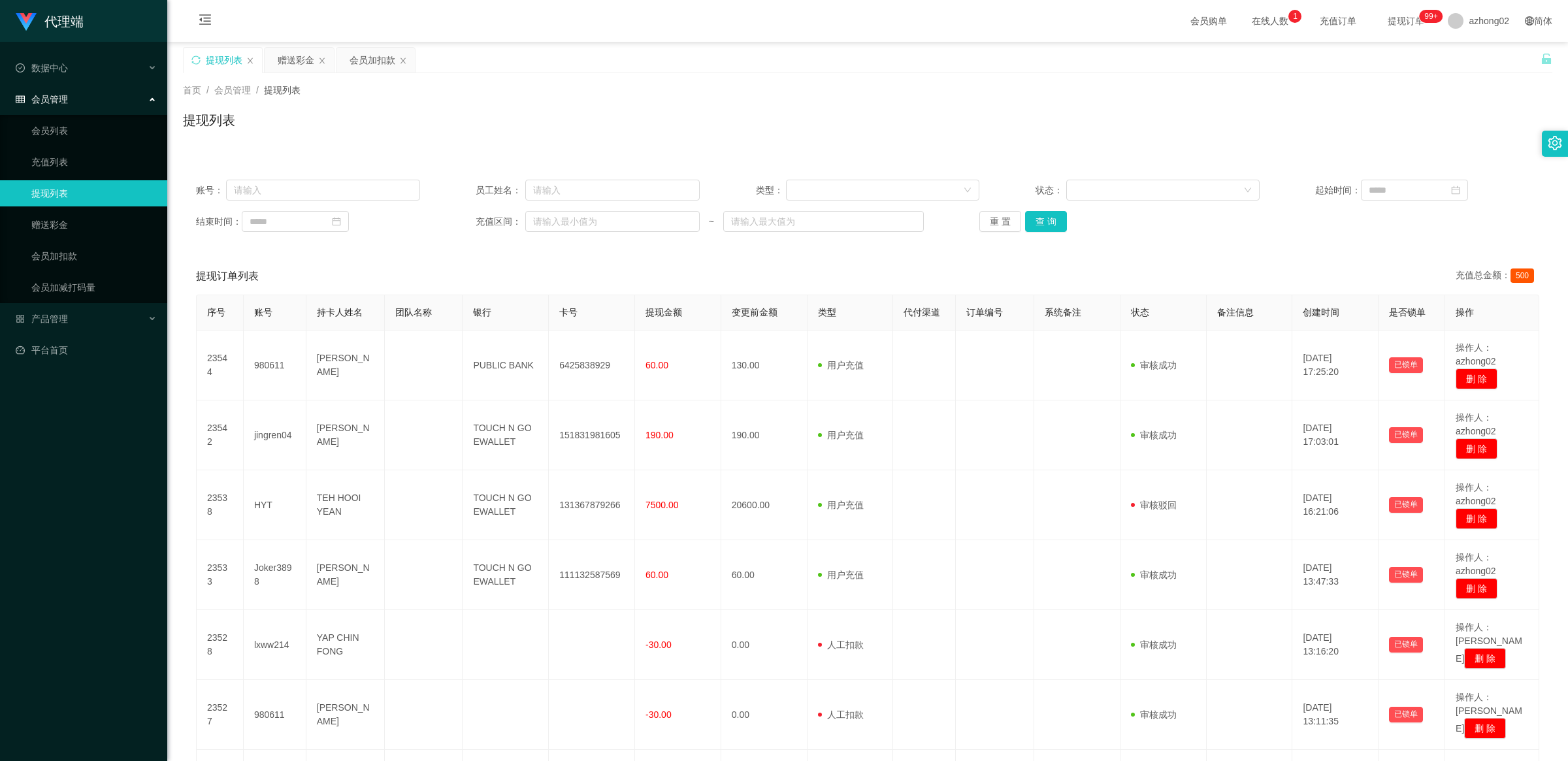
click at [1397, 30] on span "提现订单 99+" at bounding box center [1405, 21] width 68 height 41
click at [1399, 23] on span "提现订单 99+" at bounding box center [1406, 21] width 50 height 9
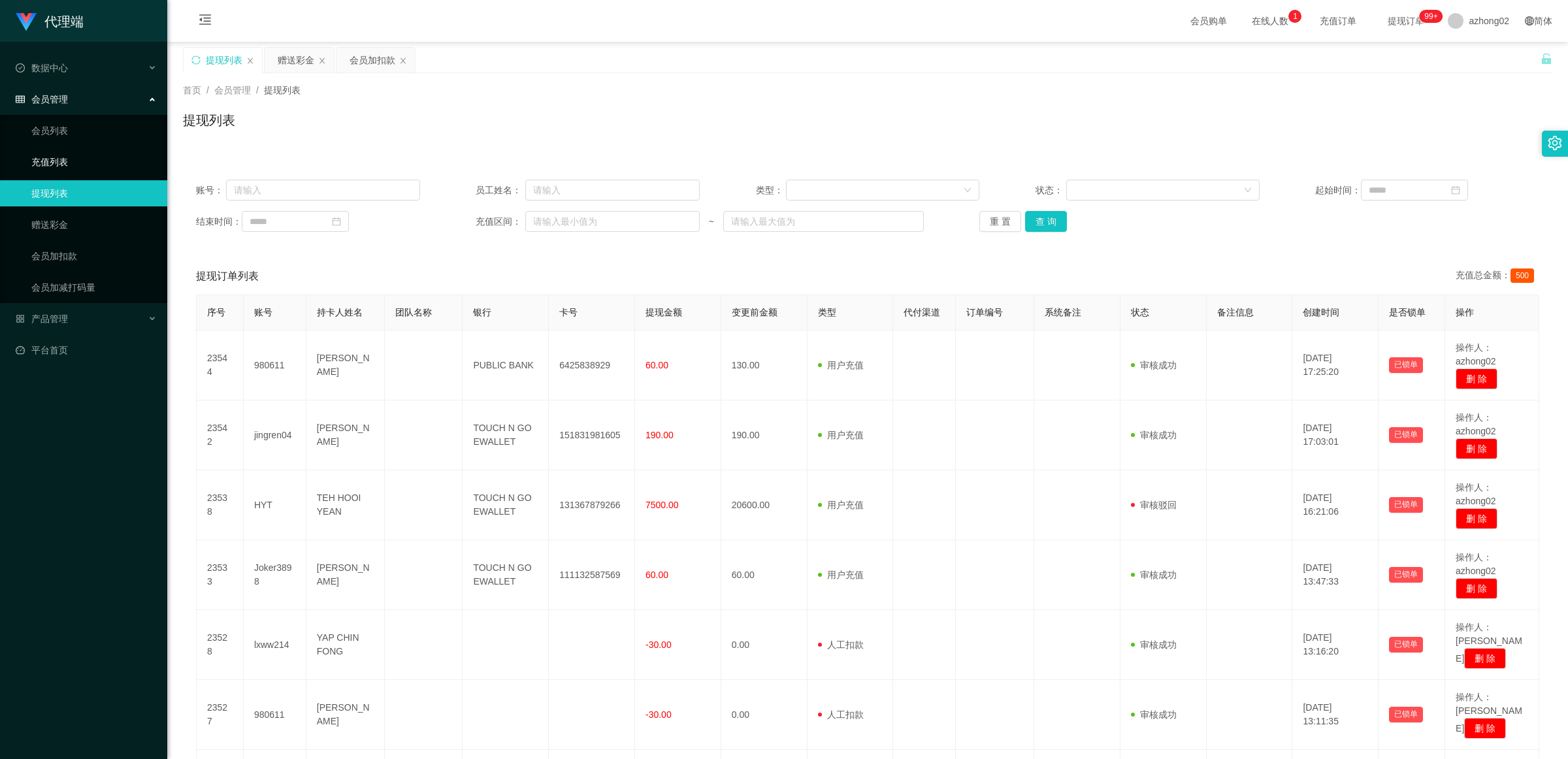
click at [92, 163] on link "充值列表" at bounding box center [94, 161] width 125 height 26
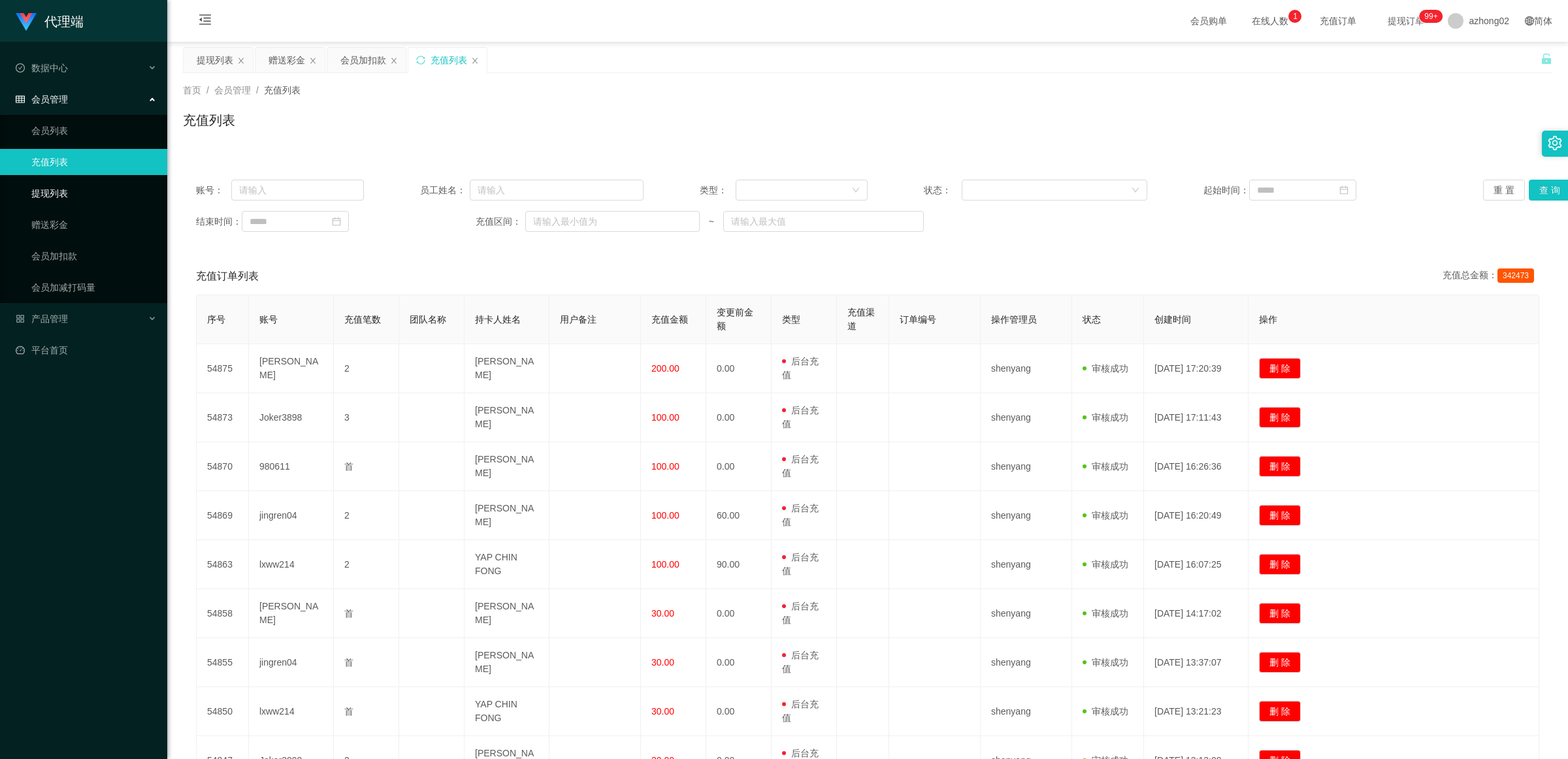
click at [53, 197] on link "提现列表" at bounding box center [94, 193] width 125 height 26
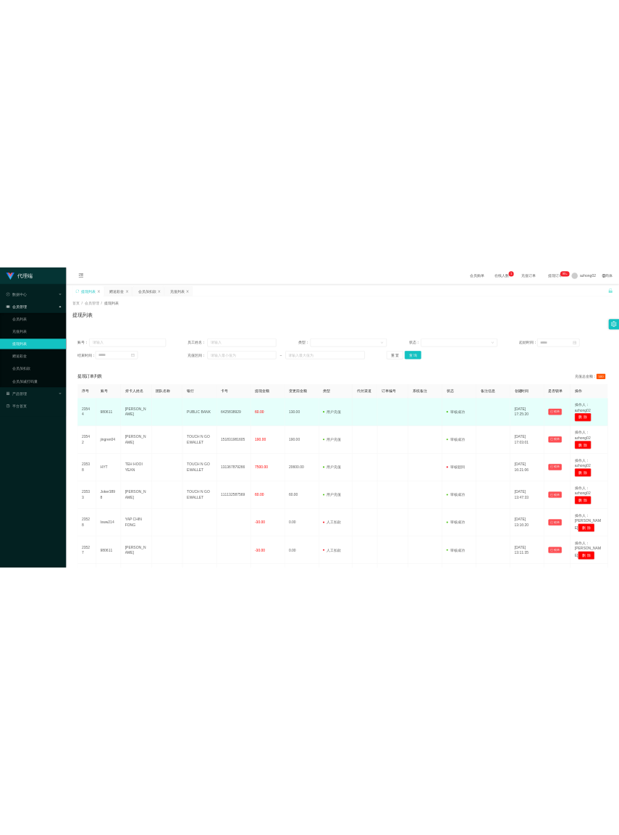
scroll to position [392, 0]
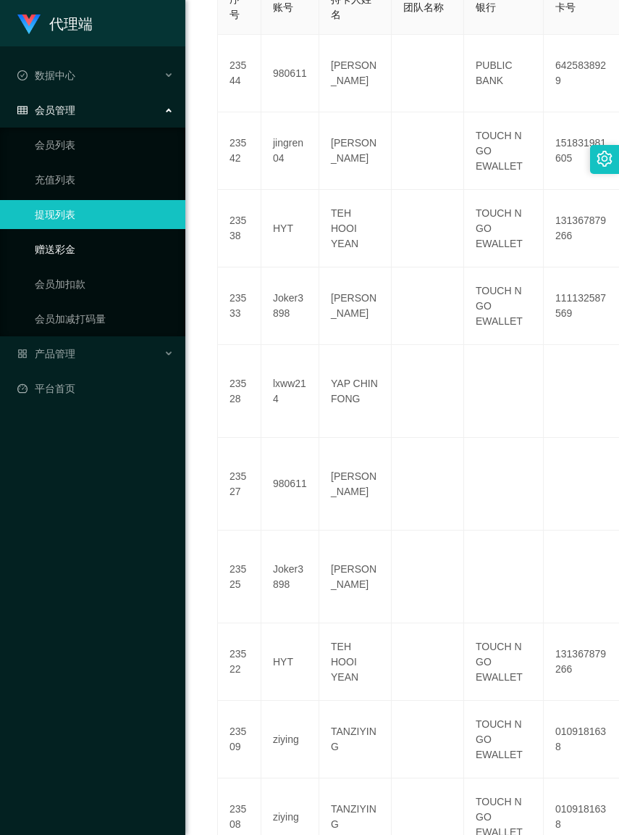
click at [42, 244] on link "赠送彩金" at bounding box center [104, 249] width 139 height 29
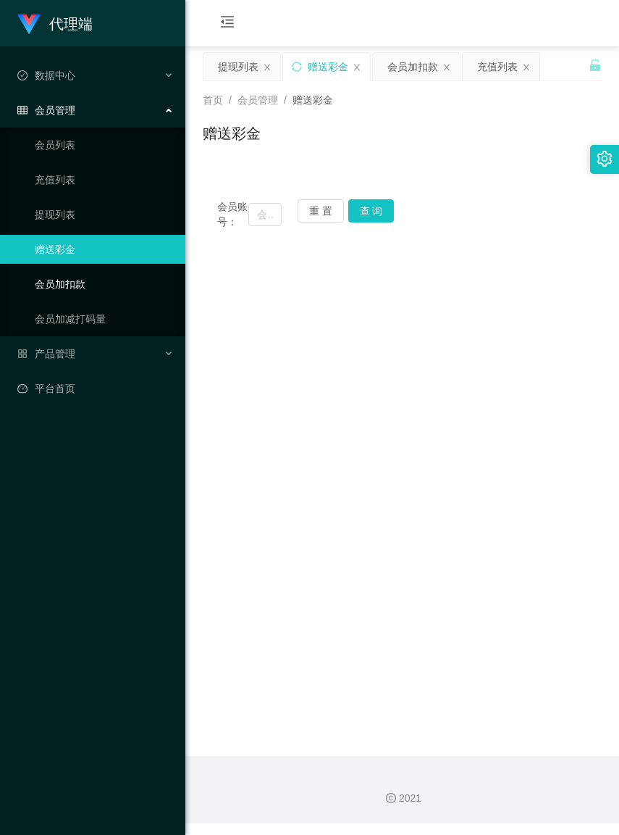
click at [62, 275] on link "会员加扣款" at bounding box center [104, 284] width 139 height 29
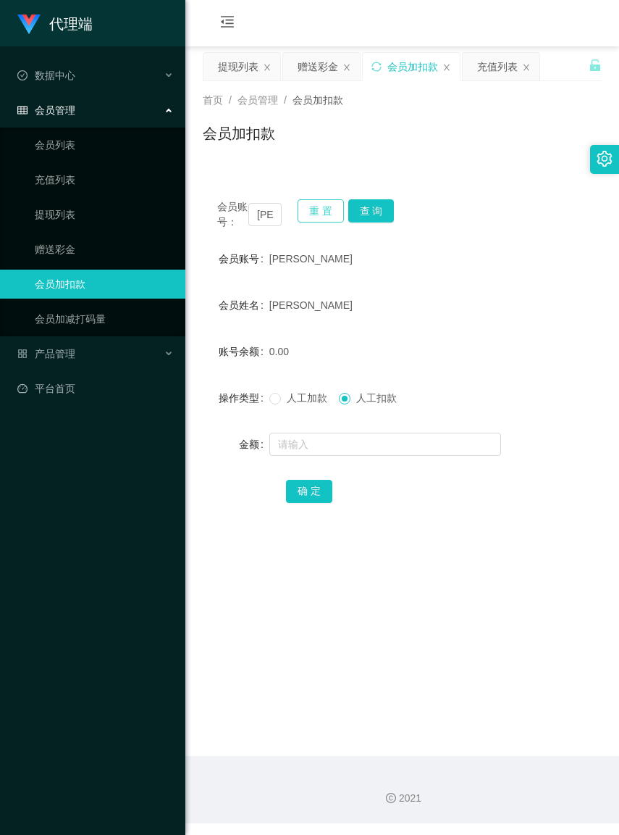
click at [306, 210] on button "重 置" at bounding box center [321, 210] width 46 height 23
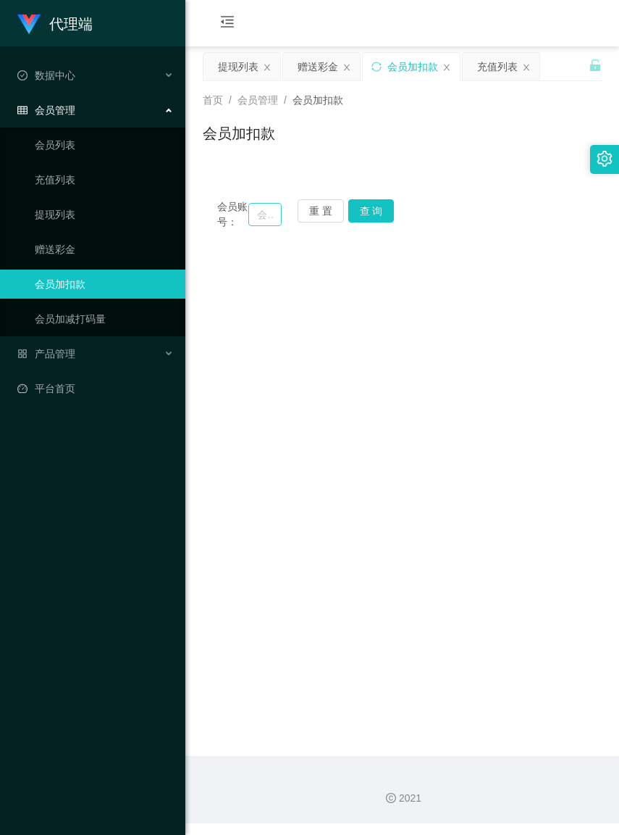
click at [248, 219] on input "text" at bounding box center [264, 214] width 33 height 23
click at [248, 218] on input "text" at bounding box center [264, 214] width 33 height 23
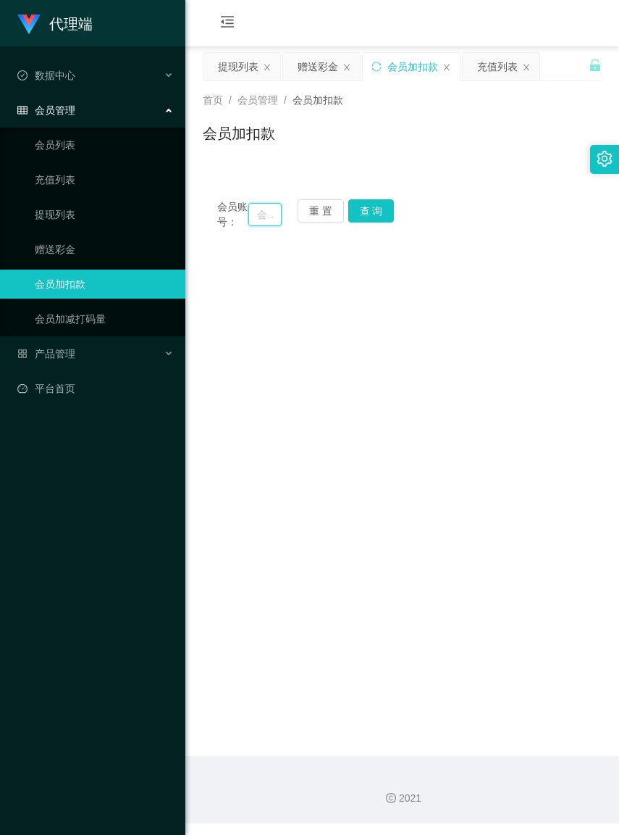
click at [248, 218] on input "text" at bounding box center [264, 214] width 33 height 23
paste input "Joker3898"
type input "Joker3898"
click at [371, 215] on button "查 询" at bounding box center [371, 210] width 46 height 23
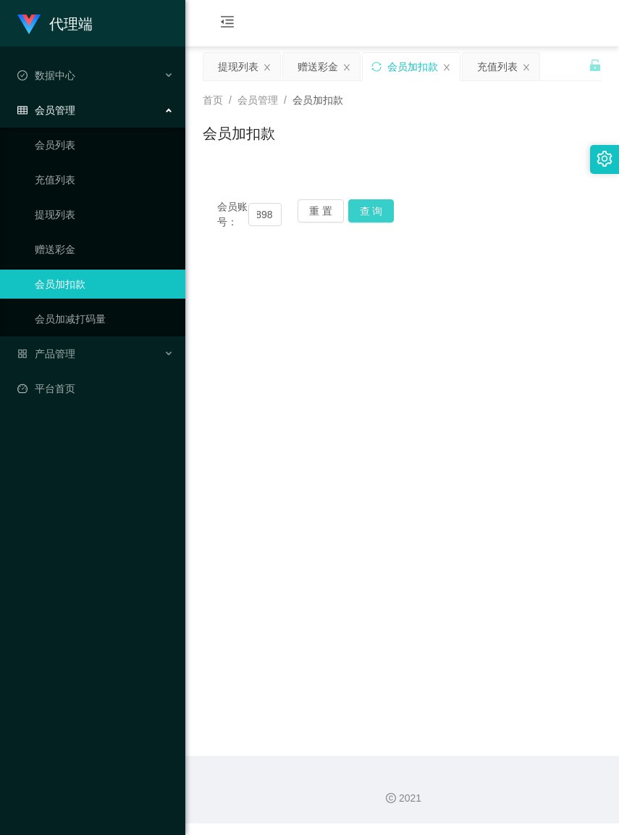
scroll to position [0, 0]
click at [326, 215] on button "重 置" at bounding box center [321, 210] width 46 height 23
click at [250, 217] on input "text" at bounding box center [264, 214] width 33 height 23
click at [250, 216] on input "text" at bounding box center [264, 214] width 33 height 23
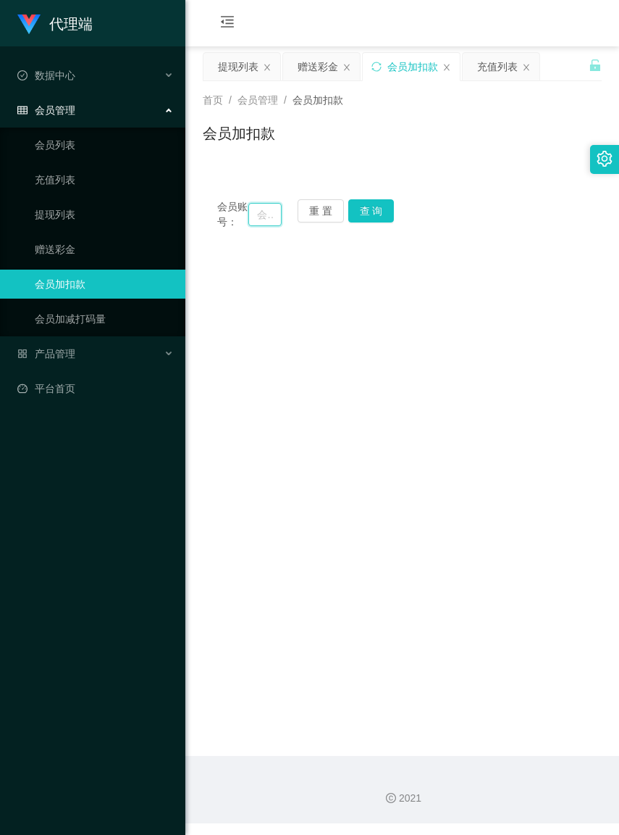
paste input "Joker3898"
type input "Joker3898"
click at [357, 212] on button "查 询" at bounding box center [371, 210] width 46 height 23
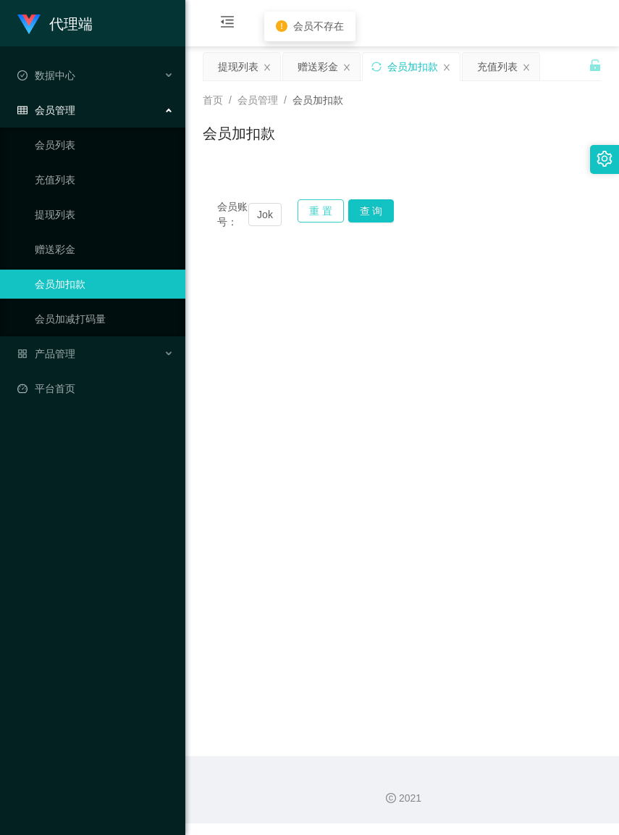
click at [314, 214] on button "重 置" at bounding box center [321, 210] width 46 height 23
click at [254, 217] on input "text" at bounding box center [264, 214] width 33 height 23
paste input "Joker3898"
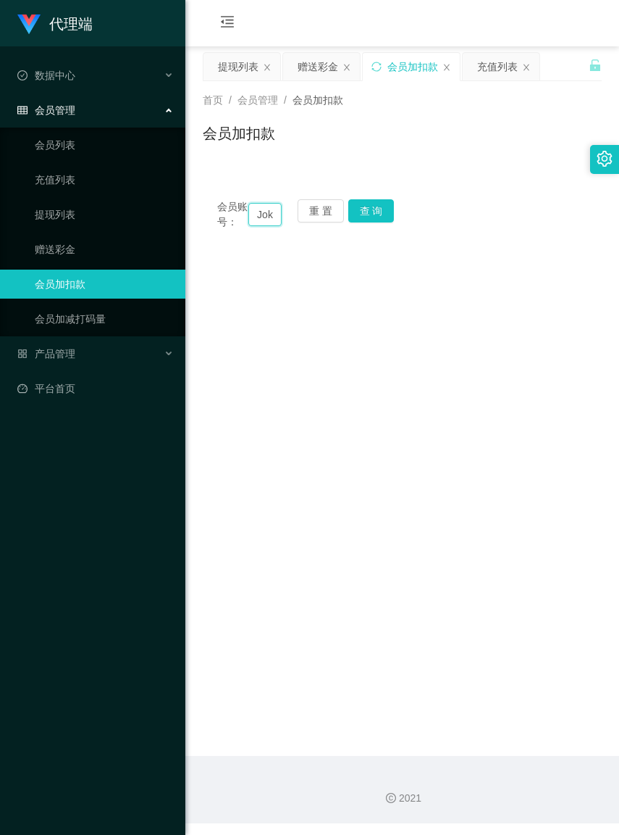
scroll to position [0, 33]
type input "Joker3898"
click at [361, 212] on button "查 询" at bounding box center [371, 210] width 46 height 23
click at [360, 212] on button "查 询" at bounding box center [371, 210] width 46 height 23
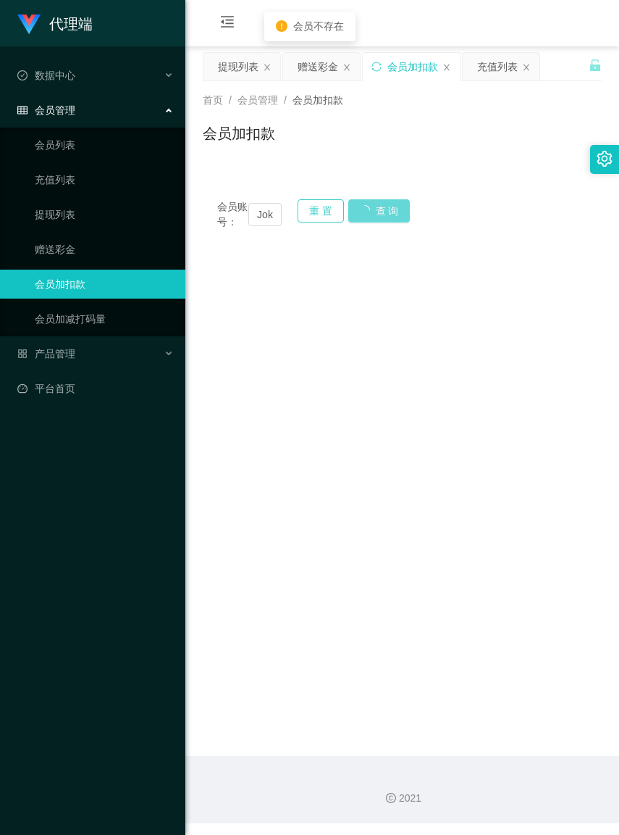
click at [320, 214] on button "重 置" at bounding box center [321, 210] width 46 height 23
click at [251, 217] on input "text" at bounding box center [264, 214] width 33 height 23
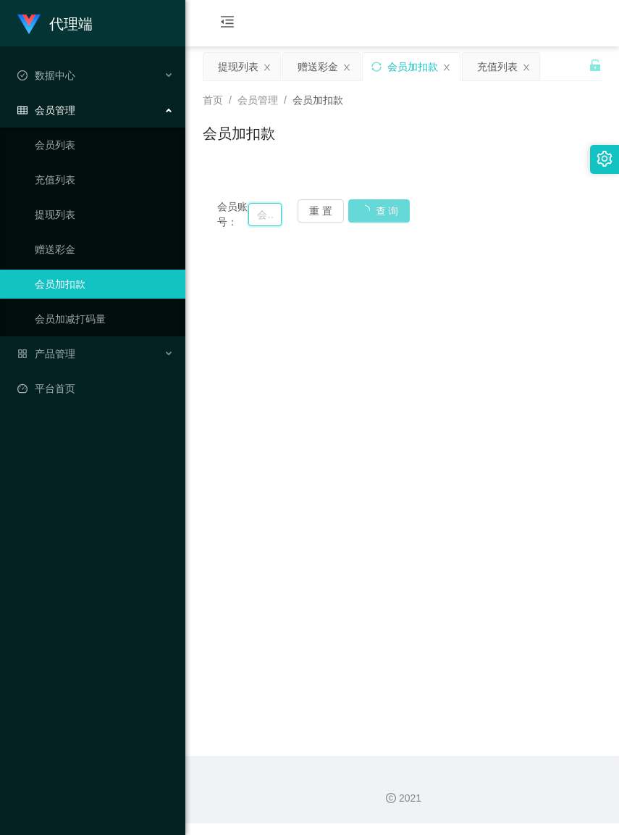
paste input "Joker3898"
type input "Joker3898"
click at [375, 215] on button "查 询" at bounding box center [371, 210] width 46 height 23
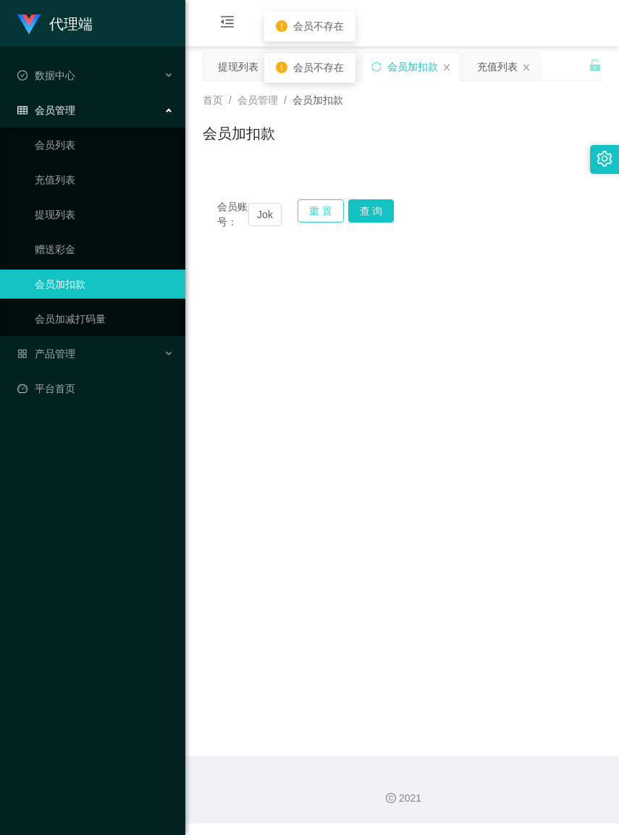
click at [328, 214] on button "重 置" at bounding box center [321, 210] width 46 height 23
drag, startPoint x: 309, startPoint y: 209, endPoint x: 301, endPoint y: 212, distance: 8.5
click at [309, 209] on button "重 置" at bounding box center [321, 210] width 46 height 23
click at [251, 220] on input "text" at bounding box center [264, 214] width 33 height 23
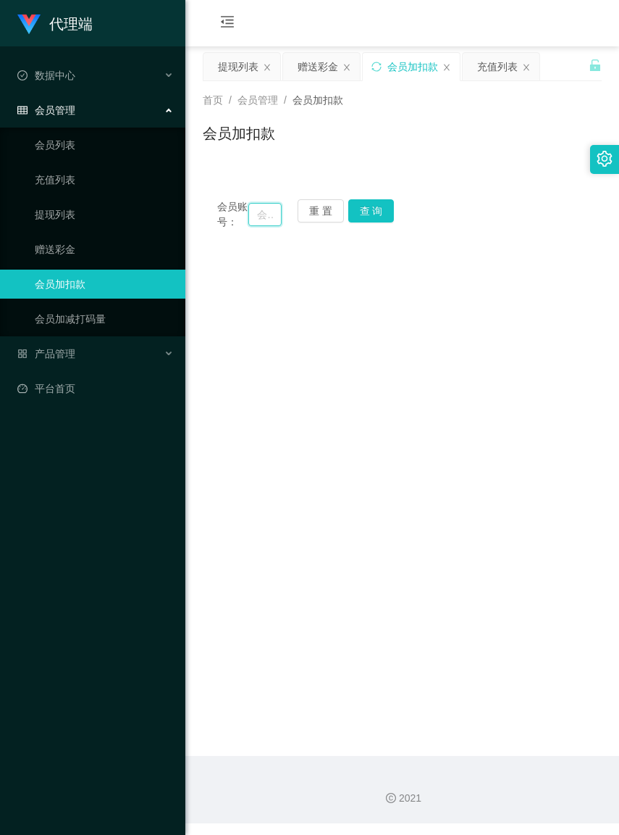
click at [251, 220] on input "text" at bounding box center [264, 214] width 33 height 23
paste input "Joker3898"
type input "Joker3898"
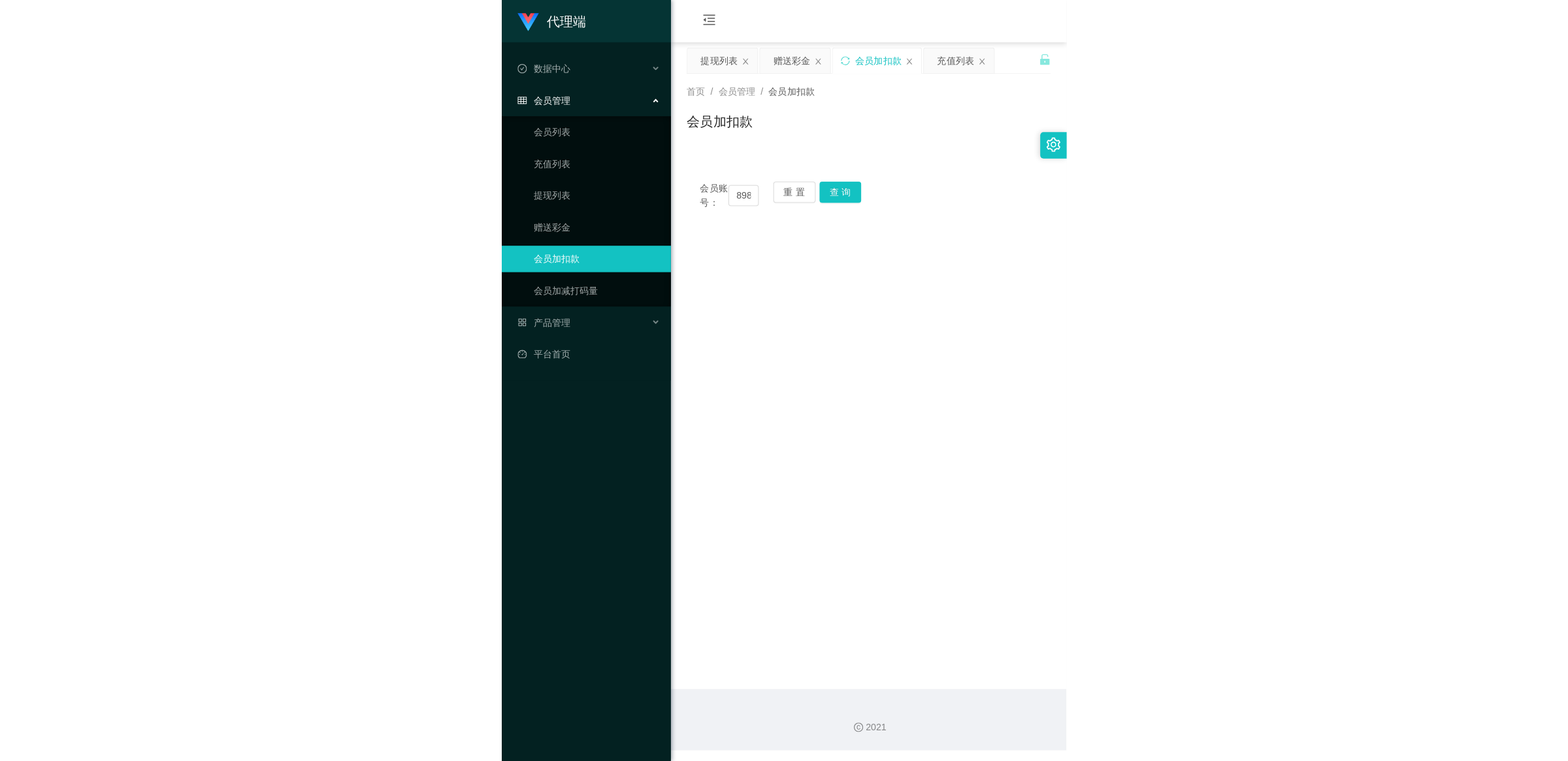
scroll to position [0, 0]
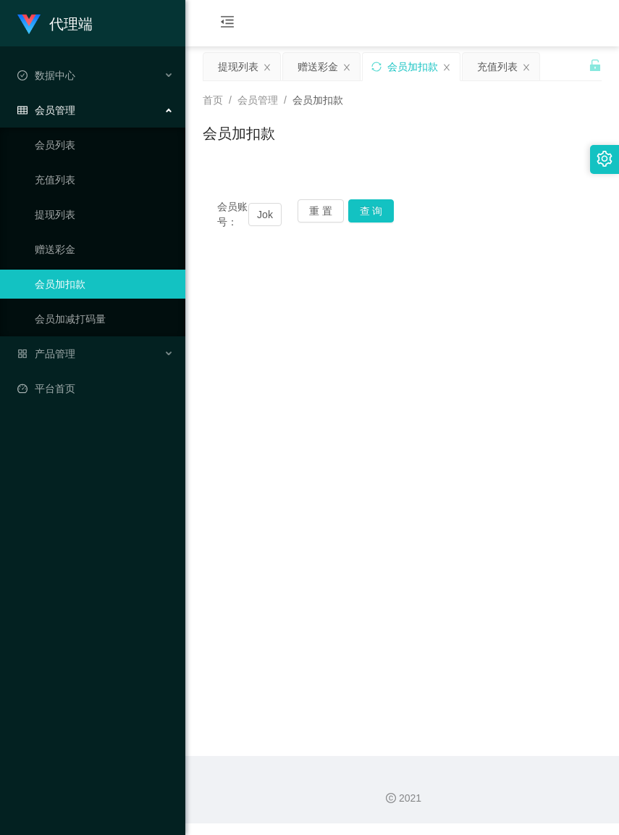
click at [410, 208] on div "会员账号： Joker3898 重 置 查 询" at bounding box center [402, 214] width 399 height 30
click at [379, 210] on button "查 询" at bounding box center [371, 210] width 46 height 23
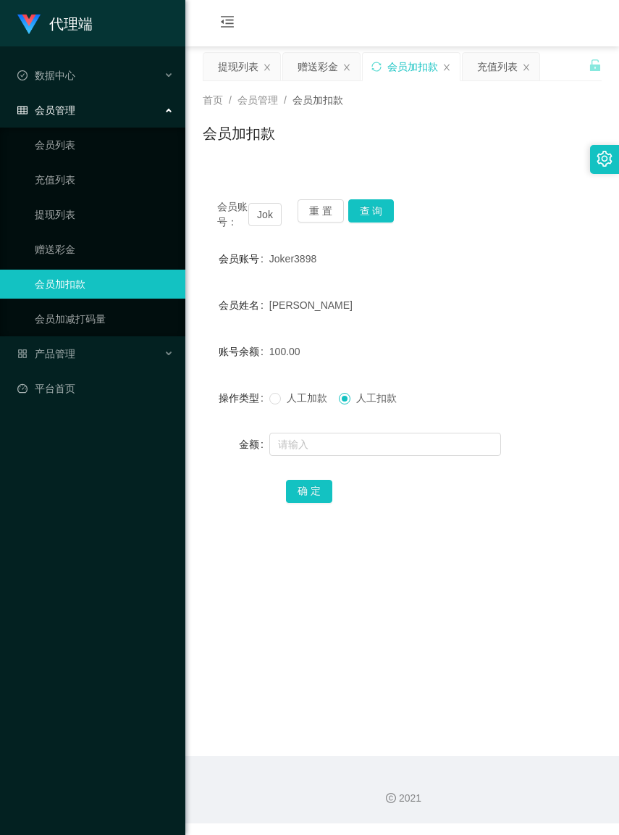
click at [281, 406] on label "人工加款" at bounding box center [302, 397] width 64 height 15
click at [313, 456] on input "text" at bounding box center [386, 444] width 232 height 23
type input "30"
click at [327, 503] on button "确 定" at bounding box center [309, 491] width 46 height 23
click at [342, 456] on input "text" at bounding box center [386, 444] width 232 height 23
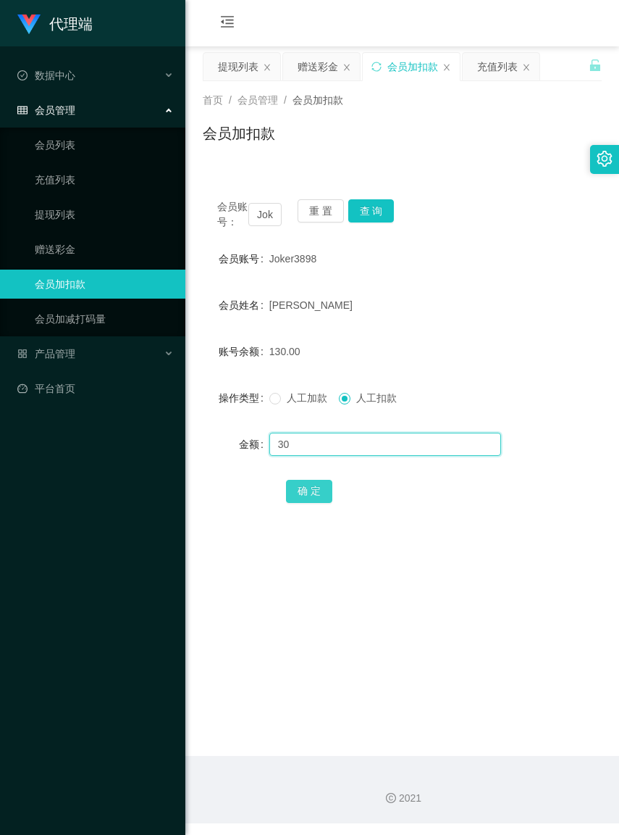
type input "30"
click at [317, 503] on button "确 定" at bounding box center [309, 491] width 46 height 23
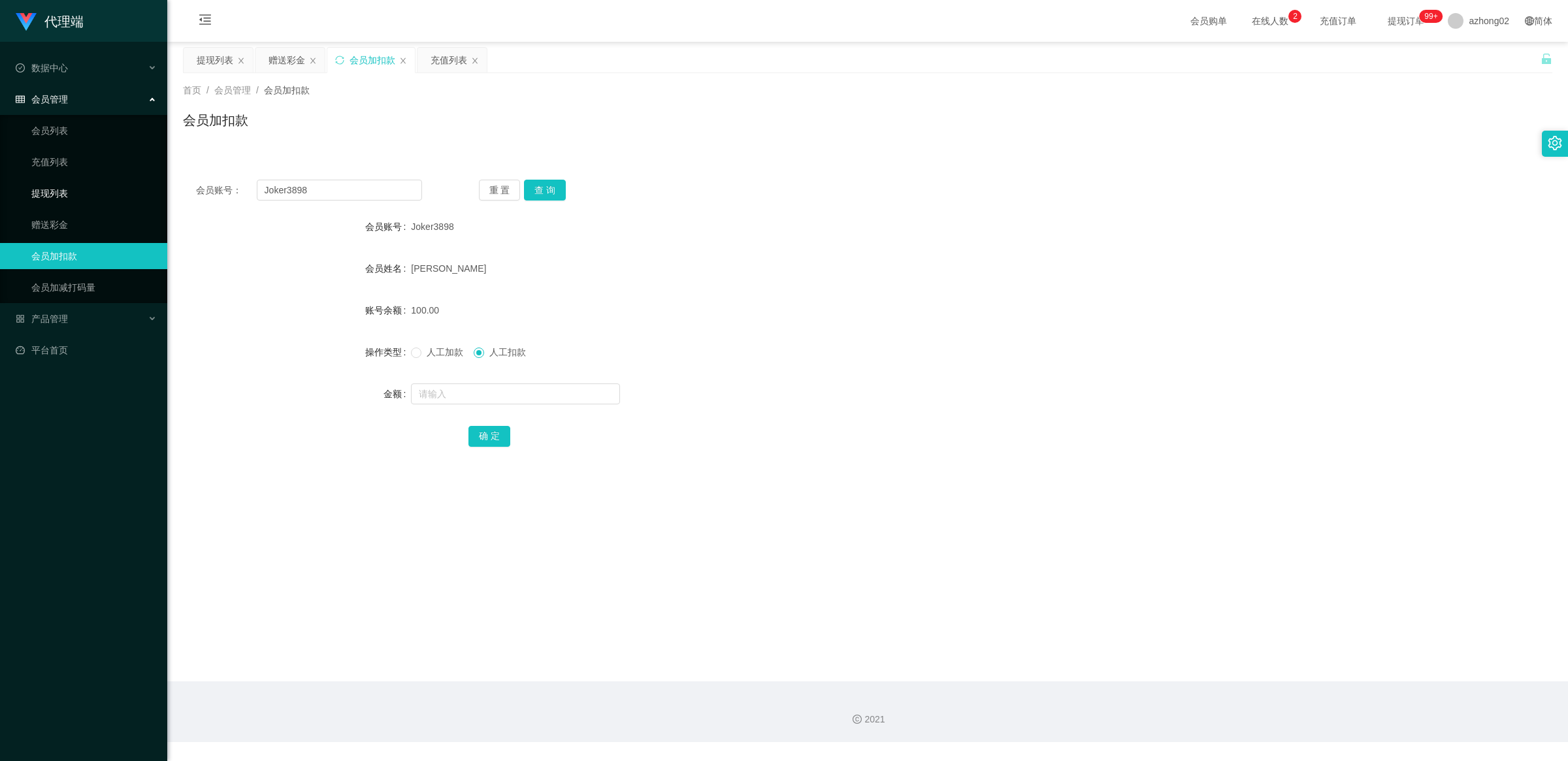
click at [60, 197] on link "提现列表" at bounding box center [94, 193] width 125 height 26
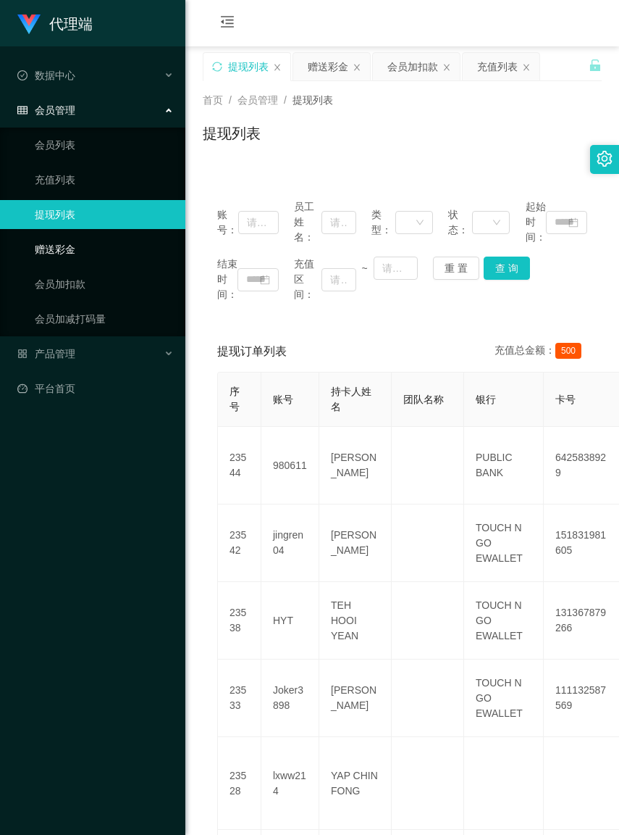
click at [85, 241] on link "赠送彩金" at bounding box center [104, 249] width 139 height 29
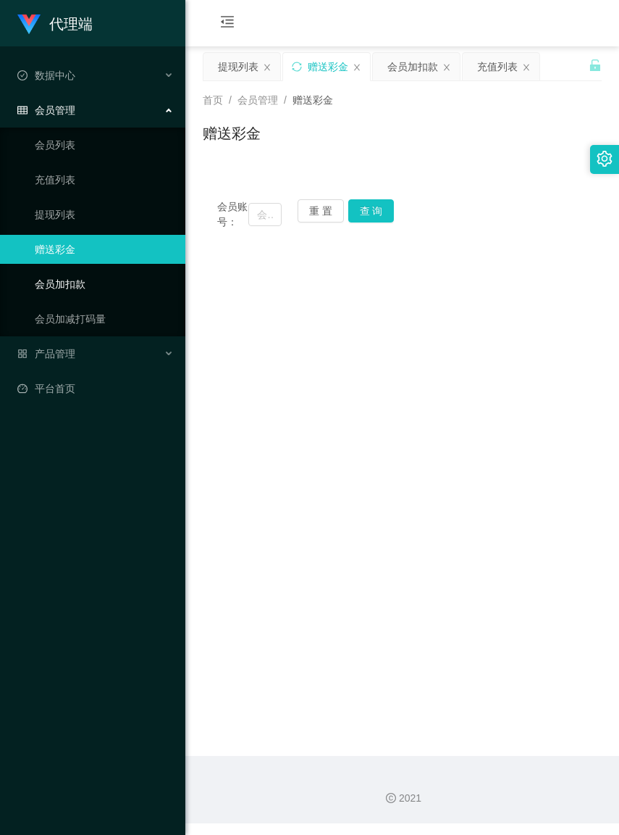
click at [80, 288] on link "会员加扣款" at bounding box center [104, 284] width 139 height 29
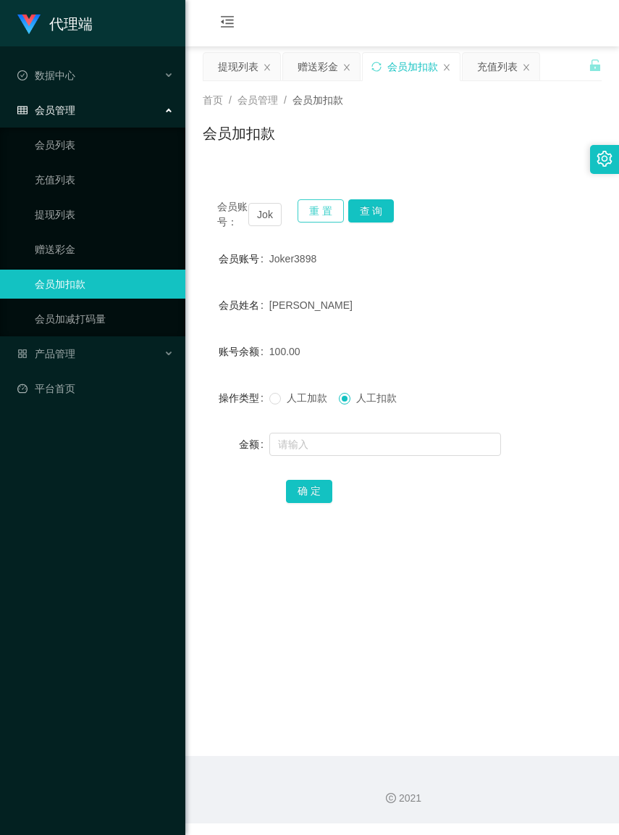
click at [308, 212] on button "重 置" at bounding box center [321, 210] width 46 height 23
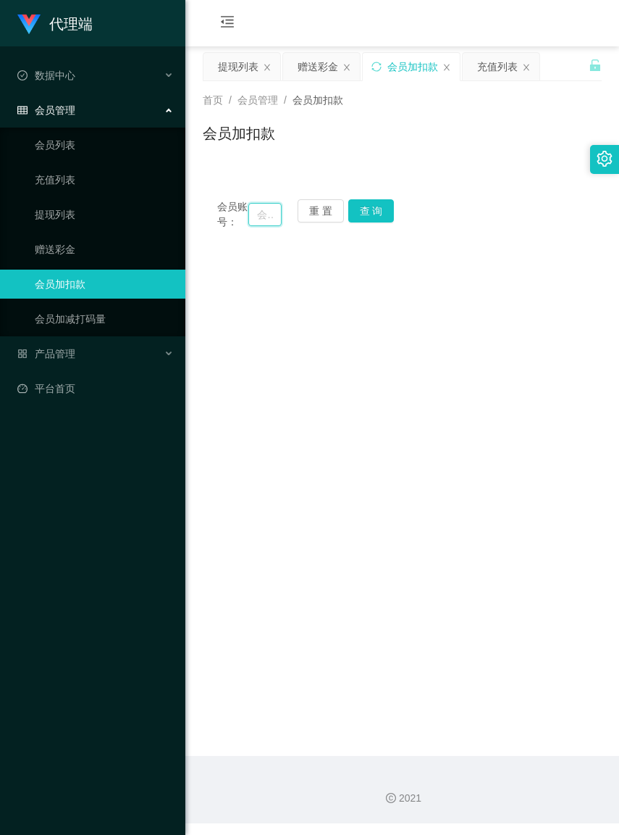
click at [248, 222] on input "text" at bounding box center [264, 214] width 33 height 23
paste input "Joker3898"
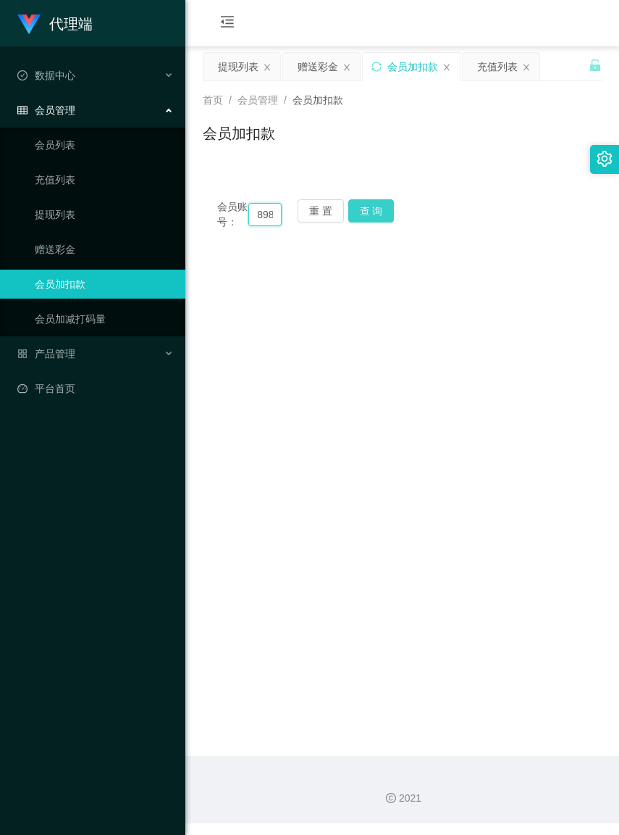
type input "Joker3898"
click at [369, 220] on button "查 询" at bounding box center [371, 210] width 46 height 23
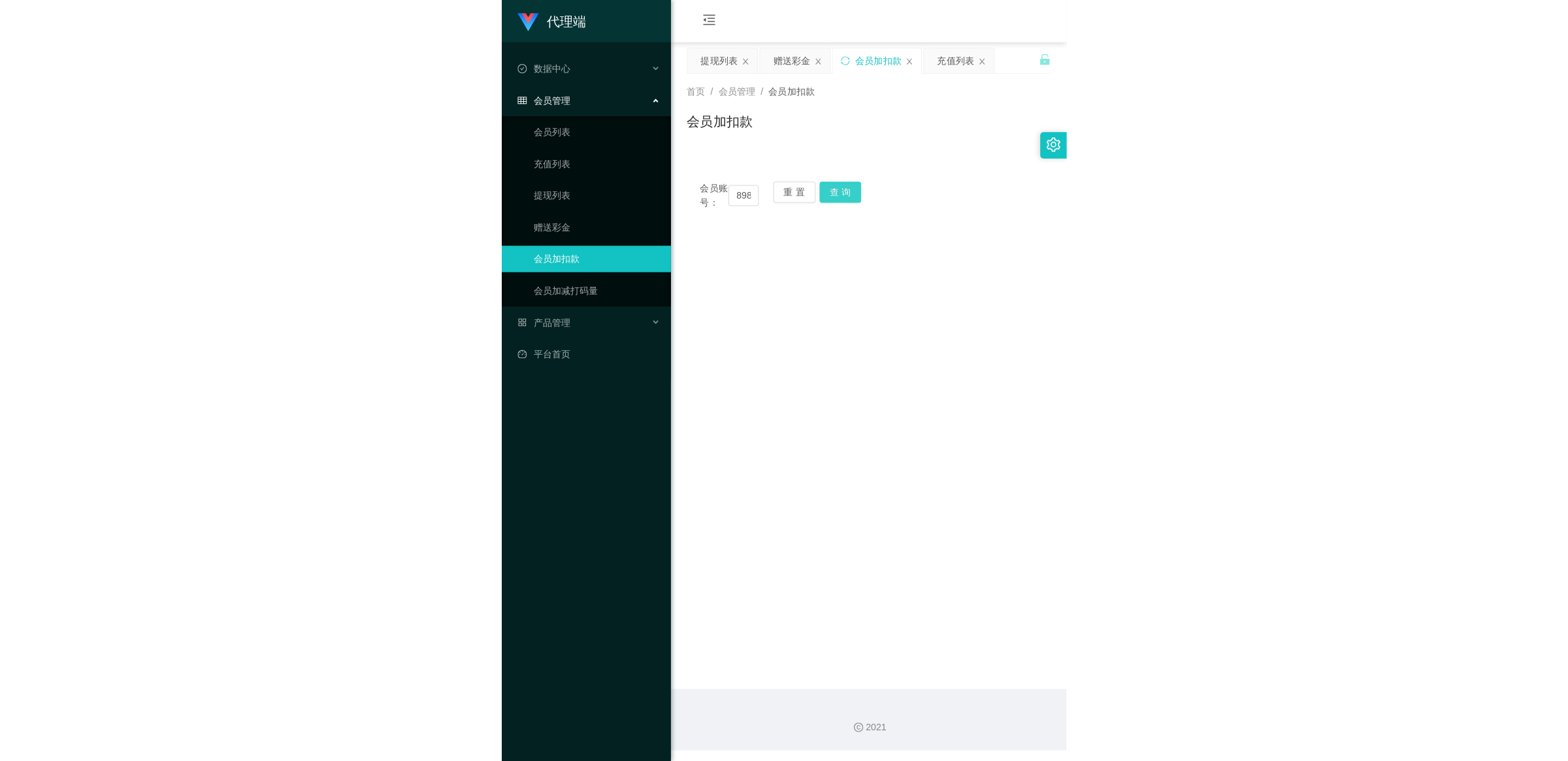
scroll to position [0, 0]
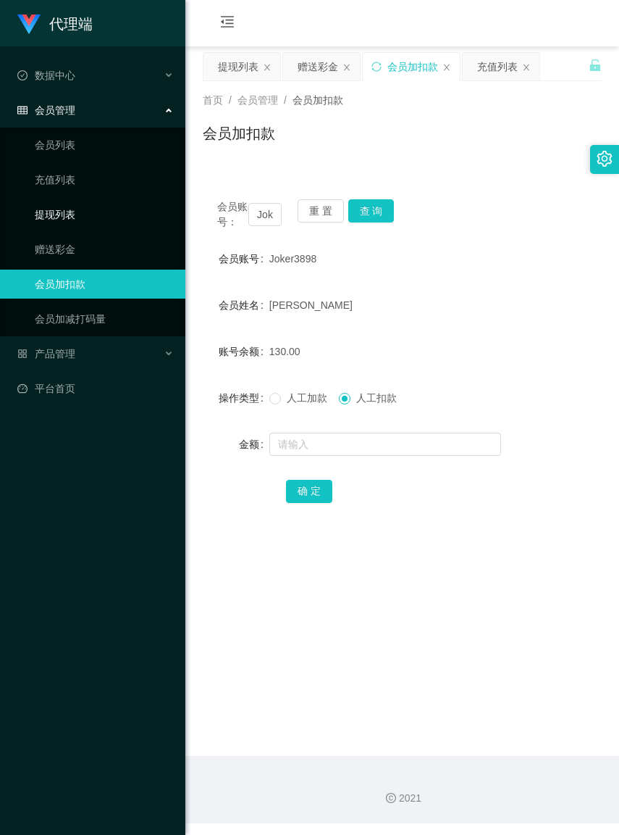
click at [66, 215] on link "提现列表" at bounding box center [104, 214] width 139 height 29
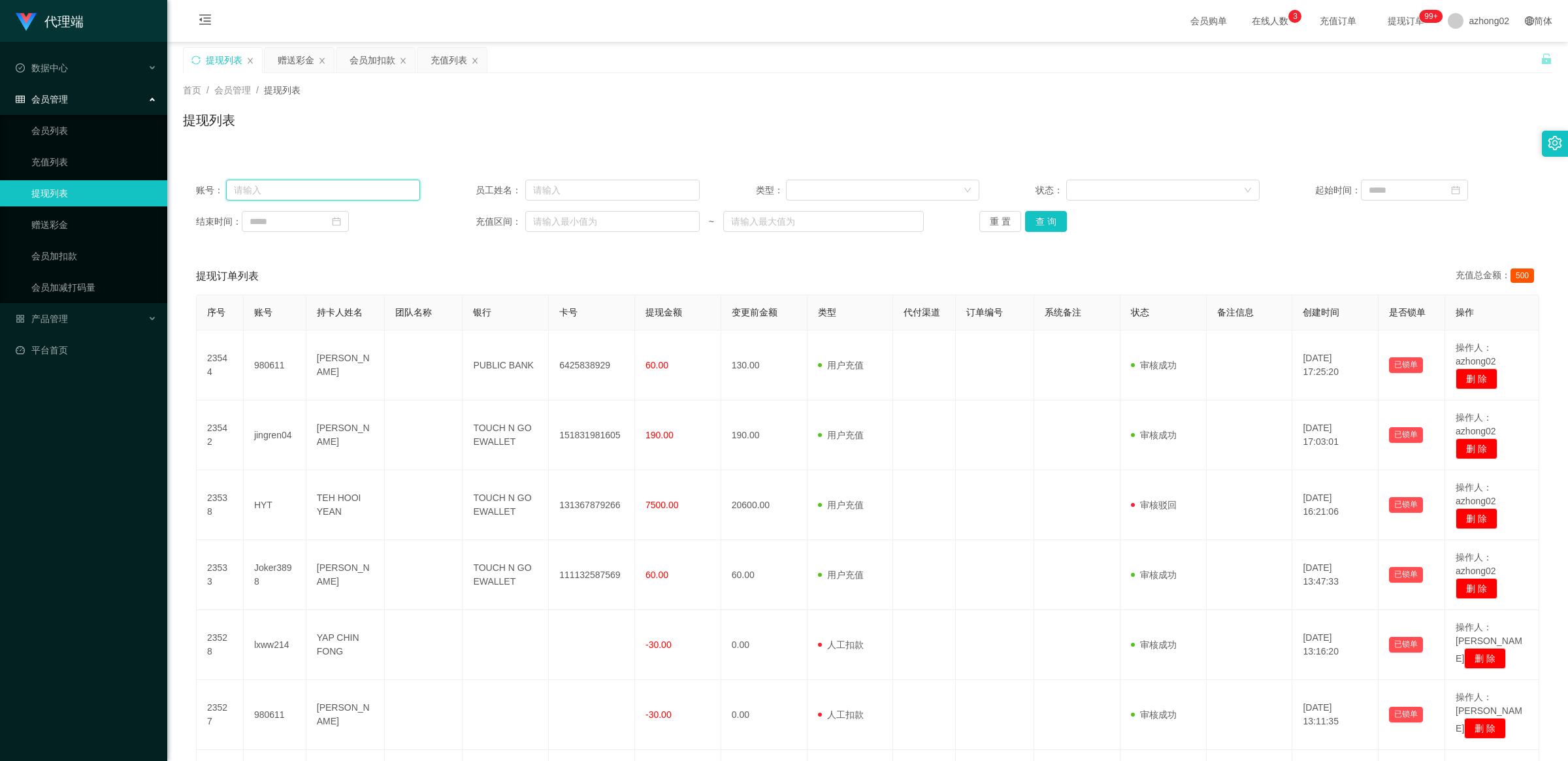
paste input "Joker3898"
type input "Joker3898"
click at [1036, 221] on button "查 询" at bounding box center [1046, 221] width 41 height 21
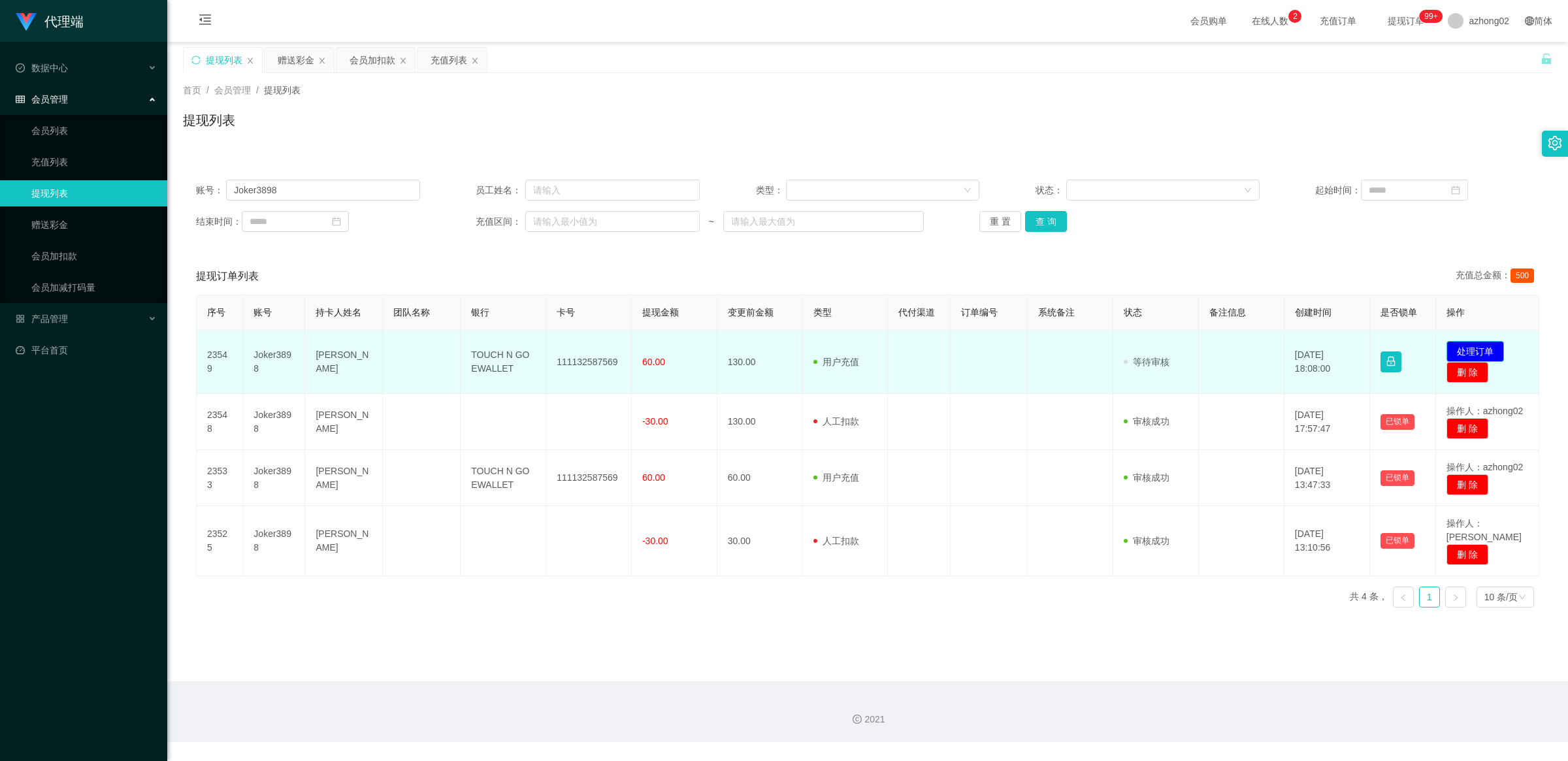
click at [1465, 350] on button "处理订单" at bounding box center [1475, 351] width 58 height 21
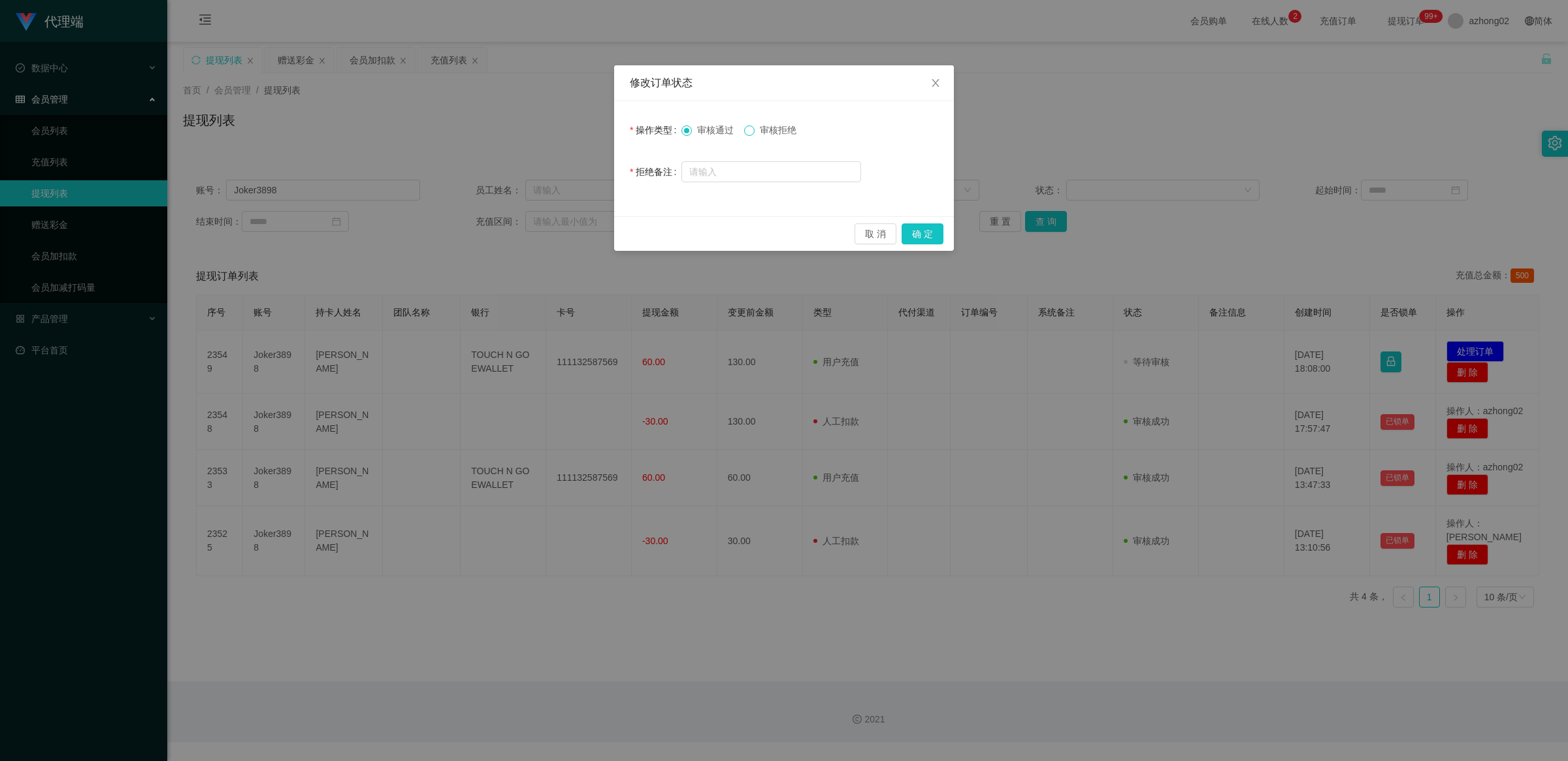
click at [755, 135] on span at bounding box center [749, 131] width 11 height 11
click at [692, 136] on label "审核通过" at bounding box center [711, 130] width 58 height 14
click at [925, 231] on button "确 定" at bounding box center [922, 234] width 41 height 21
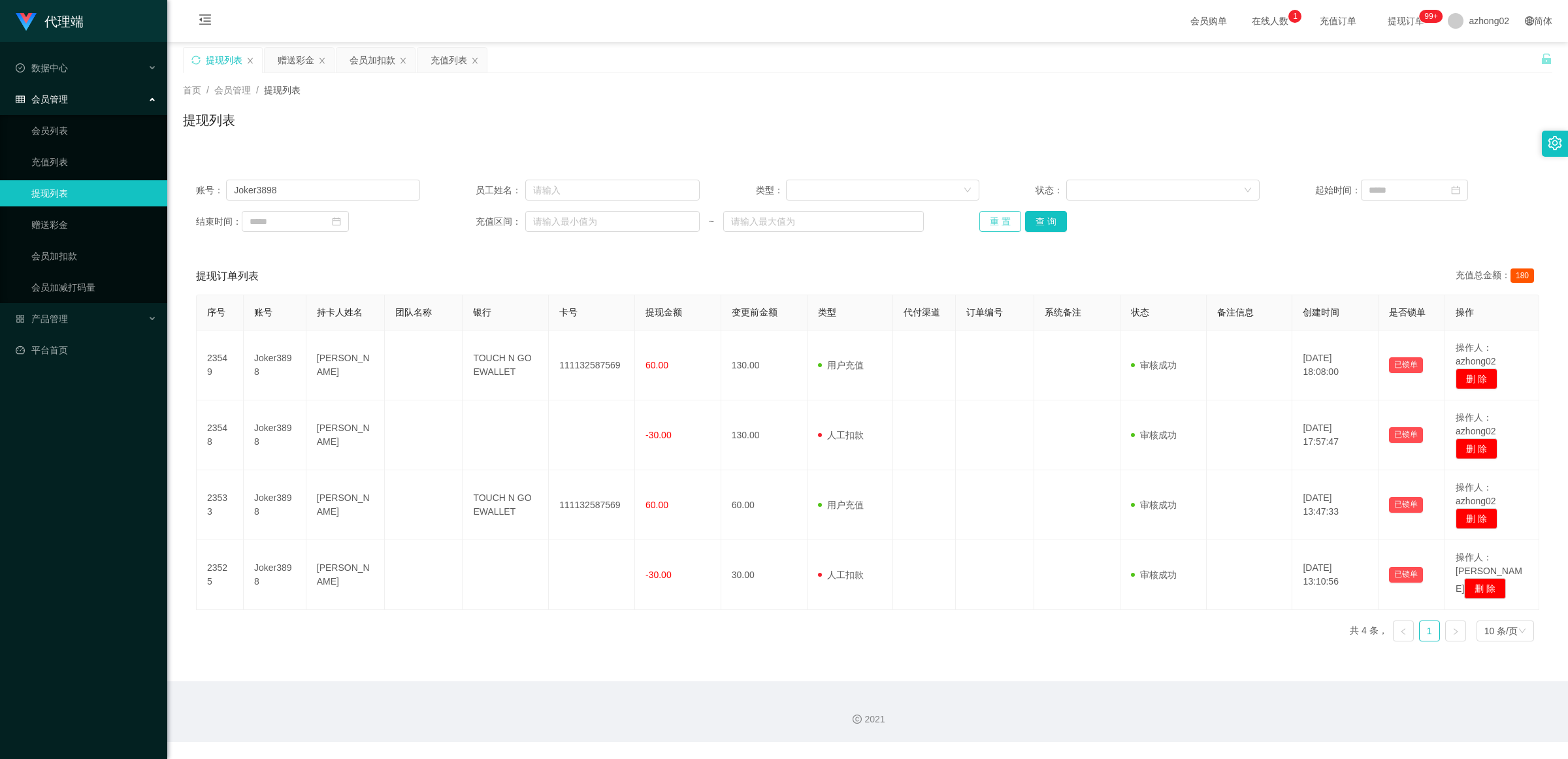
click at [983, 220] on button "重 置" at bounding box center [1000, 221] width 41 height 21
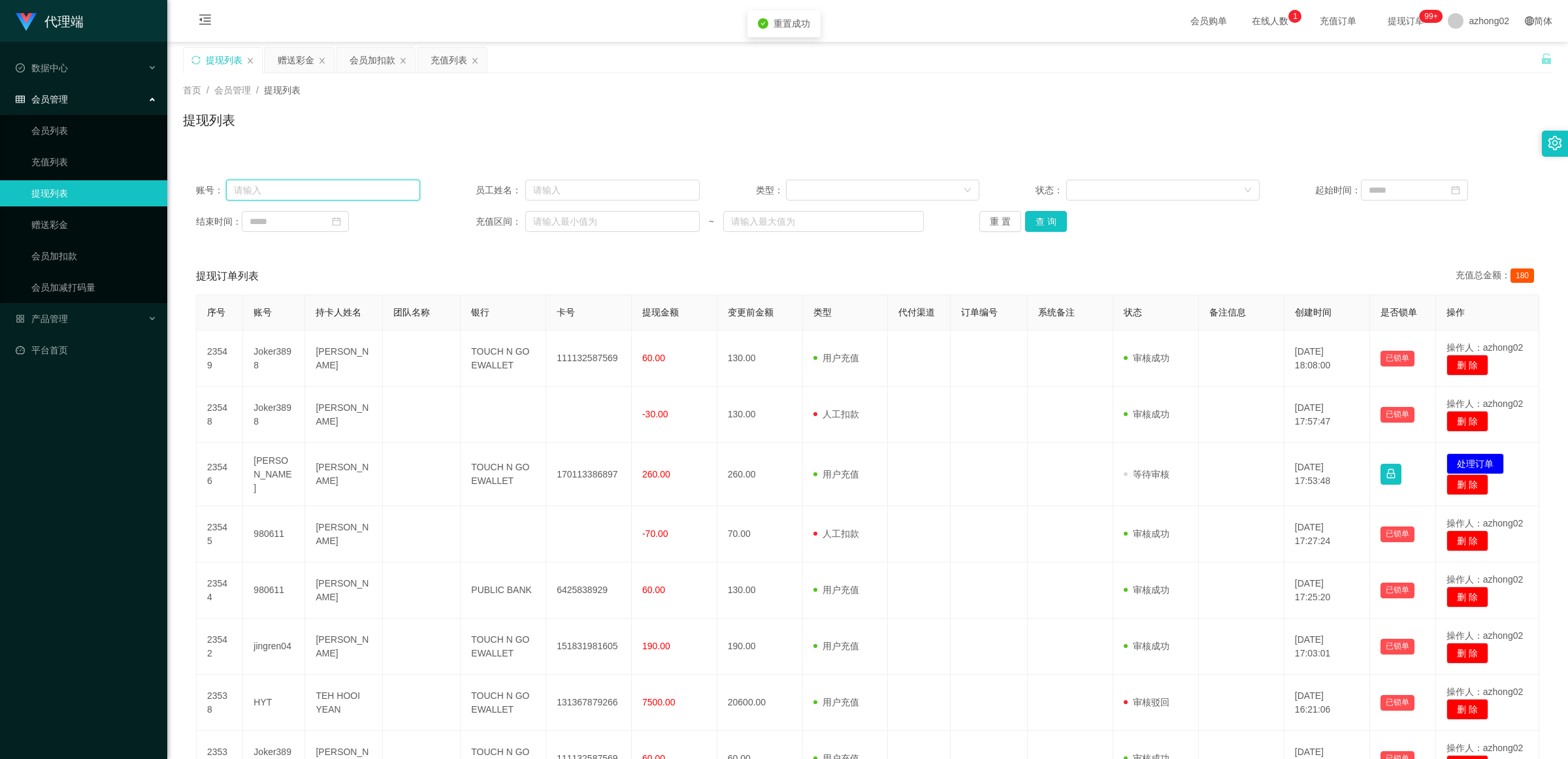
click at [358, 187] on input "text" at bounding box center [323, 189] width 193 height 21
paste input "[PERSON_NAME]"
type input "[PERSON_NAME]"
click at [1028, 220] on button "查 询" at bounding box center [1046, 221] width 41 height 21
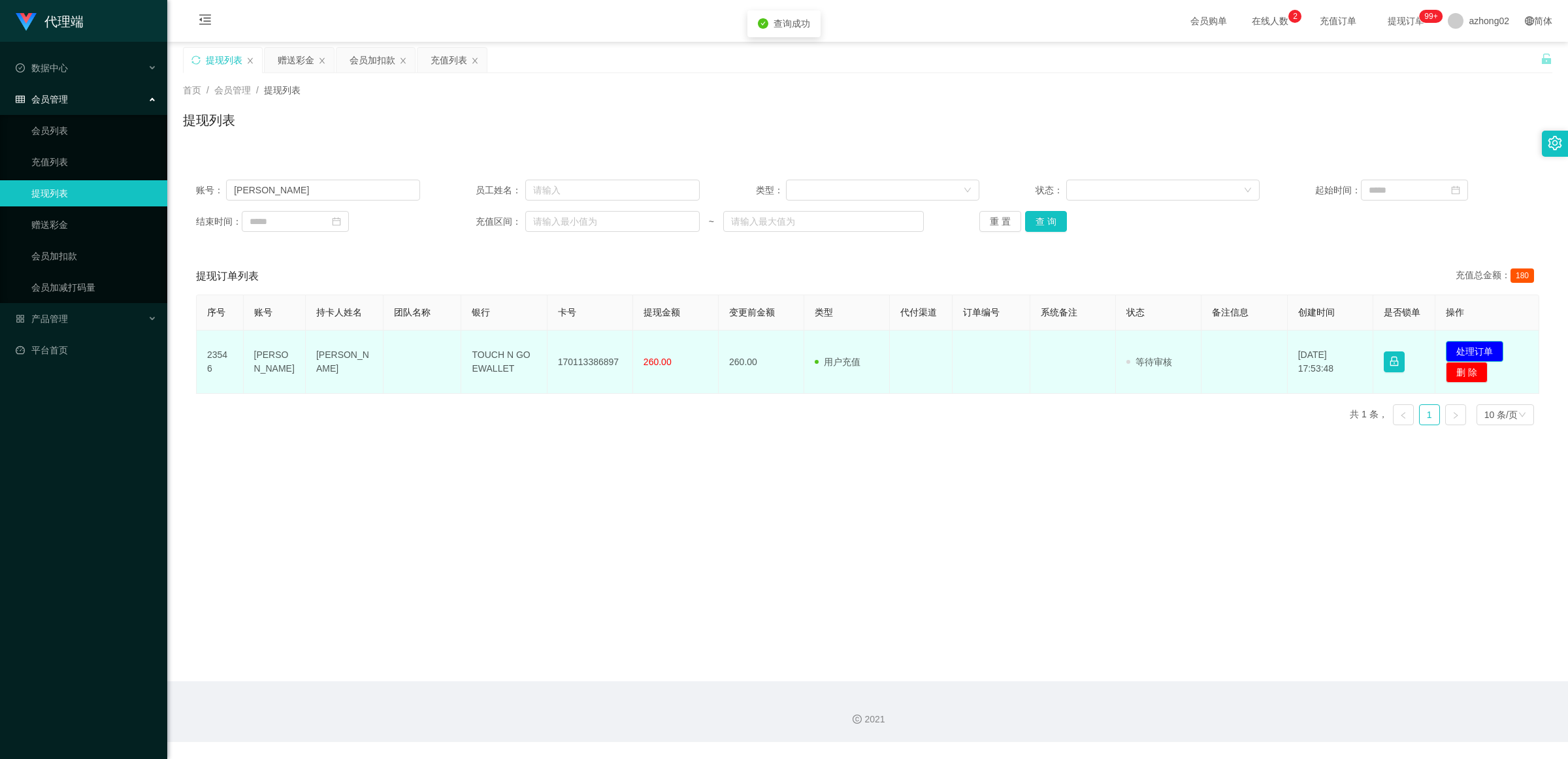
click at [1461, 350] on button "处理订单" at bounding box center [1474, 351] width 58 height 21
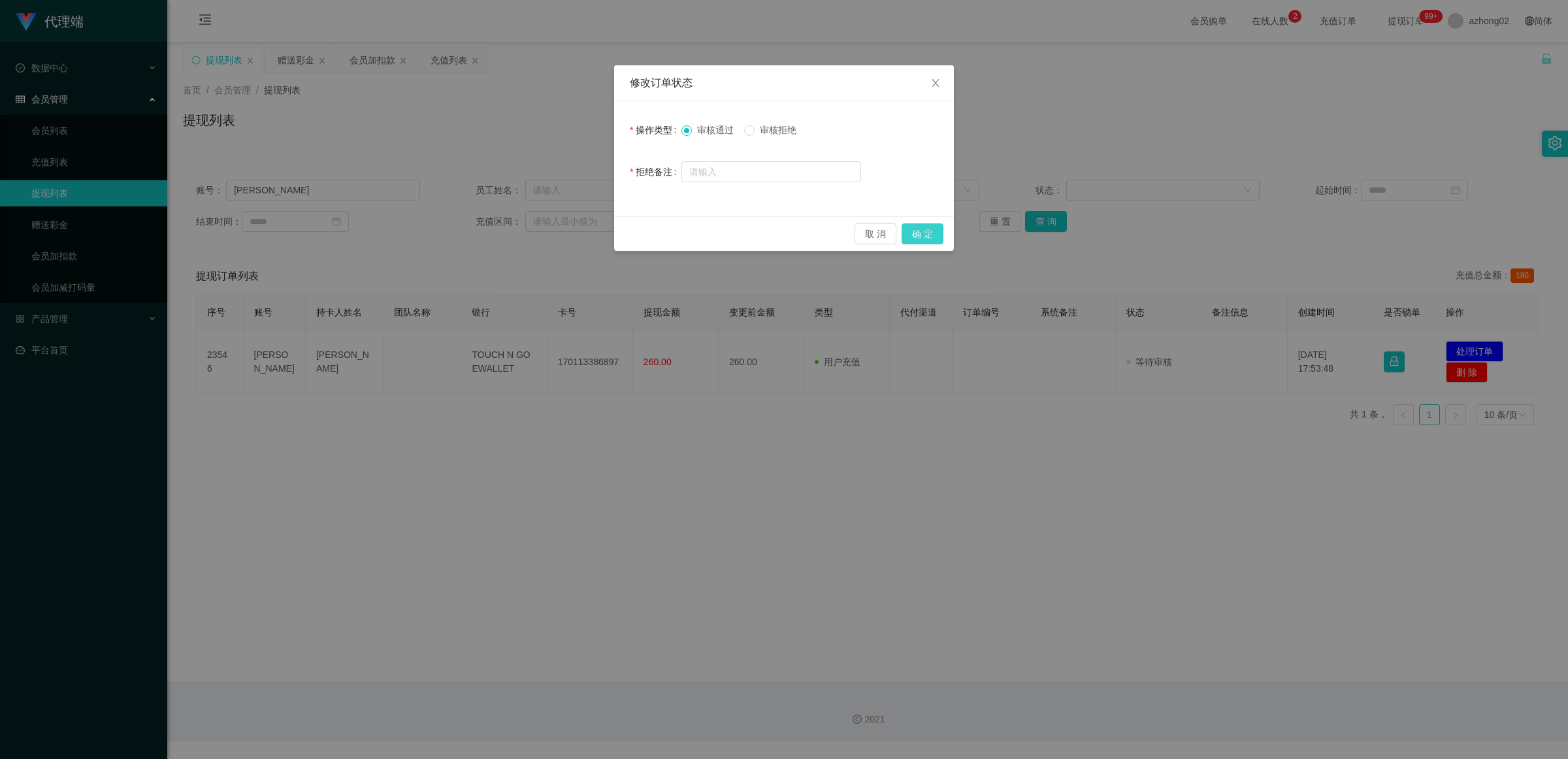
click at [908, 226] on button "确 定" at bounding box center [922, 233] width 41 height 21
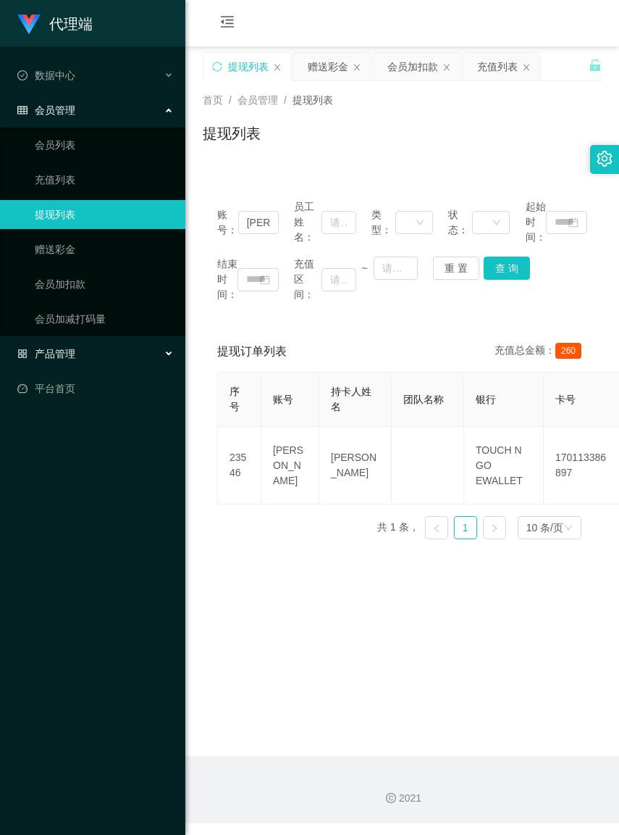
click at [63, 356] on span "产品管理" at bounding box center [46, 354] width 58 height 12
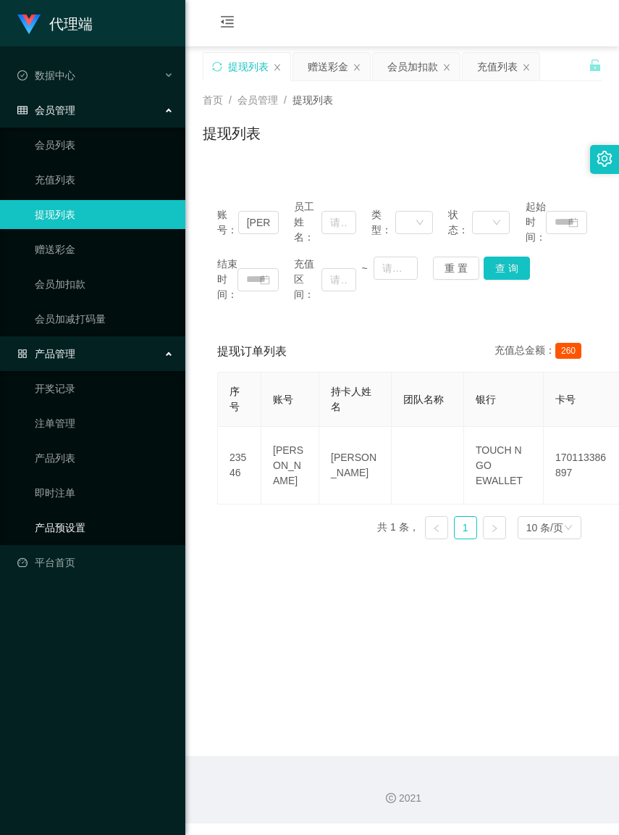
click at [74, 522] on link "产品预设置" at bounding box center [104, 527] width 139 height 29
